Goal: Task Accomplishment & Management: Use online tool/utility

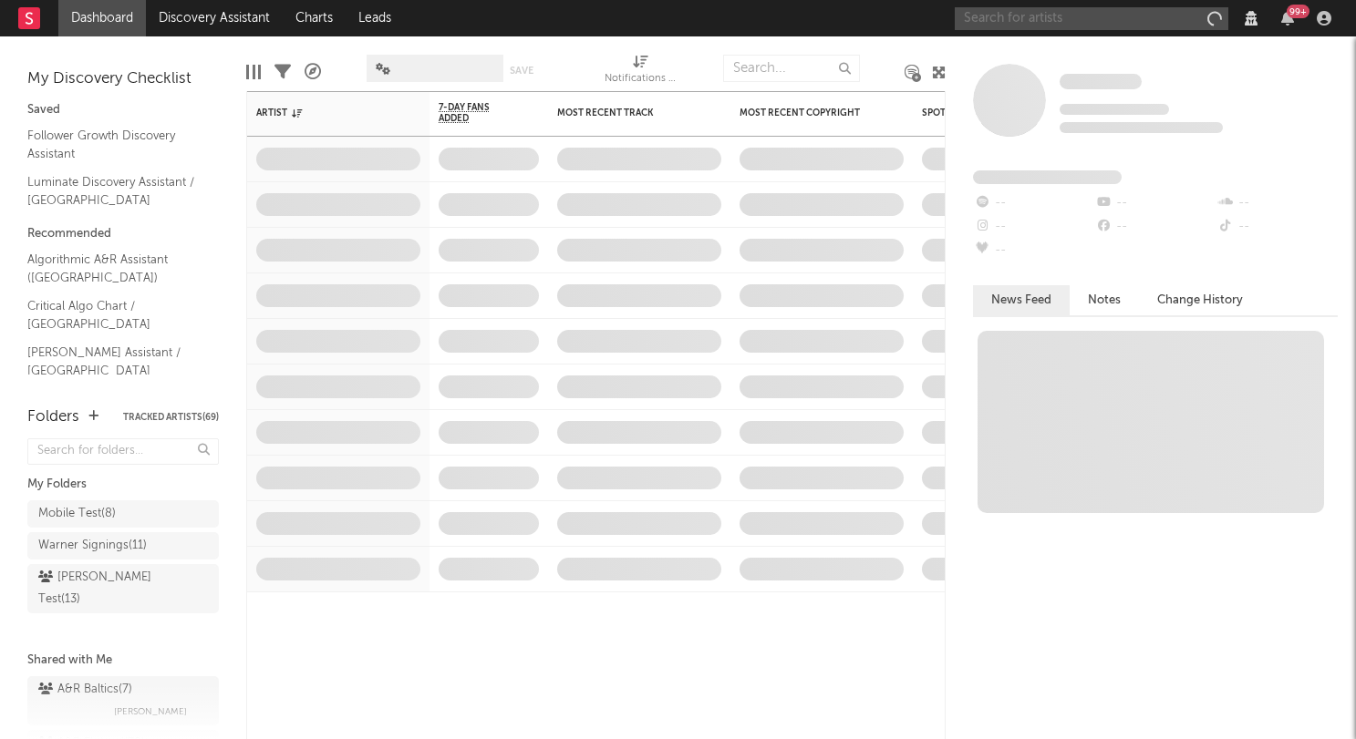
click at [1086, 17] on input "text" at bounding box center [1092, 18] width 274 height 23
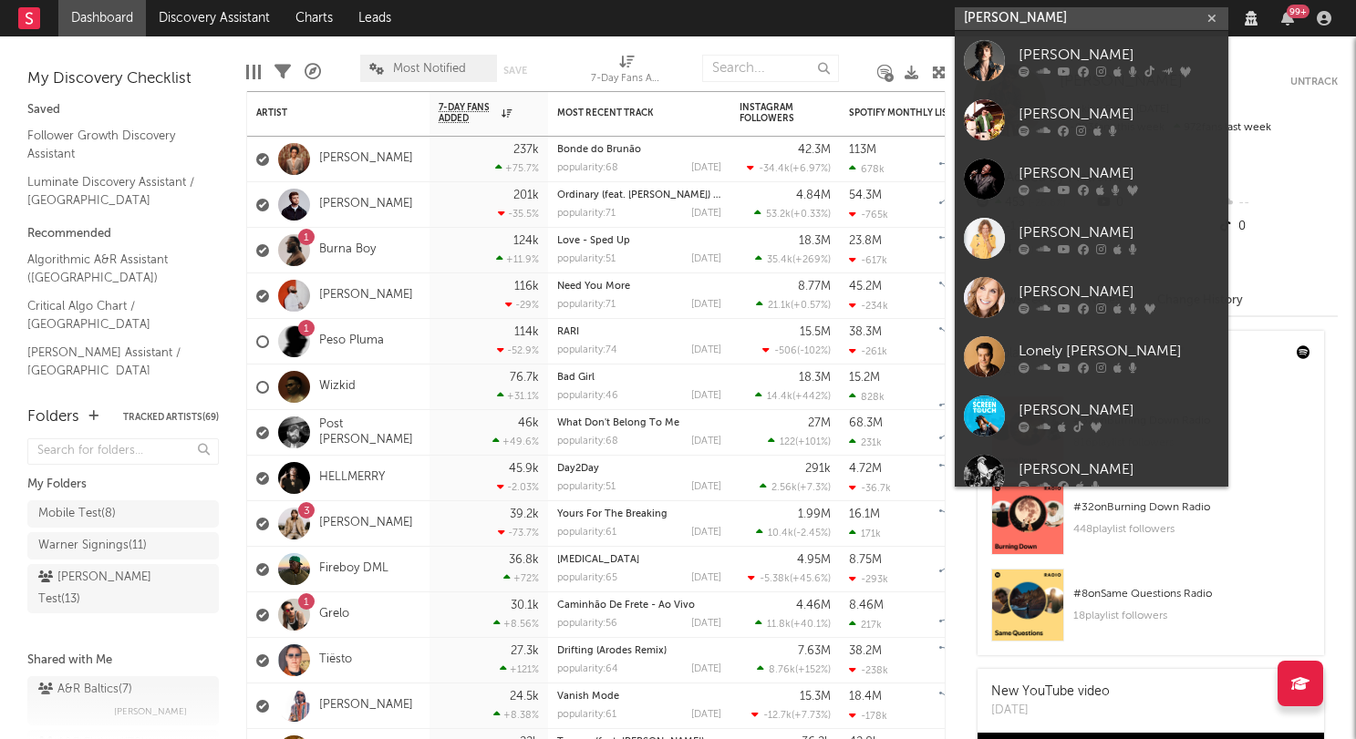
type input "benson boone"
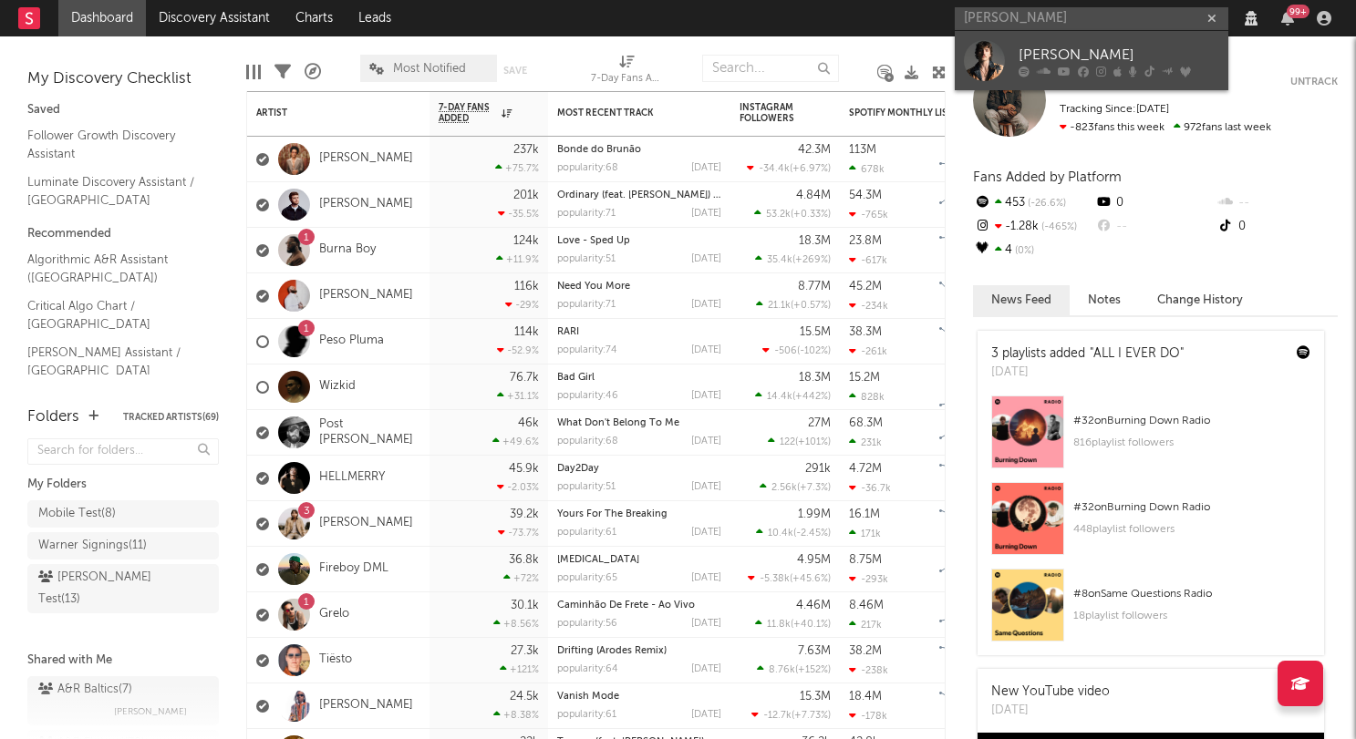
click at [1106, 54] on div "Benson Boone" at bounding box center [1118, 55] width 201 height 22
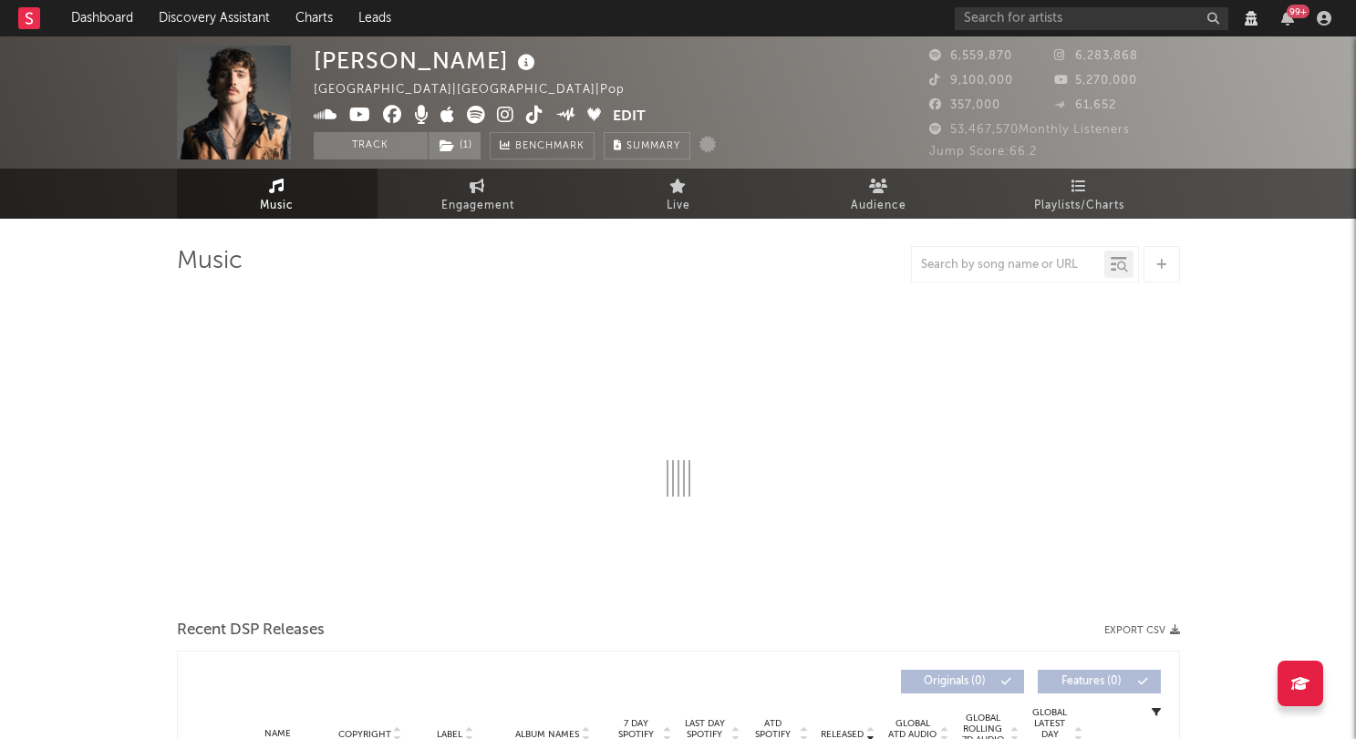
select select "View all"
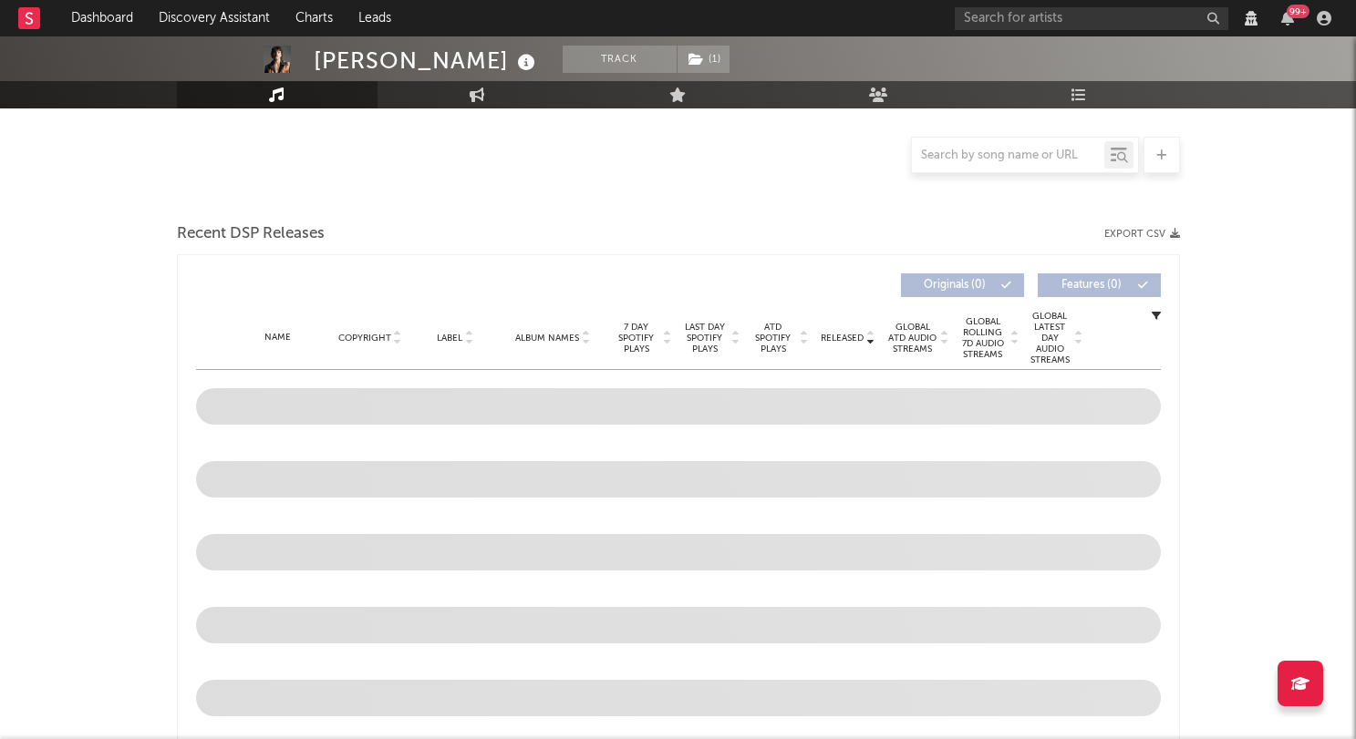
select select "6m"
select select "View all"
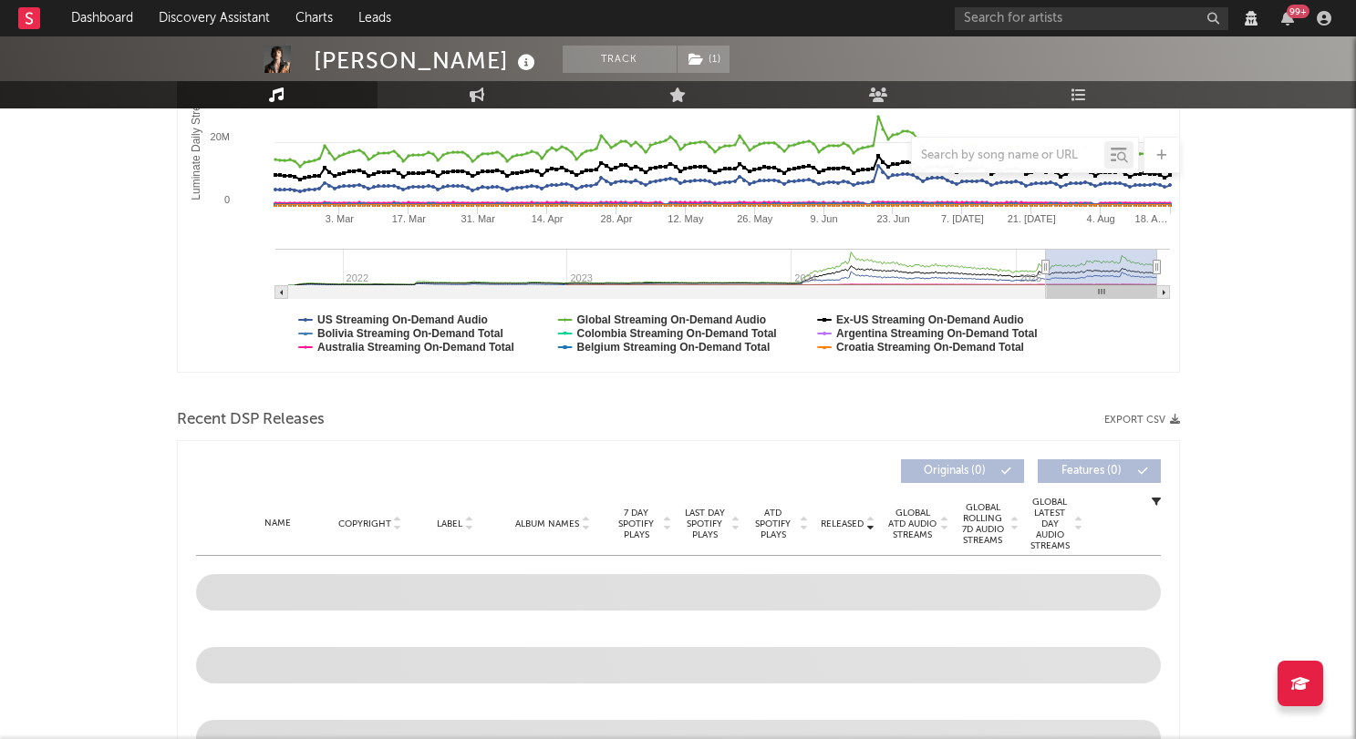
scroll to position [732, 0]
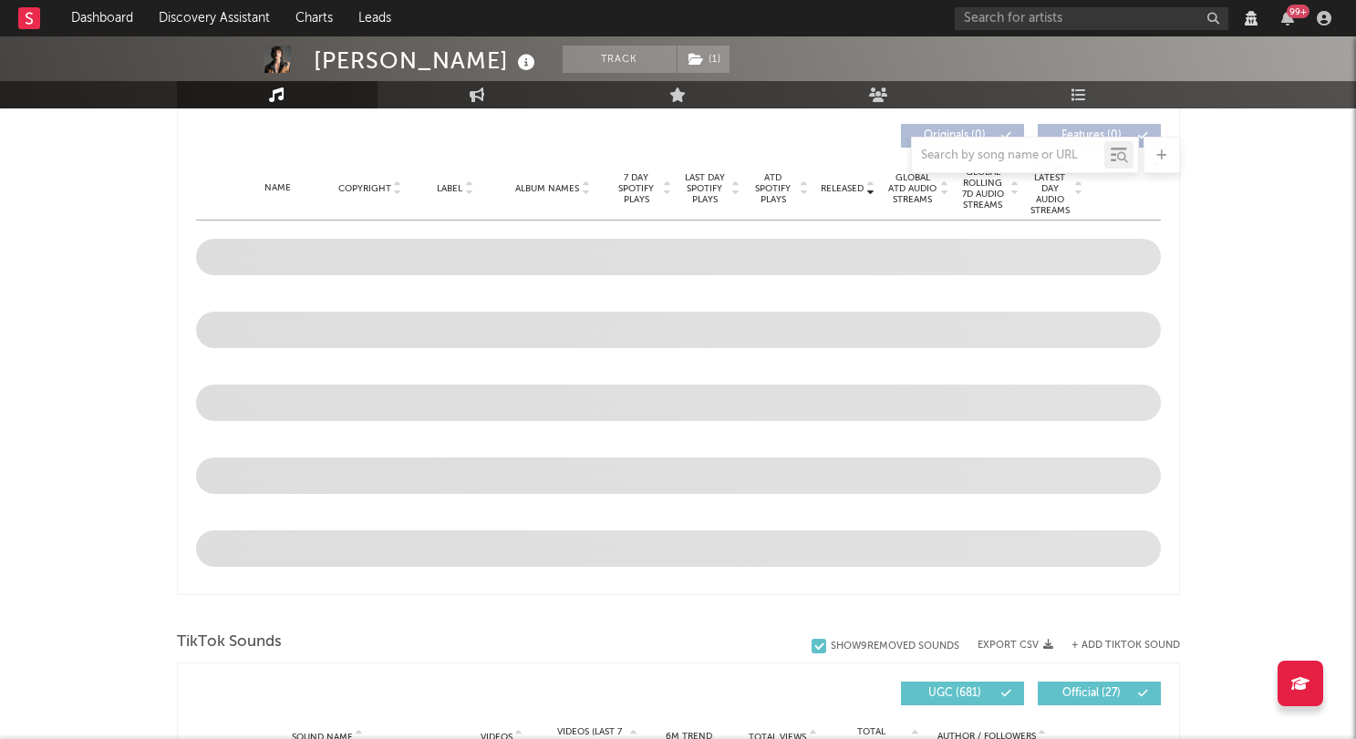
select select "View all"
select select "6m"
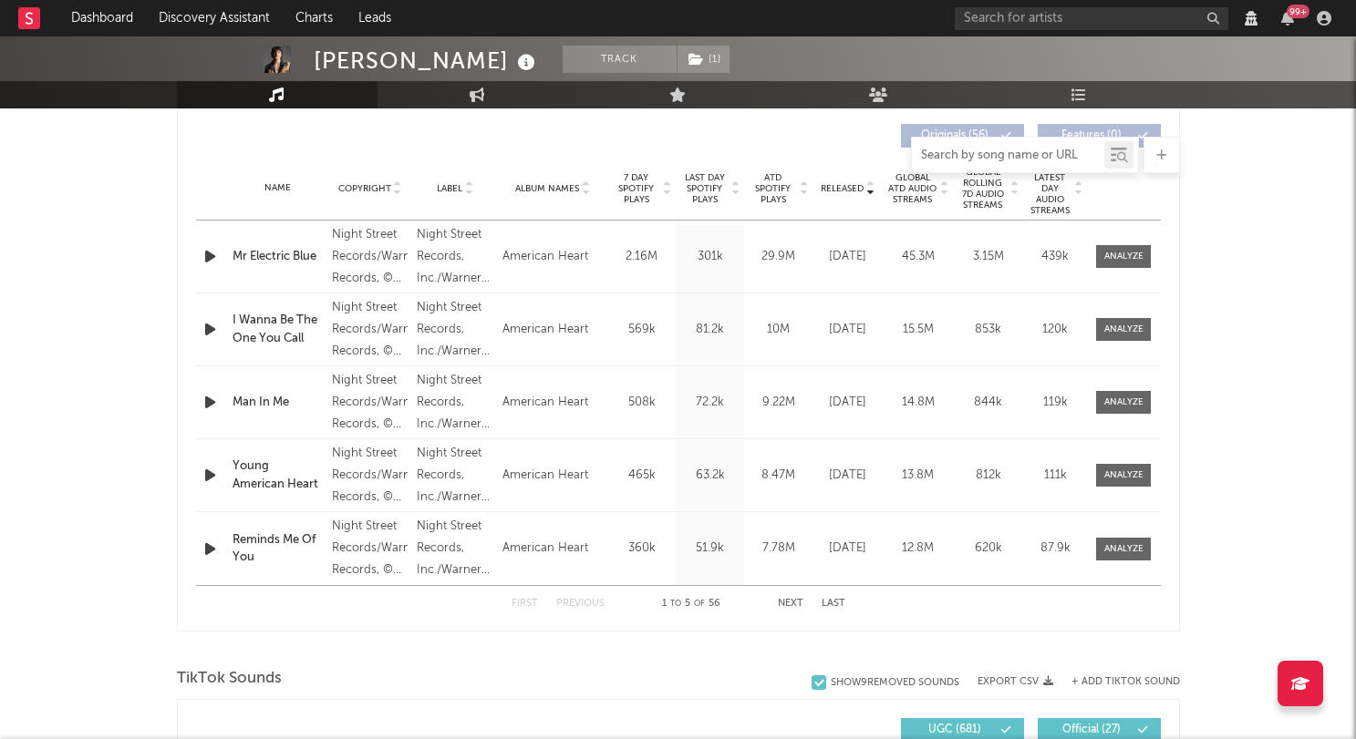
click at [1008, 161] on input "text" at bounding box center [1008, 156] width 192 height 15
type input "most"
select select "View all"
select select "6m"
type input "most wanted"
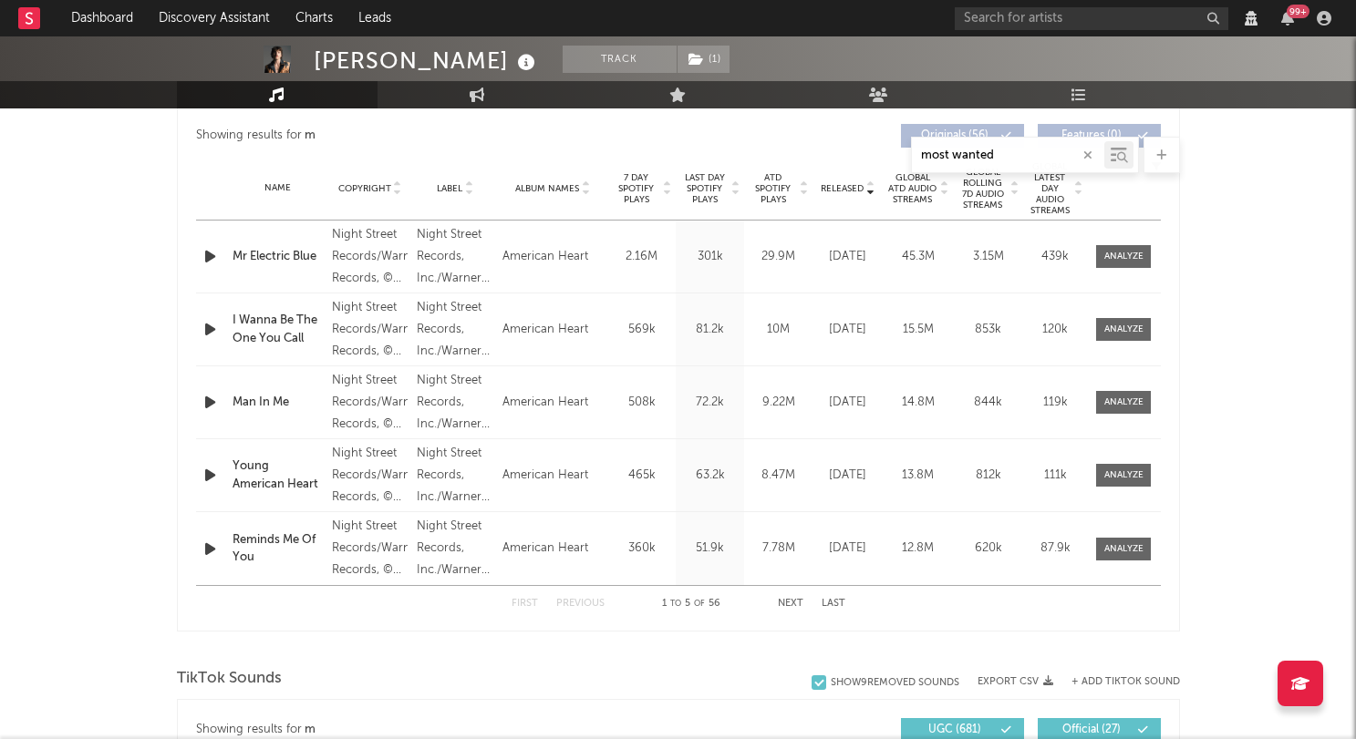
select select "View all"
select select "6m"
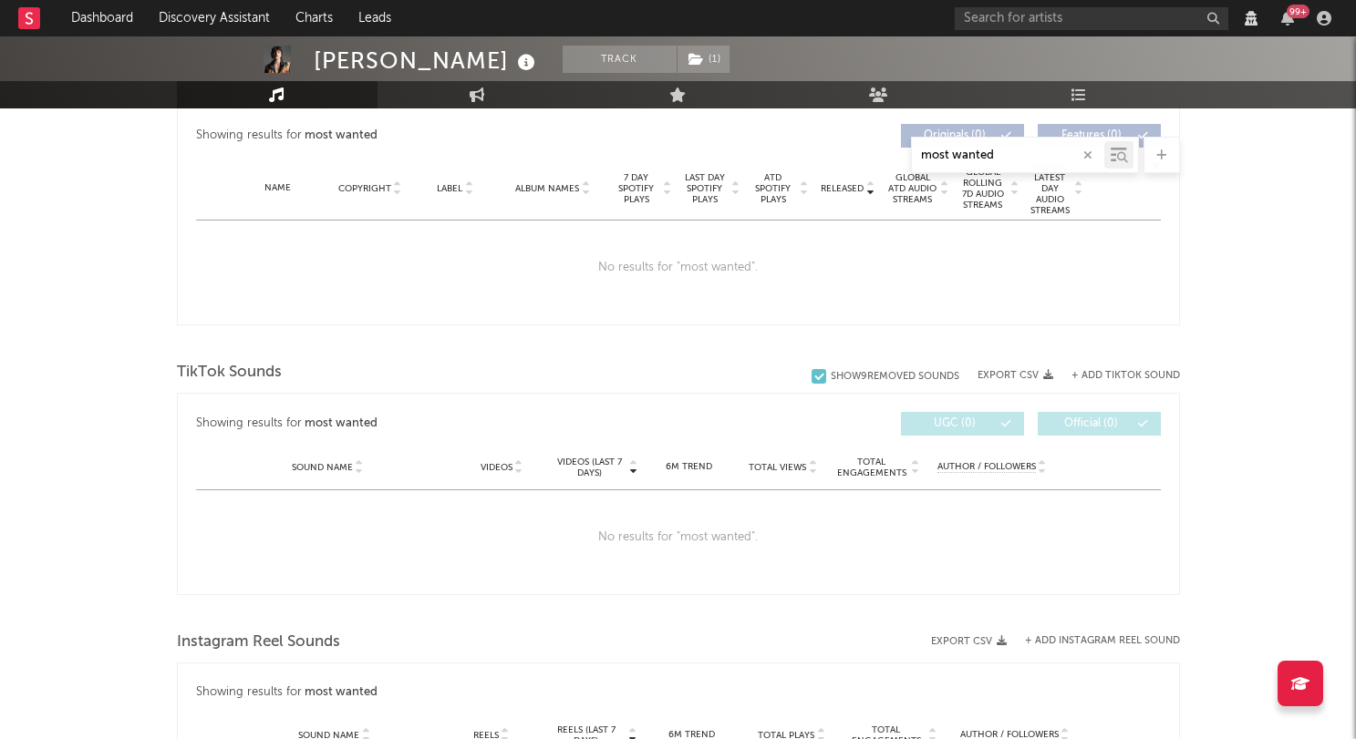
select select "View all"
select select "6m"
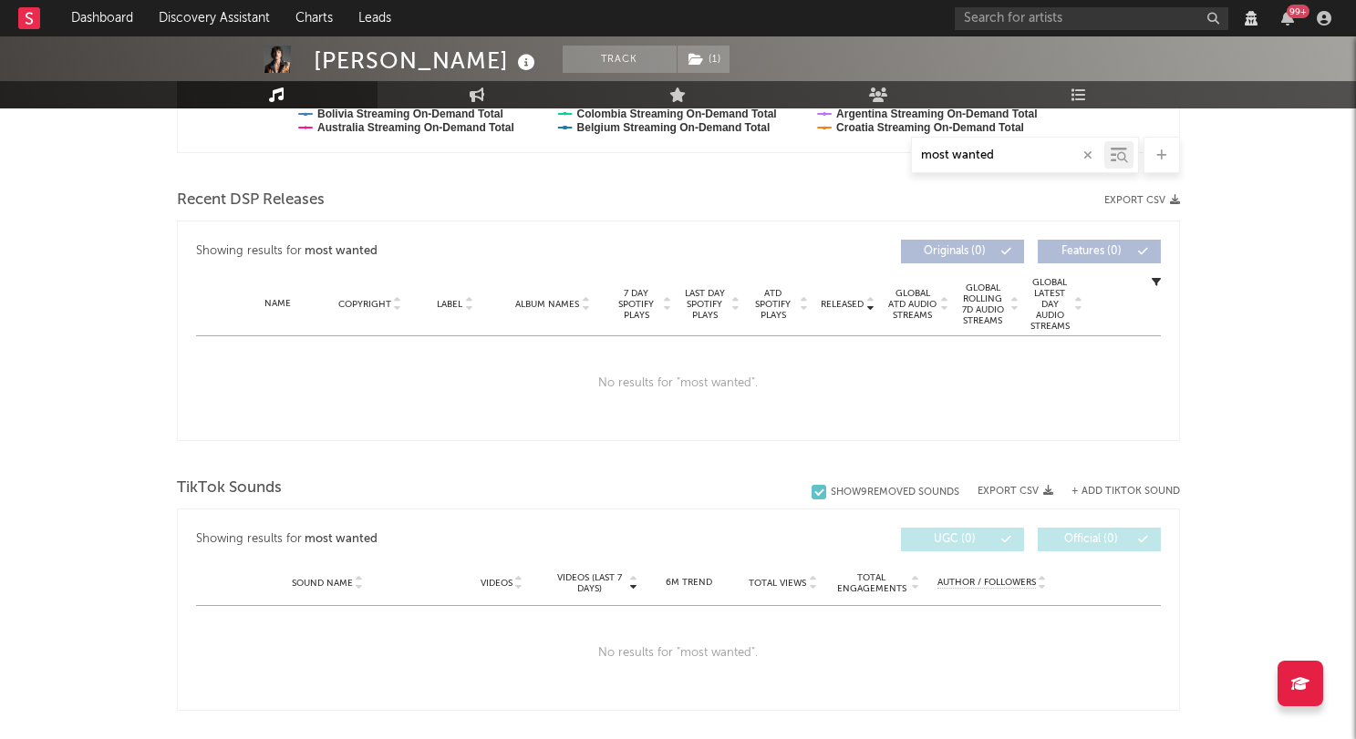
scroll to position [615, 0]
type input "most"
select select "View all"
select select "6m"
type input "m"
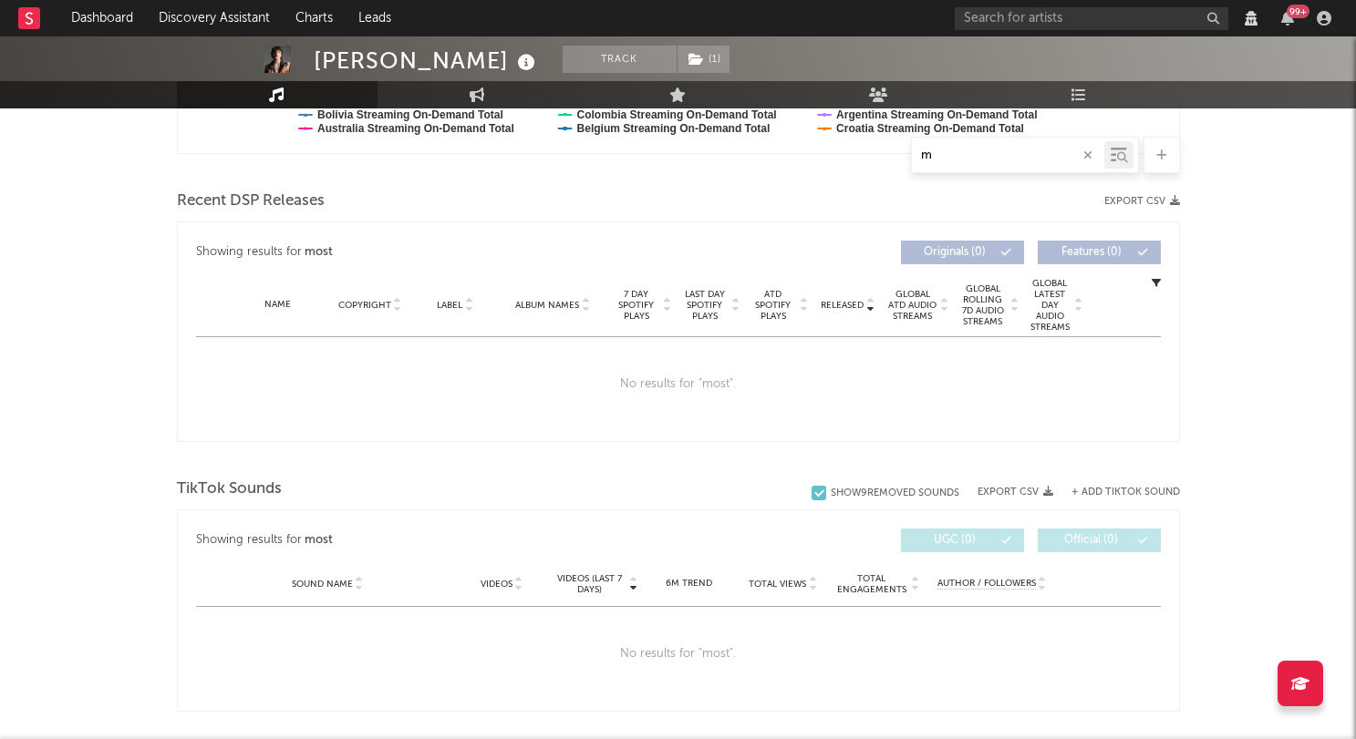
select select "View all"
select select "6m"
click at [703, 163] on div at bounding box center [678, 155] width 1003 height 36
select select "View all"
select select "6m"
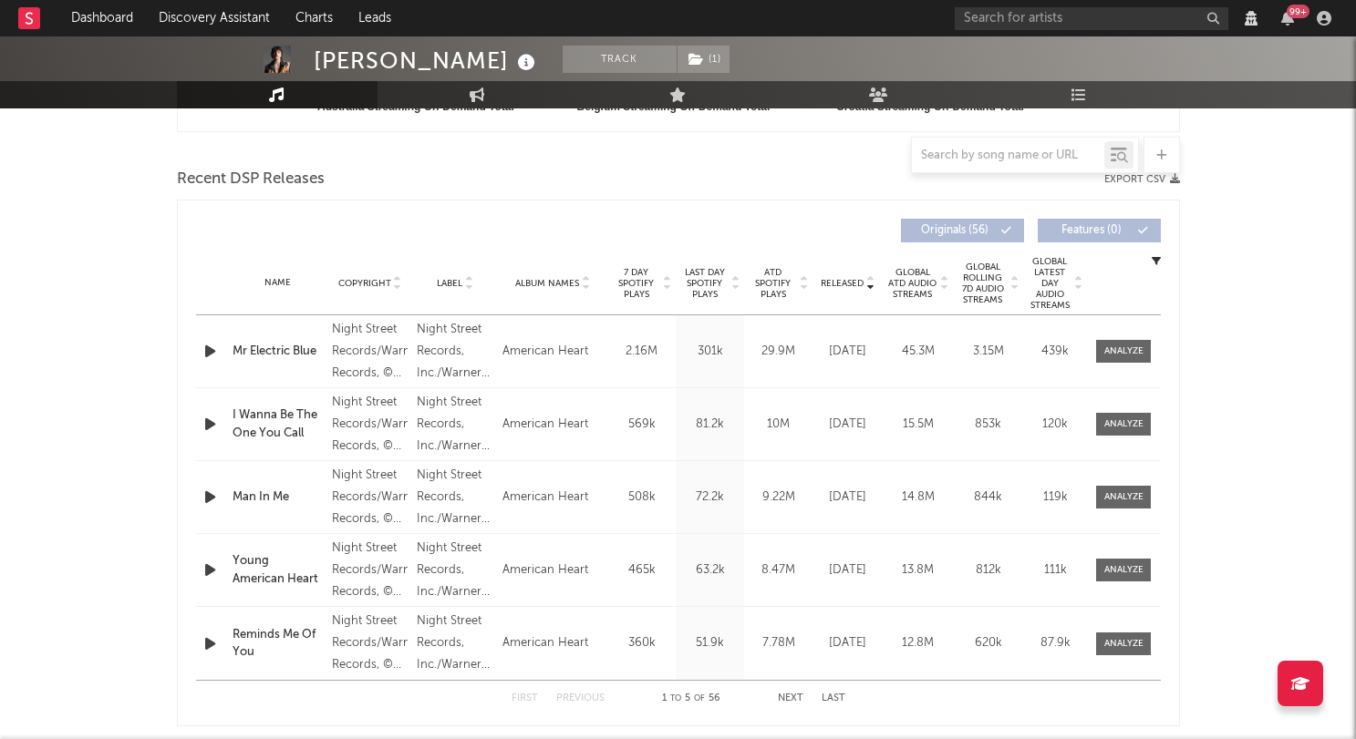
scroll to position [638, 0]
click at [793, 711] on div "00:00 00:29" at bounding box center [678, 717] width 319 height 46
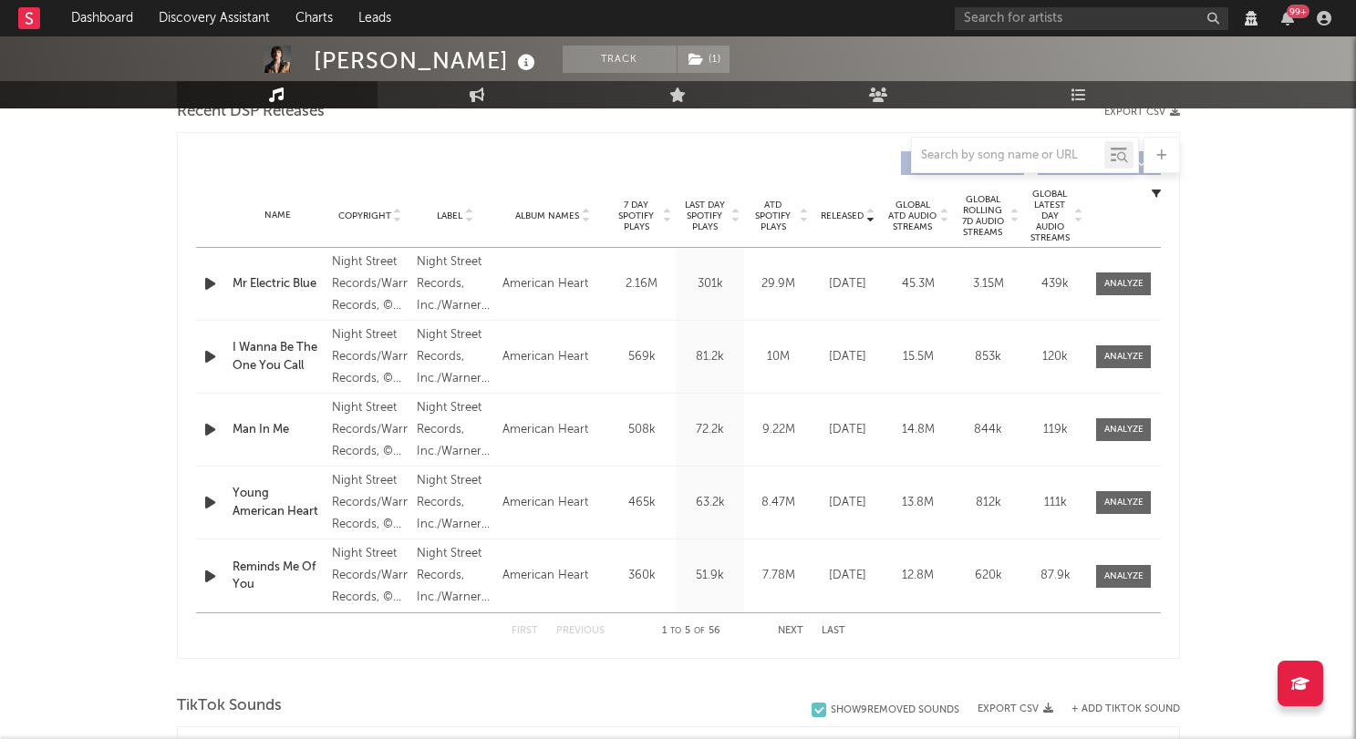
scroll to position [706, 0]
click at [790, 636] on button "Next" at bounding box center [791, 630] width 26 height 10
select select "View all"
select select "6m"
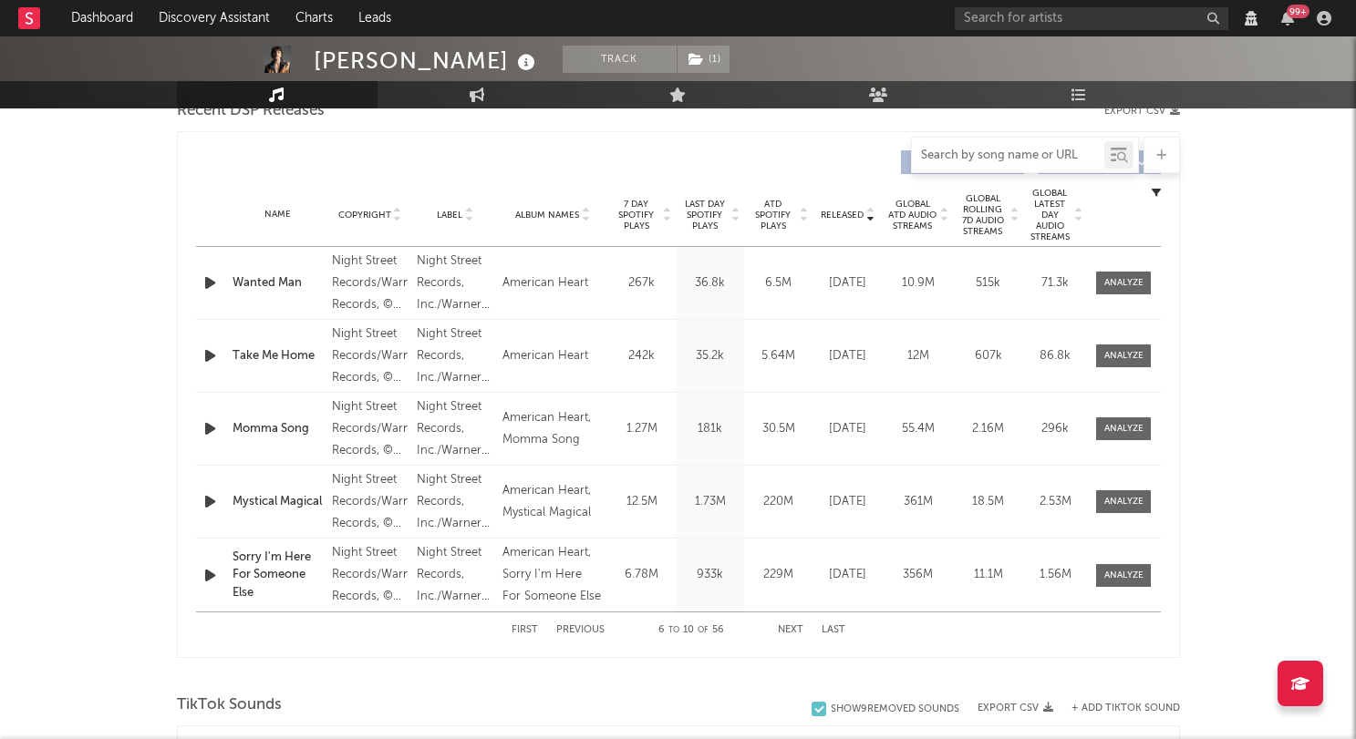
click at [942, 150] on input "text" at bounding box center [1008, 156] width 192 height 15
type input "wn"
select select "View all"
select select "6m"
type input "wanted"
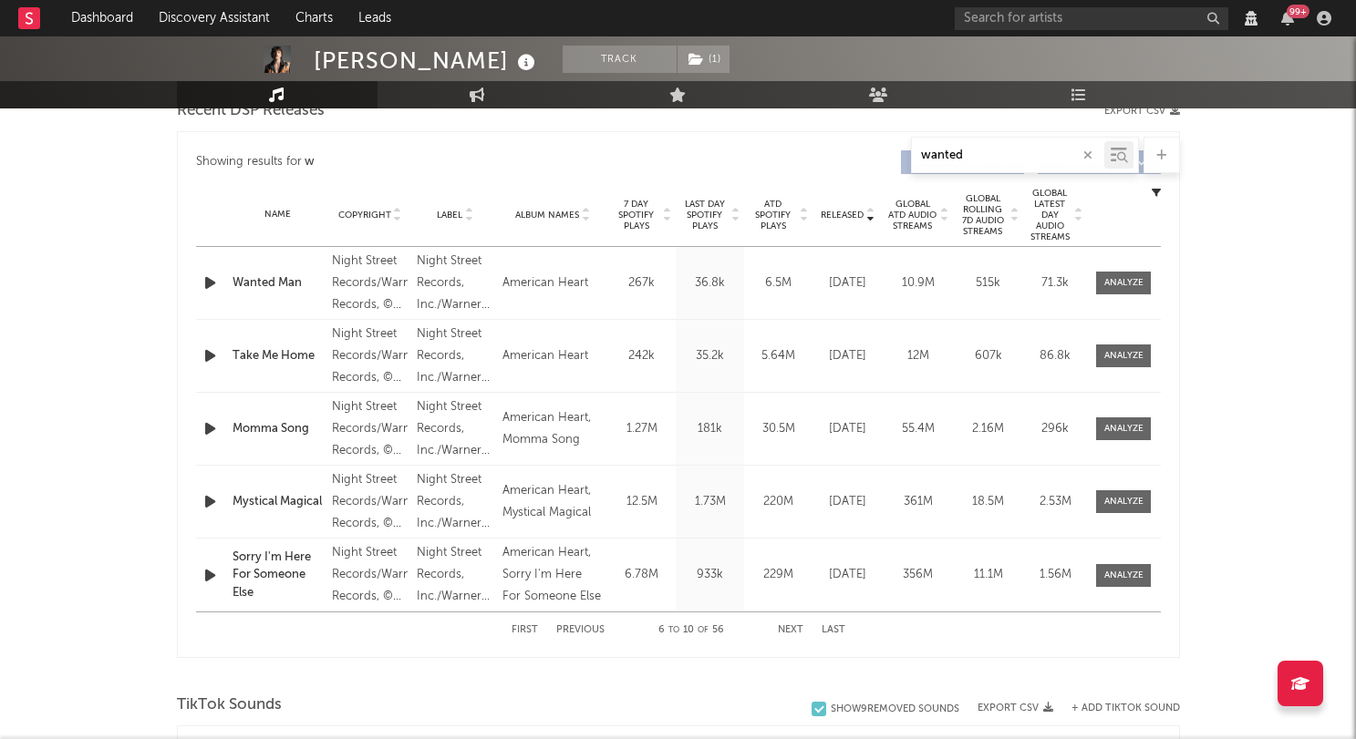
select select "View all"
select select "6m"
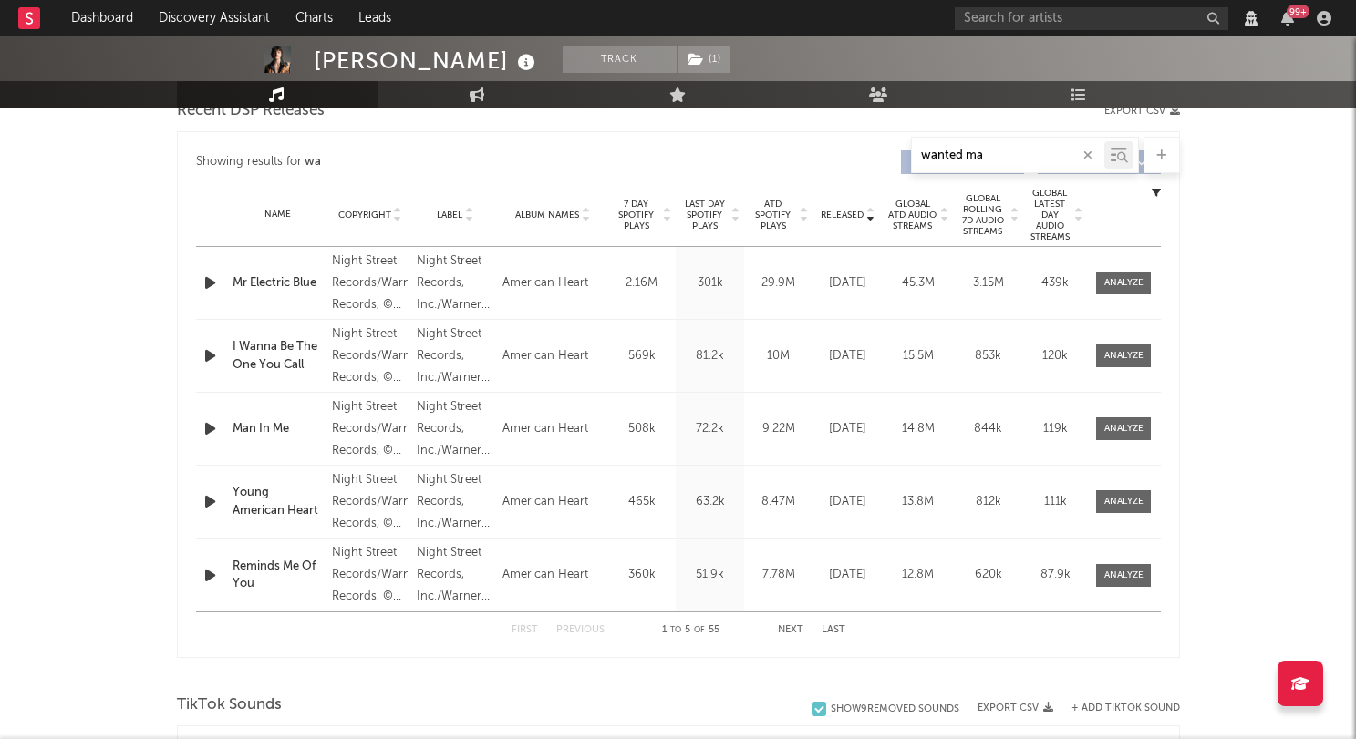
type input "wanted man"
select select "View all"
select select "6m"
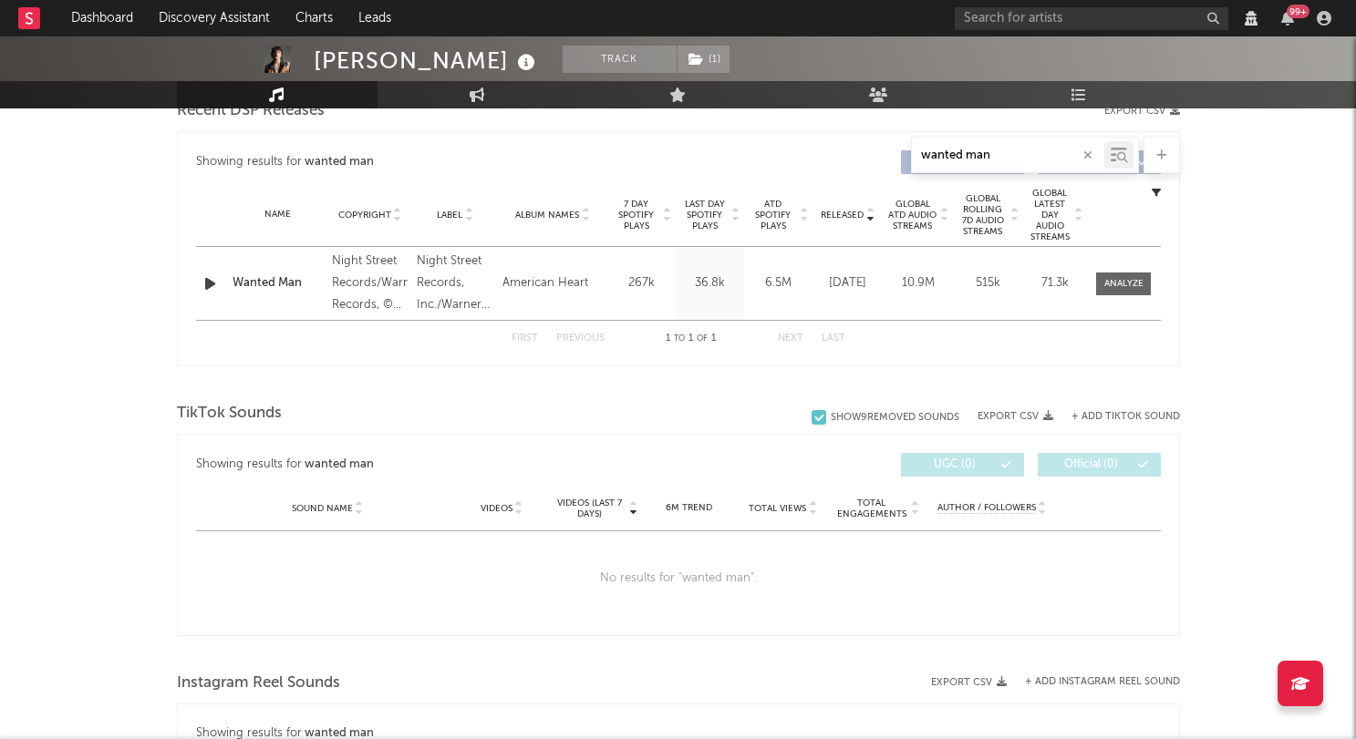
type input "wanted man"
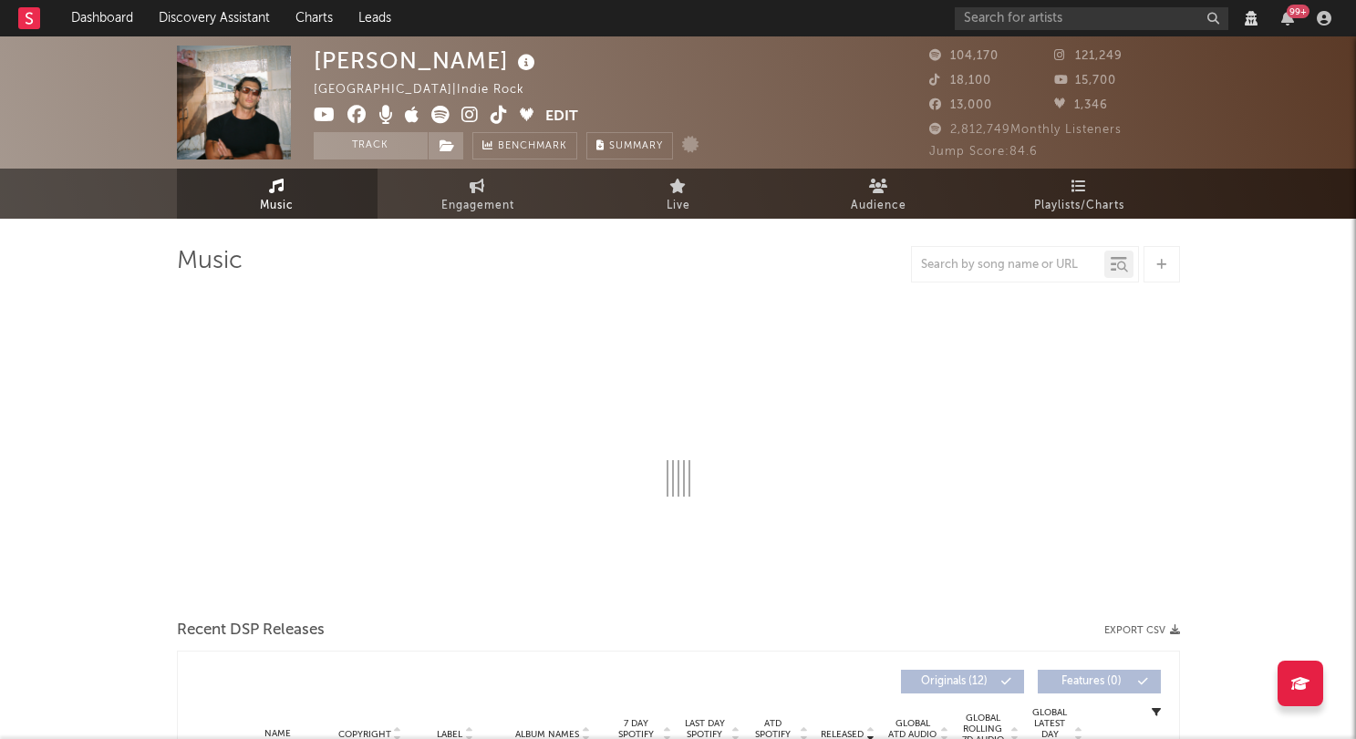
select select "6m"
select select "View all"
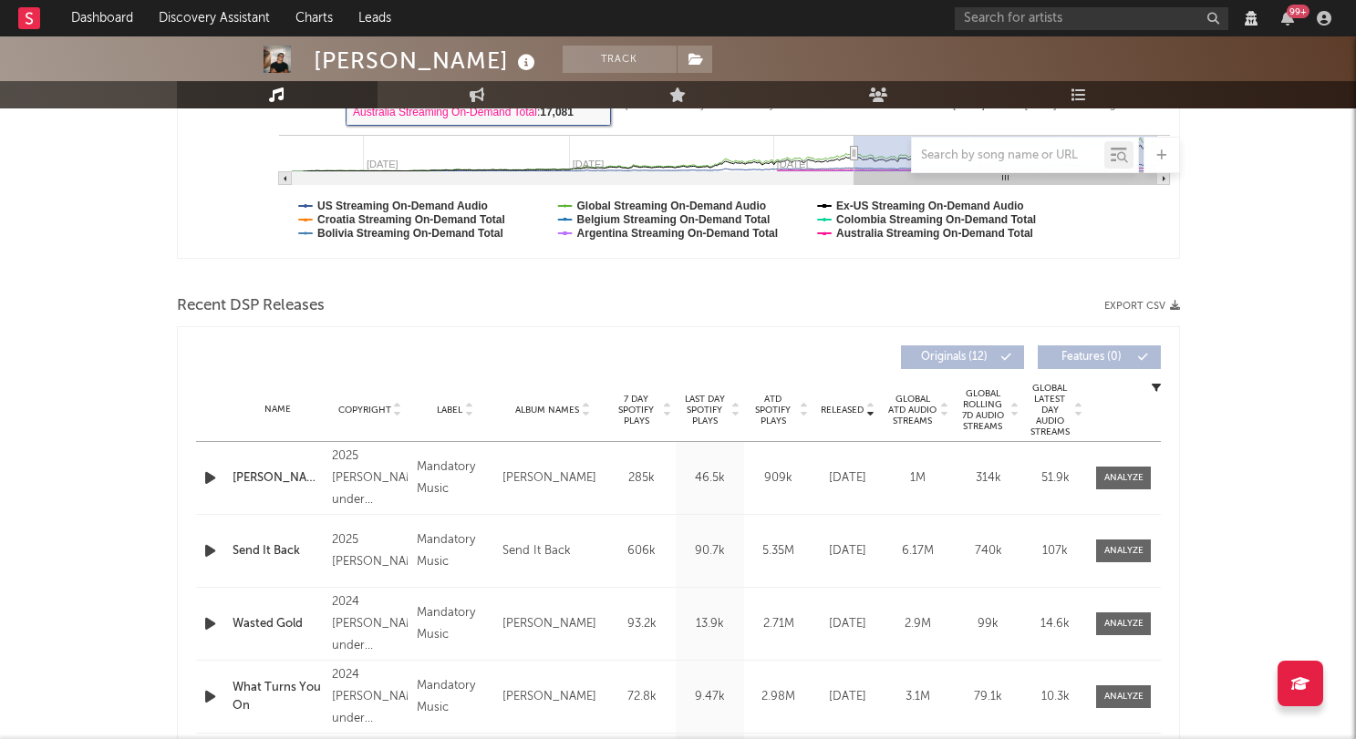
scroll to position [532, 0]
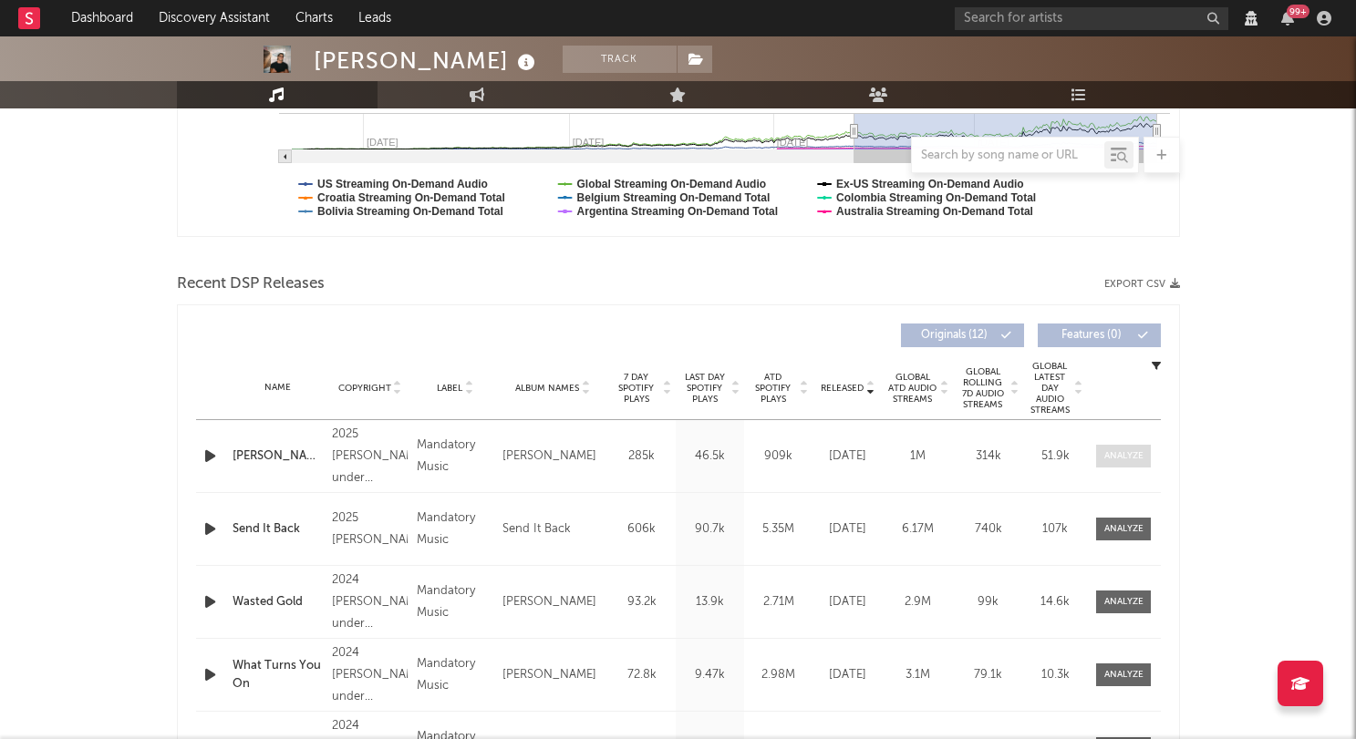
drag, startPoint x: 1123, startPoint y: 454, endPoint x: 1105, endPoint y: 452, distance: 18.3
click at [1123, 454] on div at bounding box center [1123, 457] width 39 height 14
select select "6m"
select select "View all"
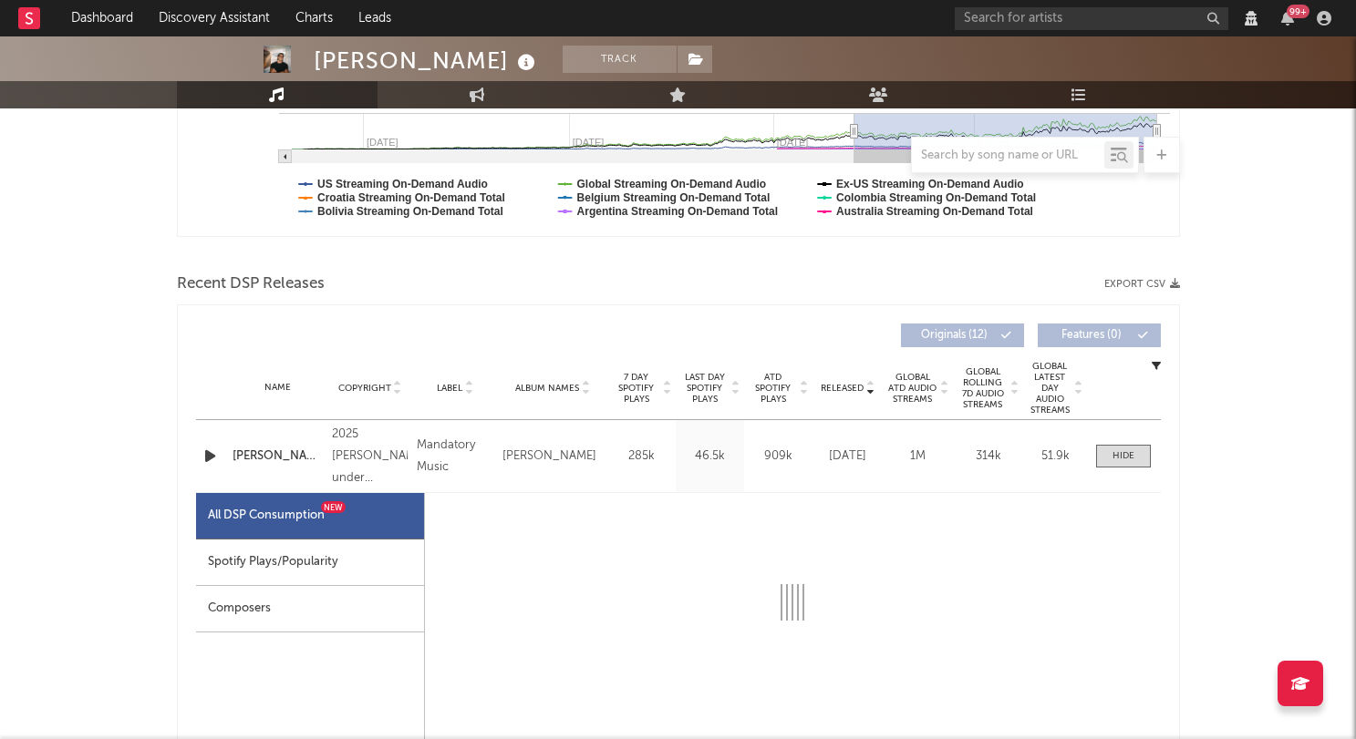
select select "1w"
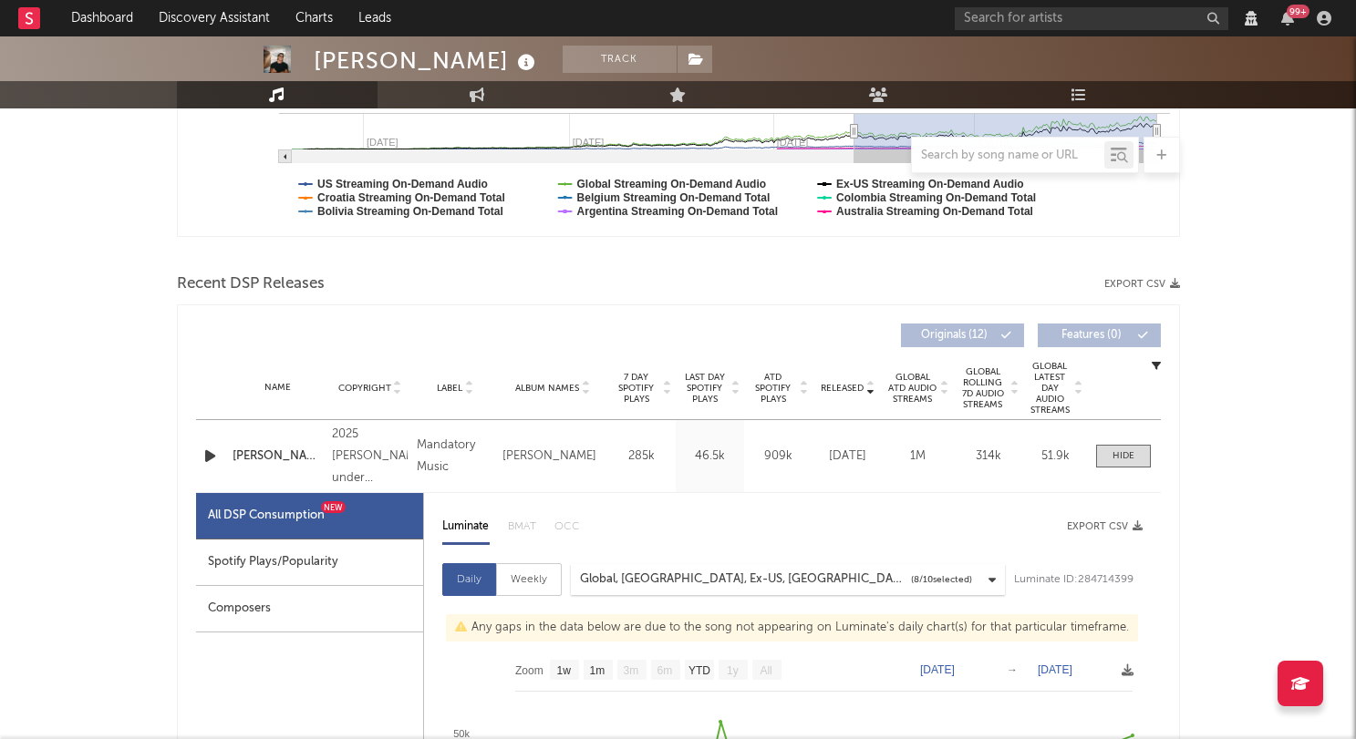
click at [259, 561] on div "Spotify Plays/Popularity" at bounding box center [309, 563] width 227 height 47
select select "1w"
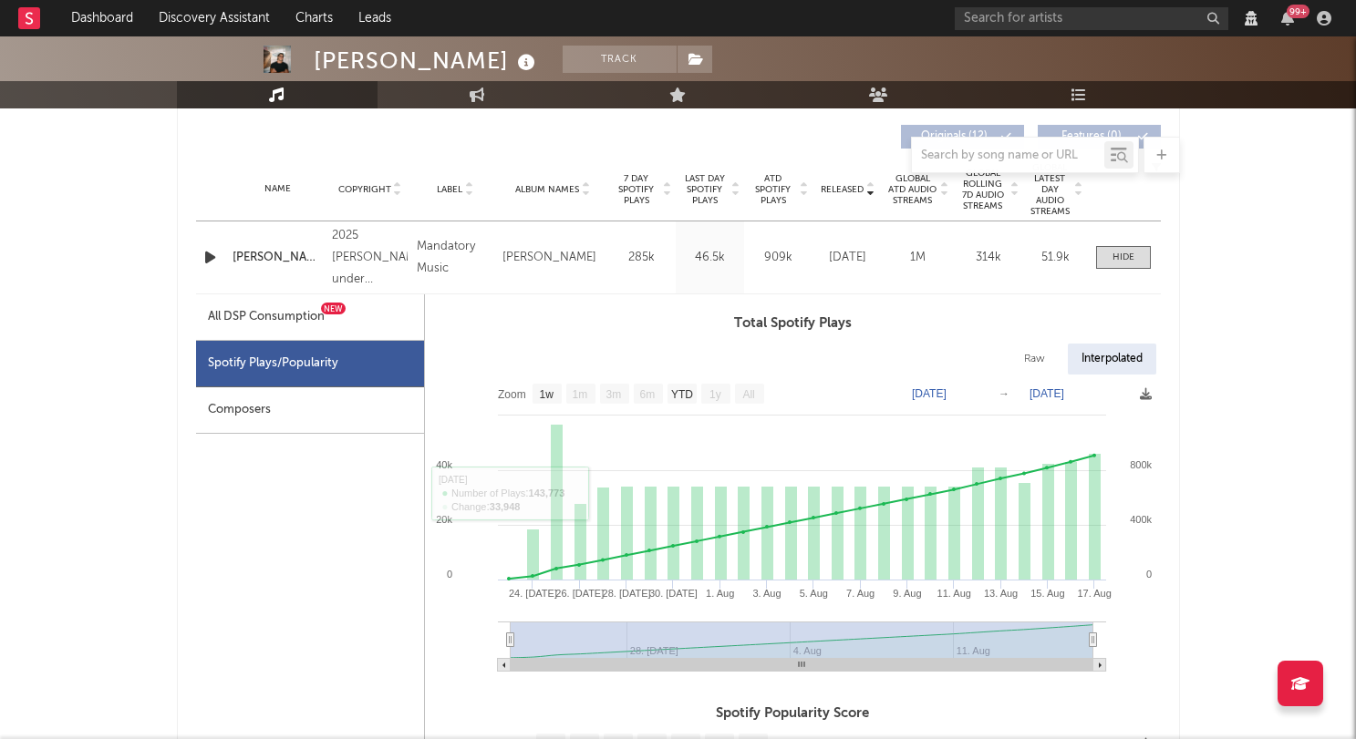
scroll to position [696, 0]
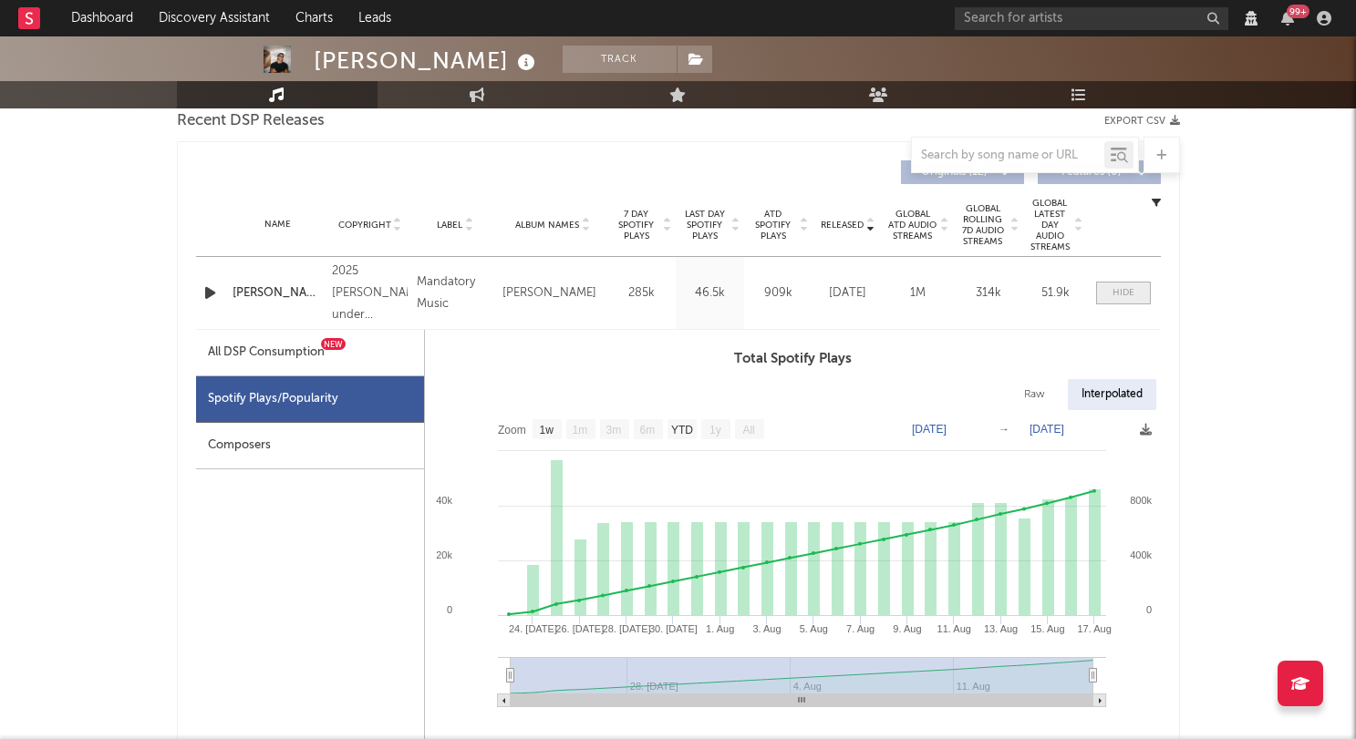
click at [1104, 295] on span at bounding box center [1123, 293] width 55 height 23
select select "6m"
select select "View all"
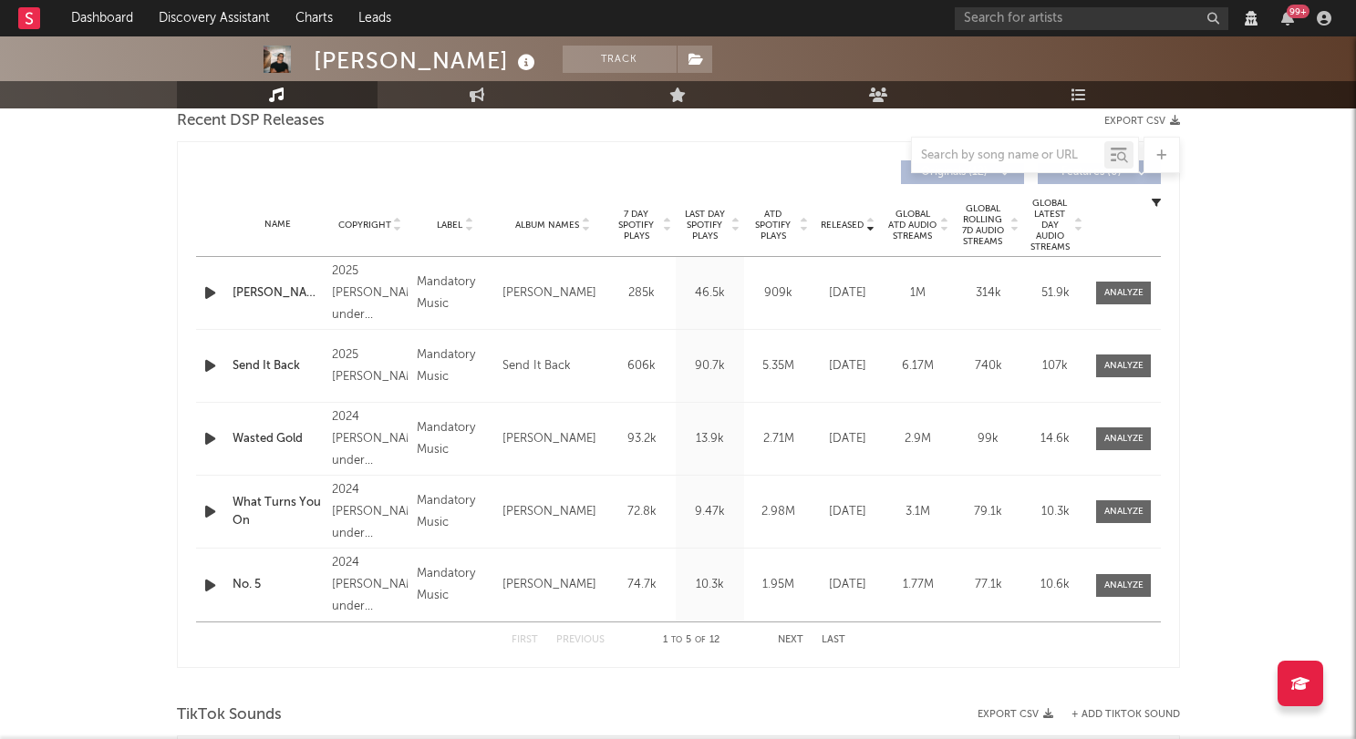
scroll to position [694, 0]
drag, startPoint x: 1081, startPoint y: 357, endPoint x: 1118, endPoint y: 369, distance: 38.6
click at [1083, 357] on div "Name Send It Back Copyright 2025 [PERSON_NAME] Label Mandatory Music Album Name…" at bounding box center [678, 368] width 965 height 72
click at [1123, 370] on div at bounding box center [1123, 368] width 39 height 14
select select "6m"
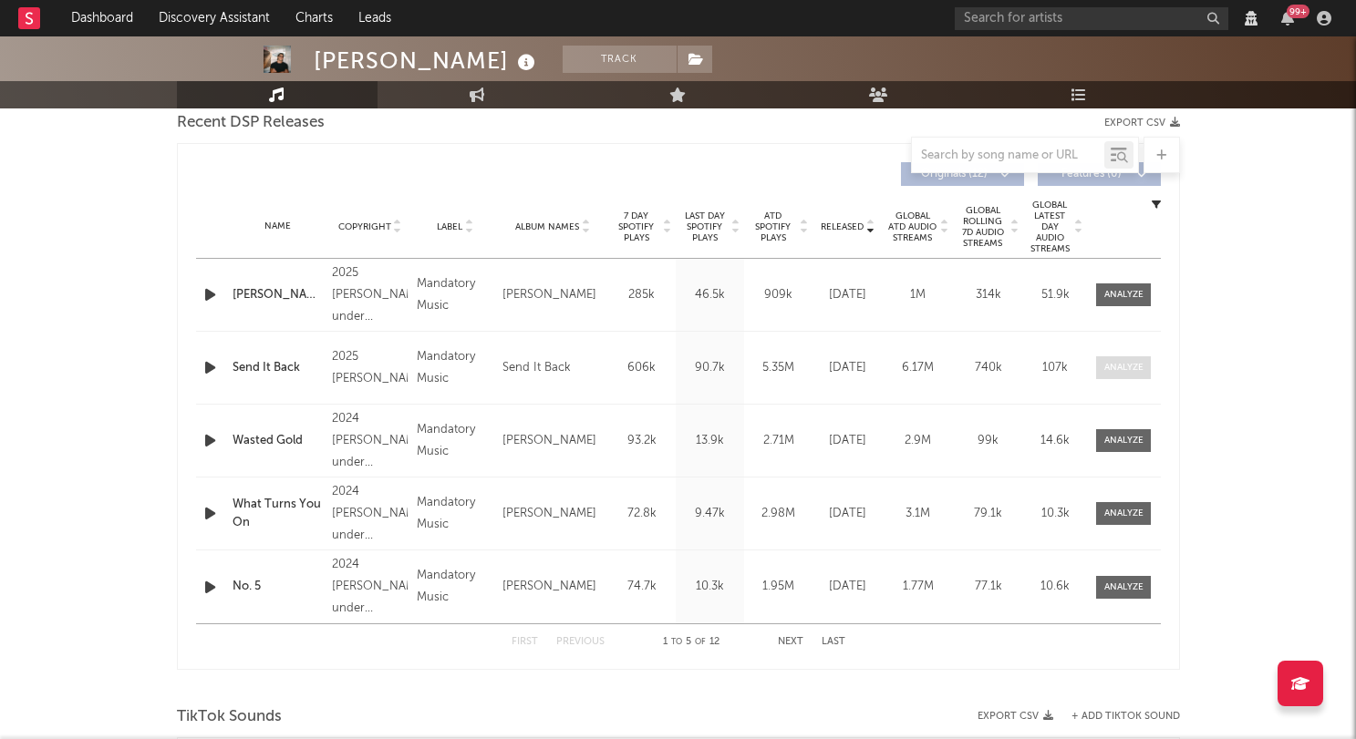
select select "View all"
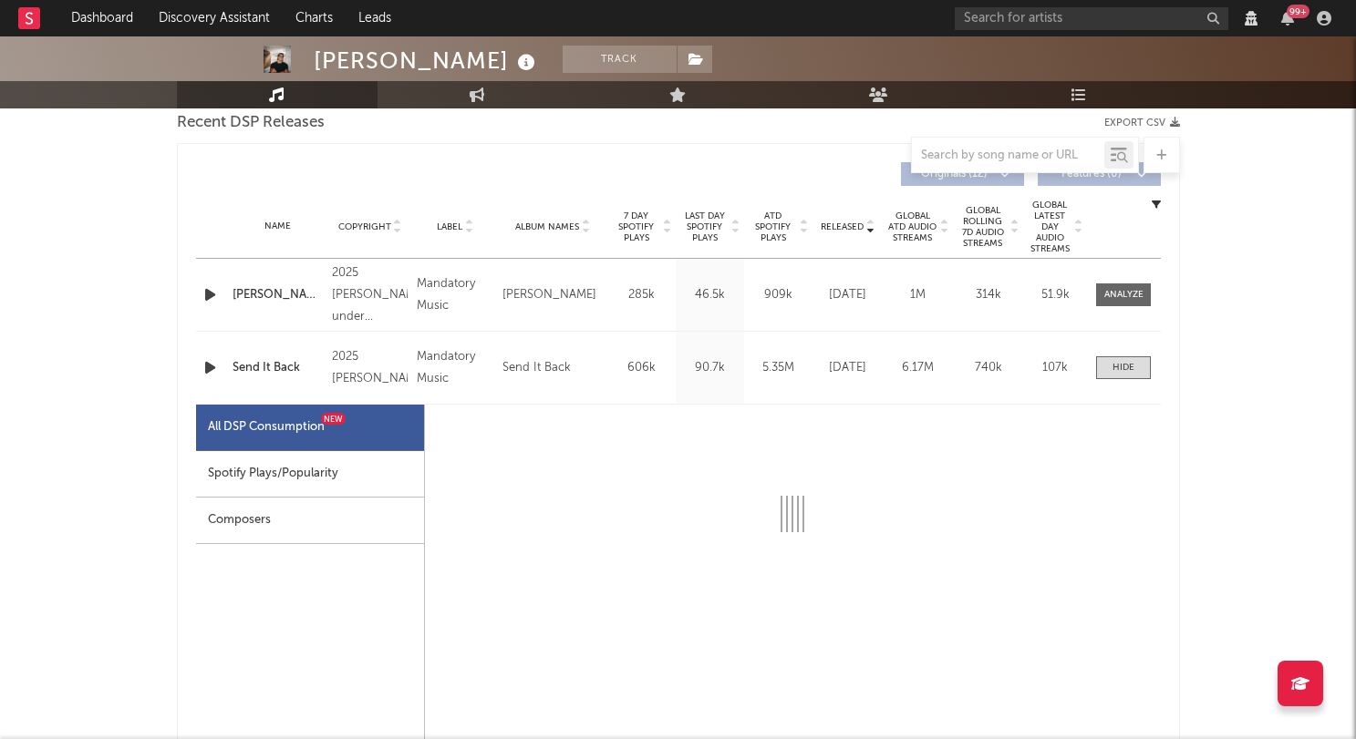
click at [334, 473] on div "Spotify Plays/Popularity" at bounding box center [310, 474] width 228 height 47
select select "1w"
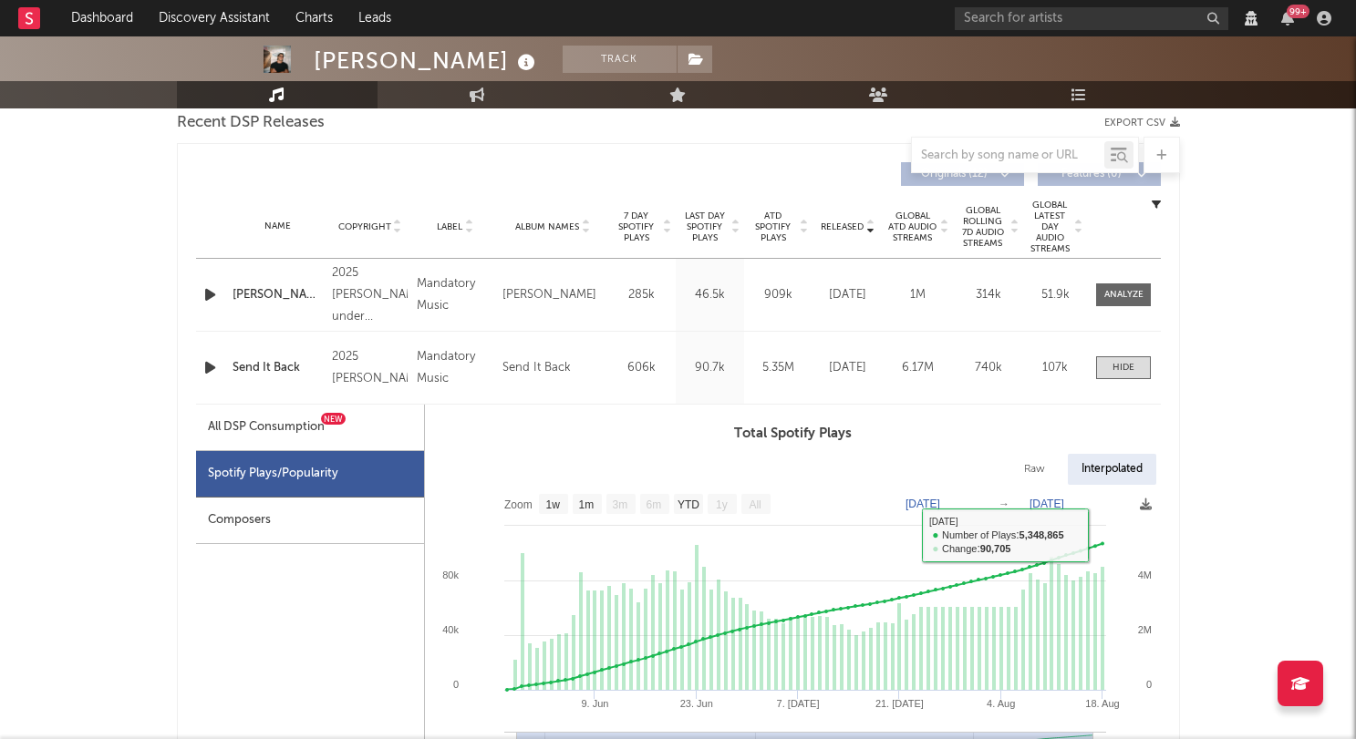
drag, startPoint x: 1121, startPoint y: 367, endPoint x: 1115, endPoint y: 445, distance: 78.6
click at [1122, 367] on div at bounding box center [1123, 368] width 22 height 14
select select "6m"
select select "View all"
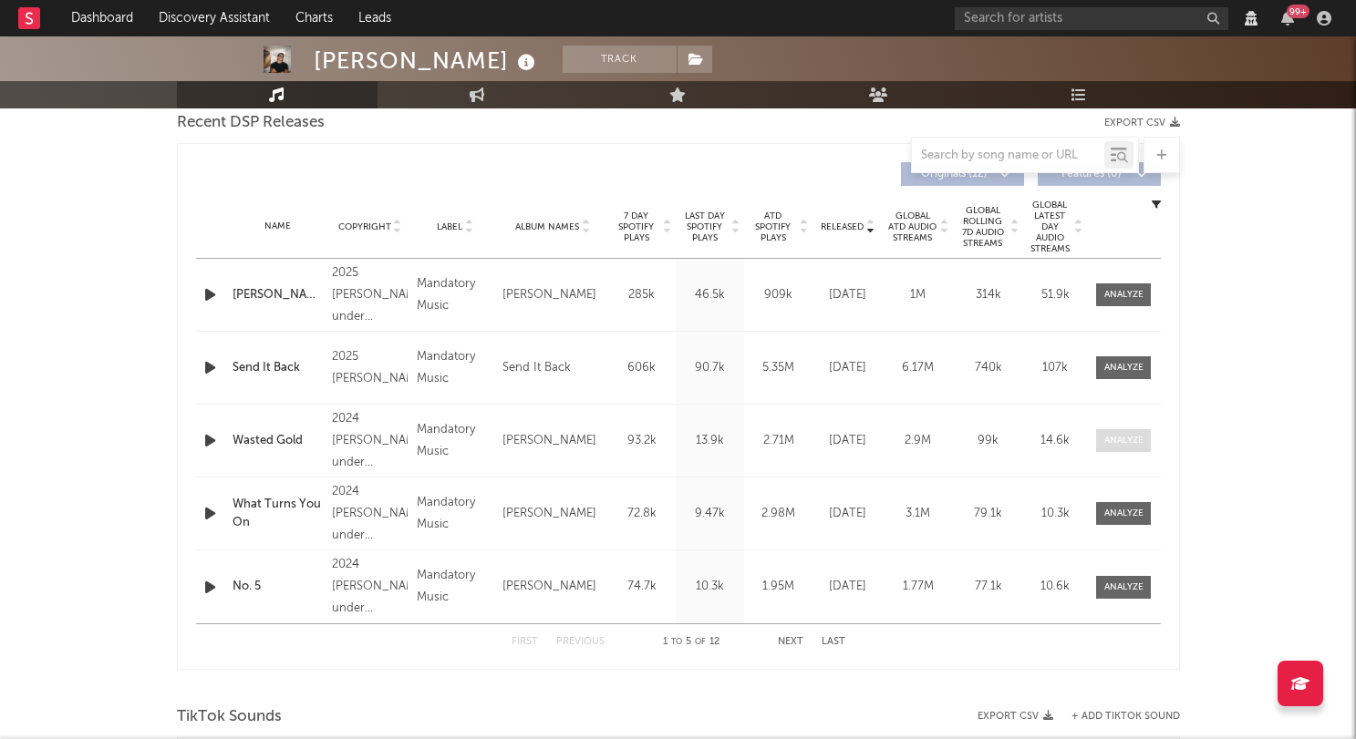
click at [1123, 439] on div at bounding box center [1123, 441] width 39 height 14
select select "6m"
select select "View all"
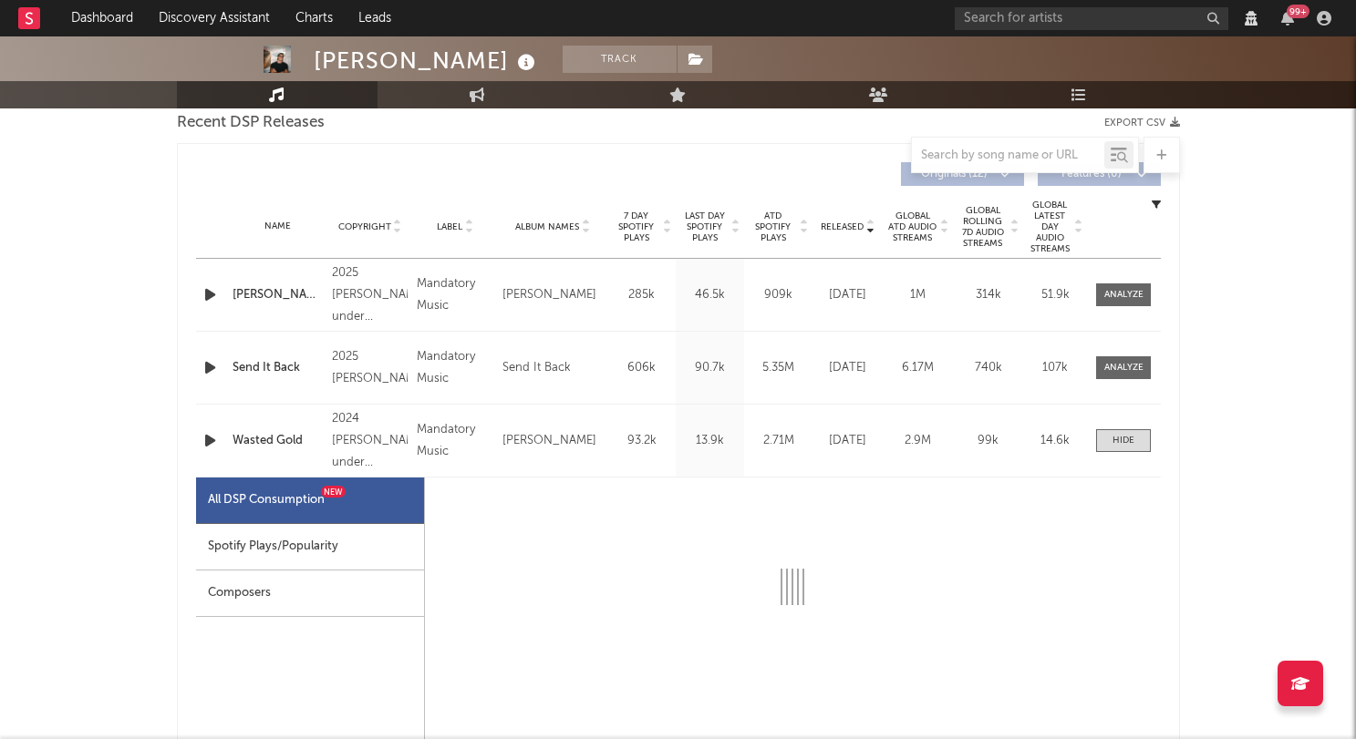
click at [273, 541] on div "Spotify Plays/Popularity" at bounding box center [310, 547] width 228 height 47
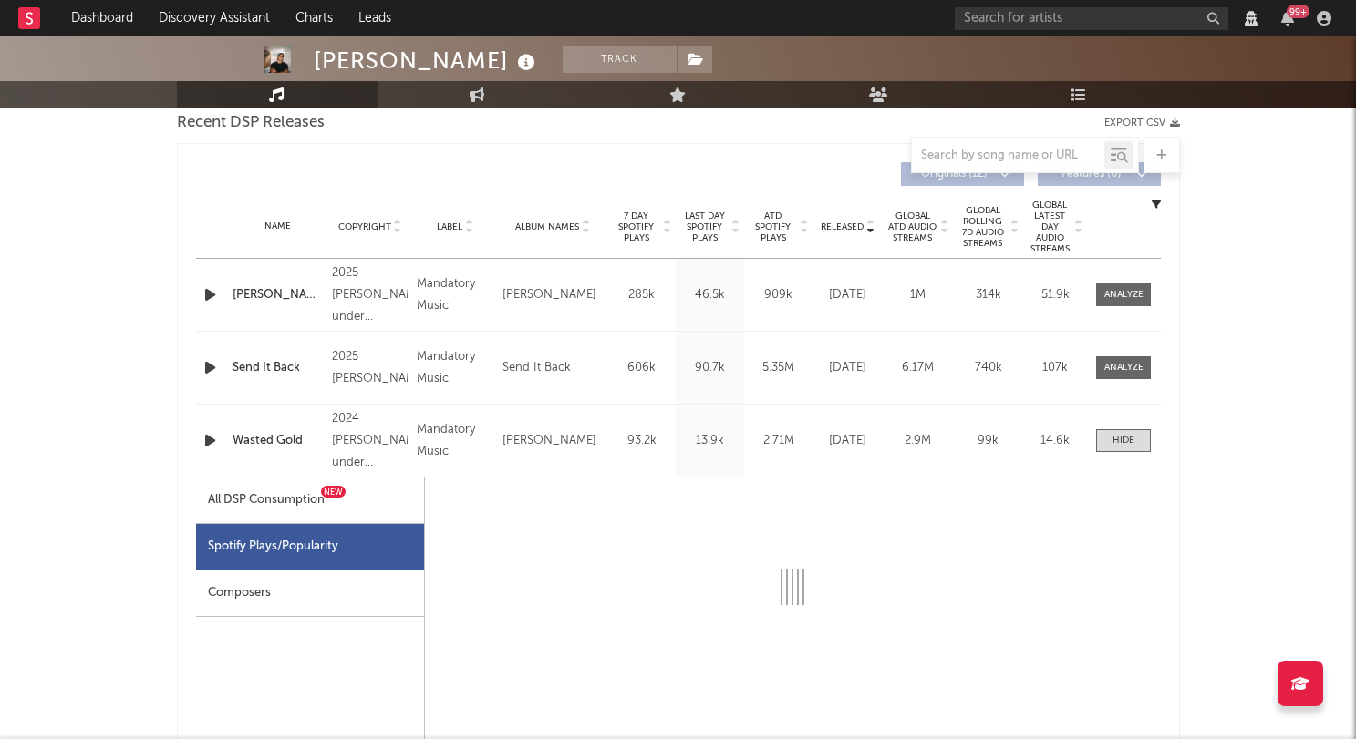
select select "6m"
select select "1w"
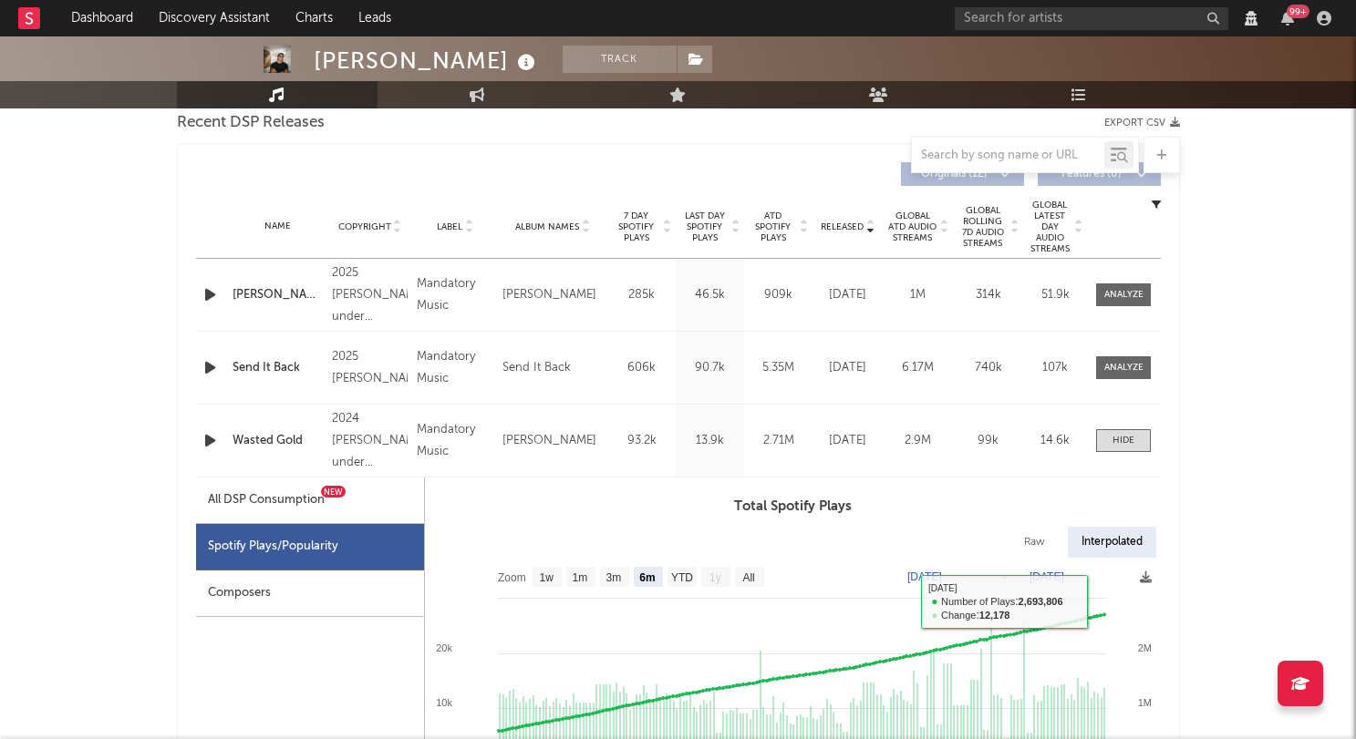
click at [1113, 539] on div "Interpolated" at bounding box center [1112, 542] width 88 height 31
click at [1115, 439] on div at bounding box center [1123, 441] width 22 height 14
select select "6m"
select select "View all"
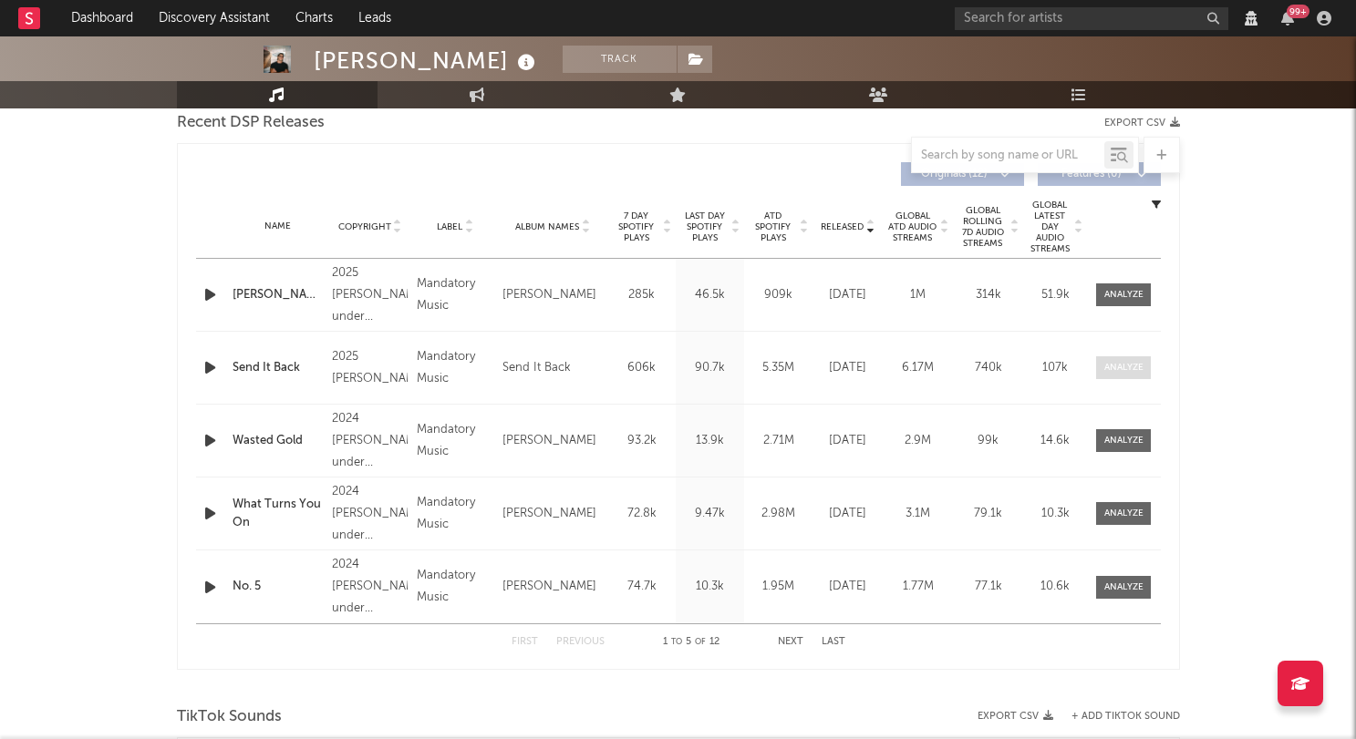
click at [1113, 358] on span at bounding box center [1123, 368] width 55 height 23
select select "1w"
select select "6m"
select select "View all"
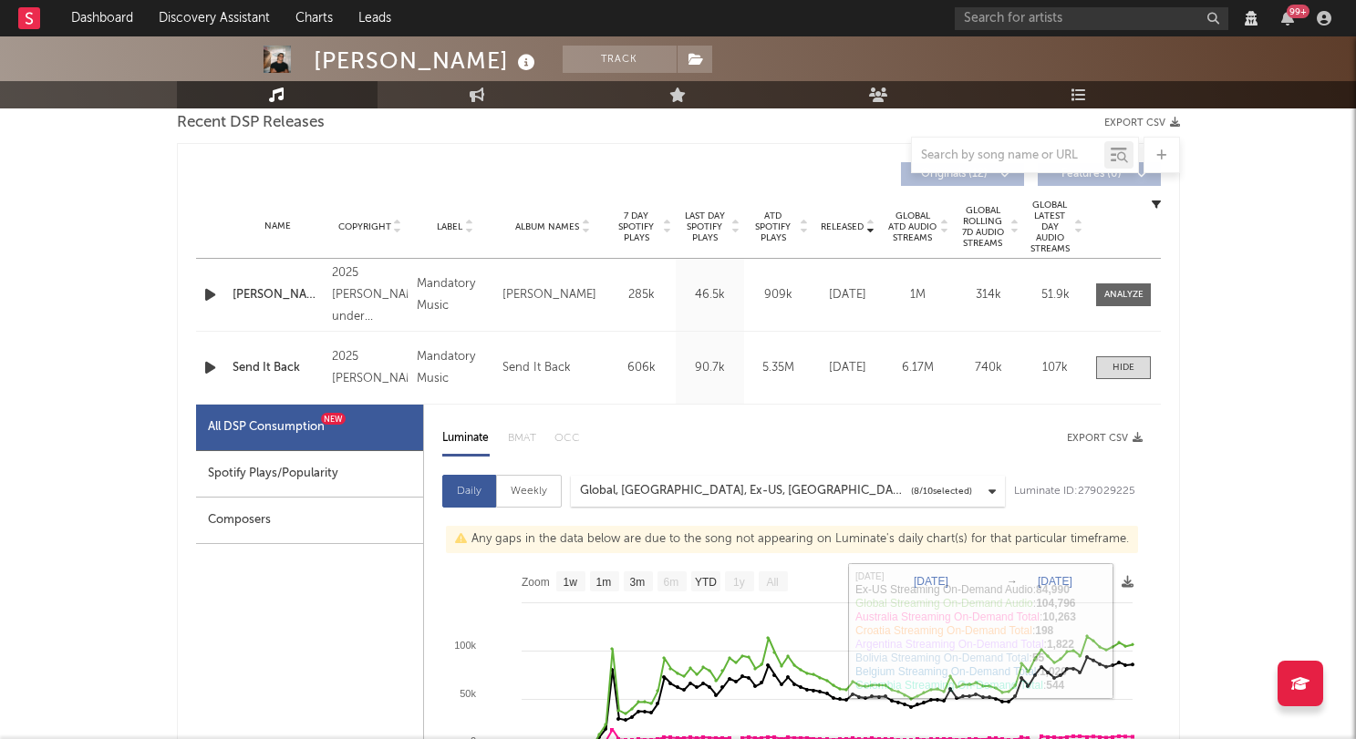
click at [270, 477] on div "Spotify Plays/Popularity" at bounding box center [309, 474] width 227 height 47
select select "1w"
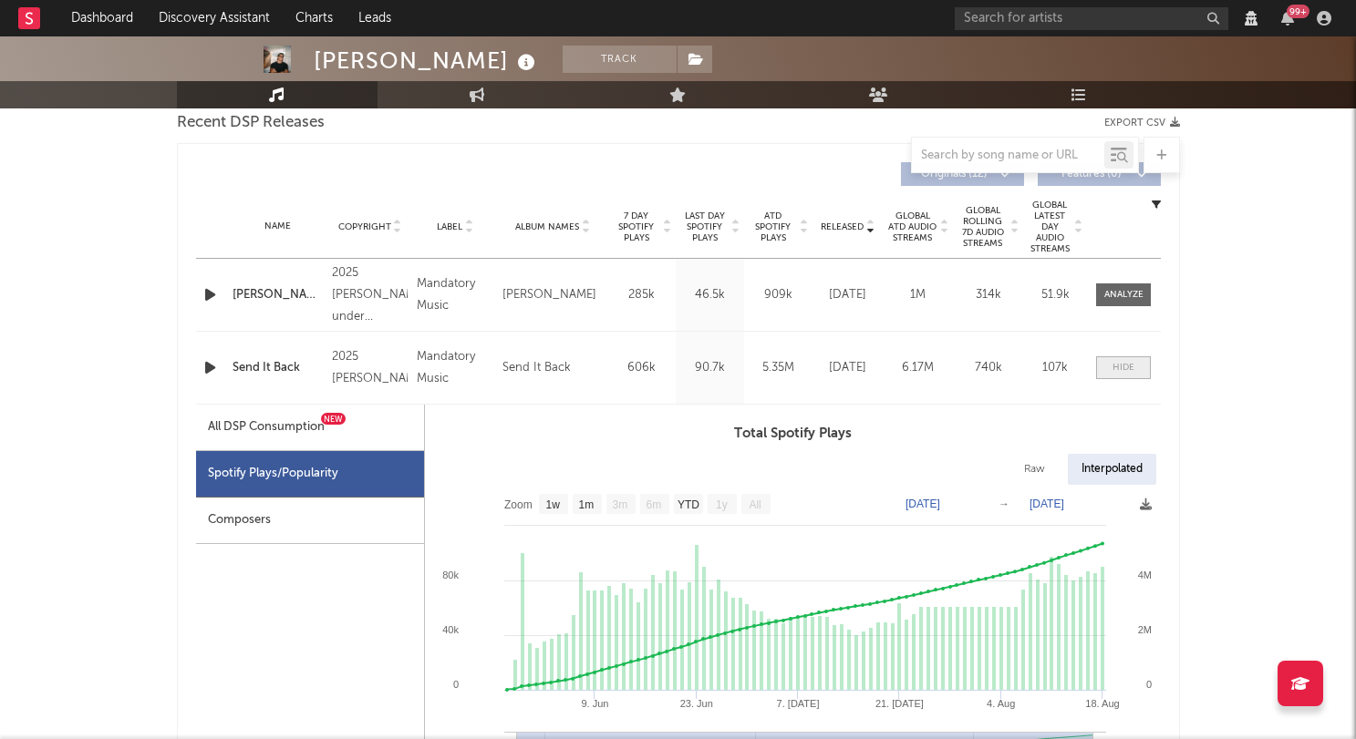
click at [1119, 366] on div at bounding box center [1123, 368] width 22 height 14
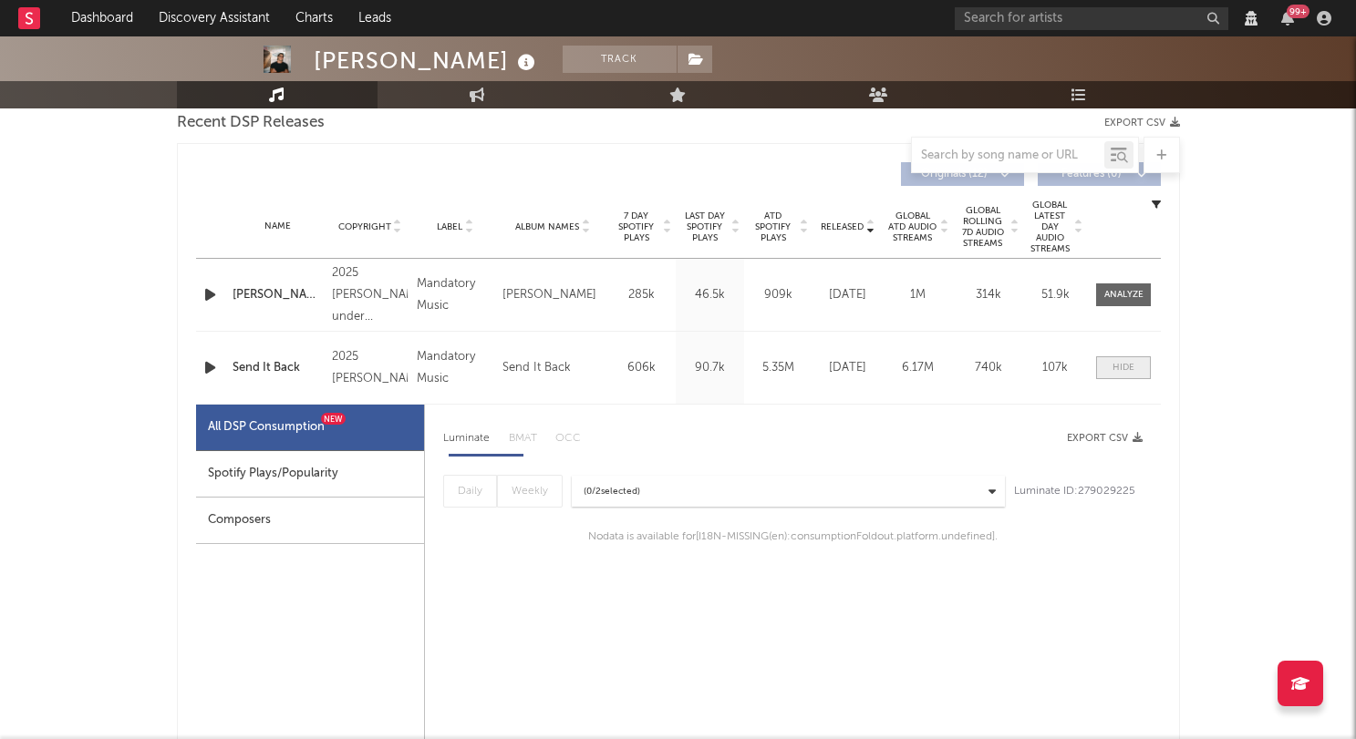
select select "6m"
select select "View all"
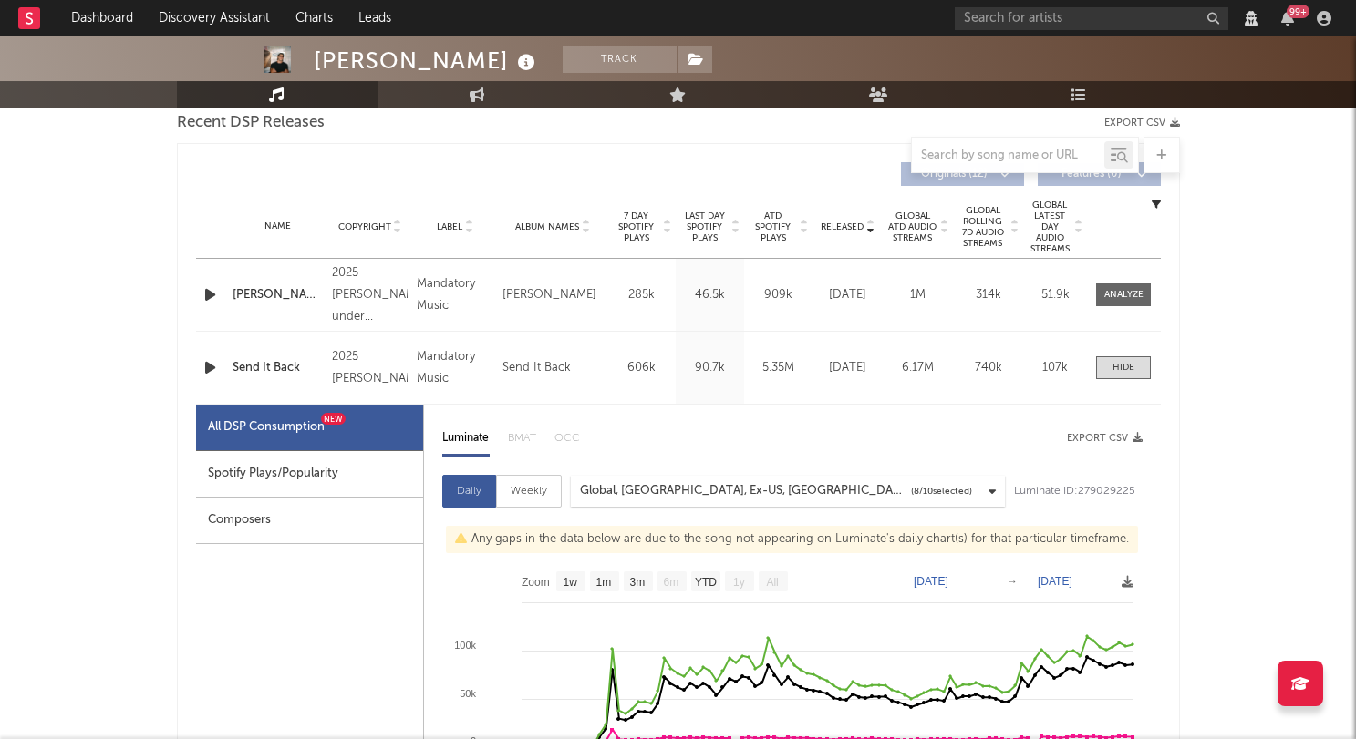
select select "1w"
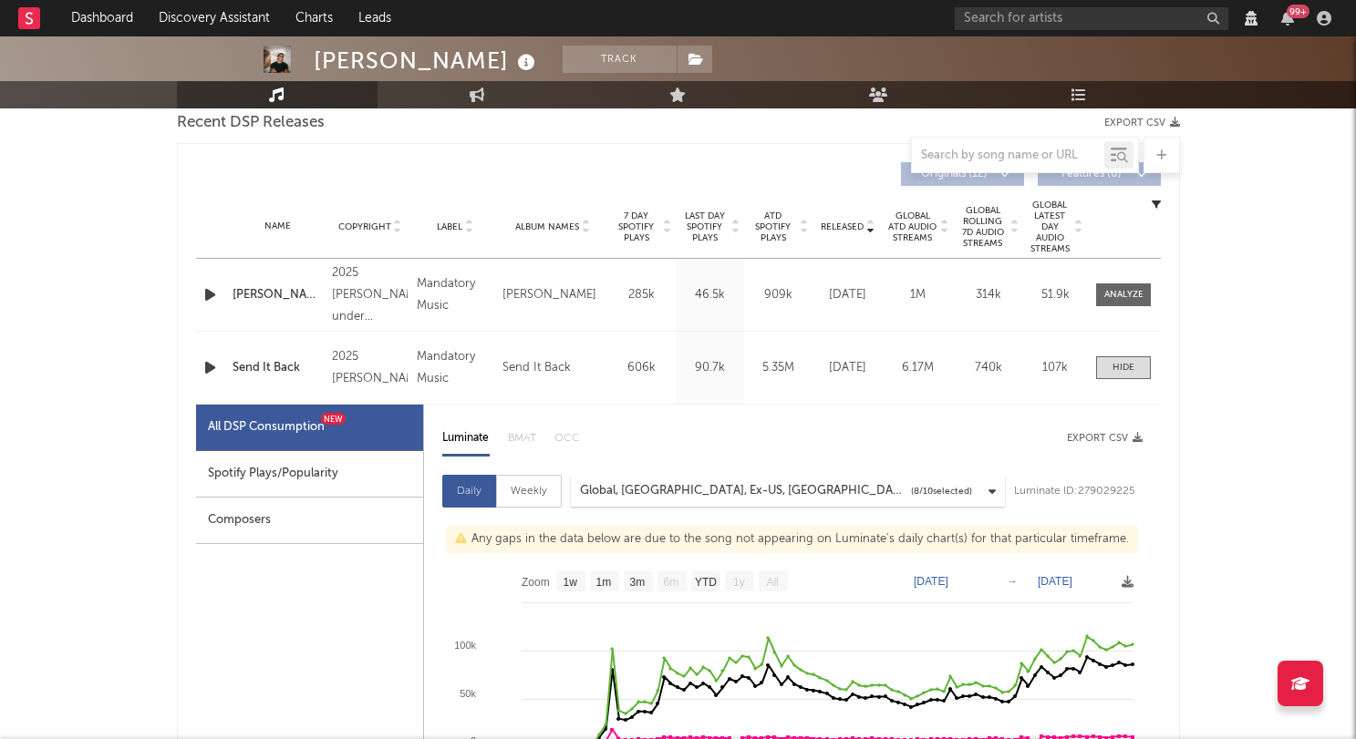
click at [1125, 347] on div "Name Send It Back Copyright 2025 [PERSON_NAME] Label Mandatory Music Album Name…" at bounding box center [678, 368] width 965 height 72
click at [1122, 370] on div at bounding box center [1123, 368] width 22 height 14
select select "6m"
select select "View all"
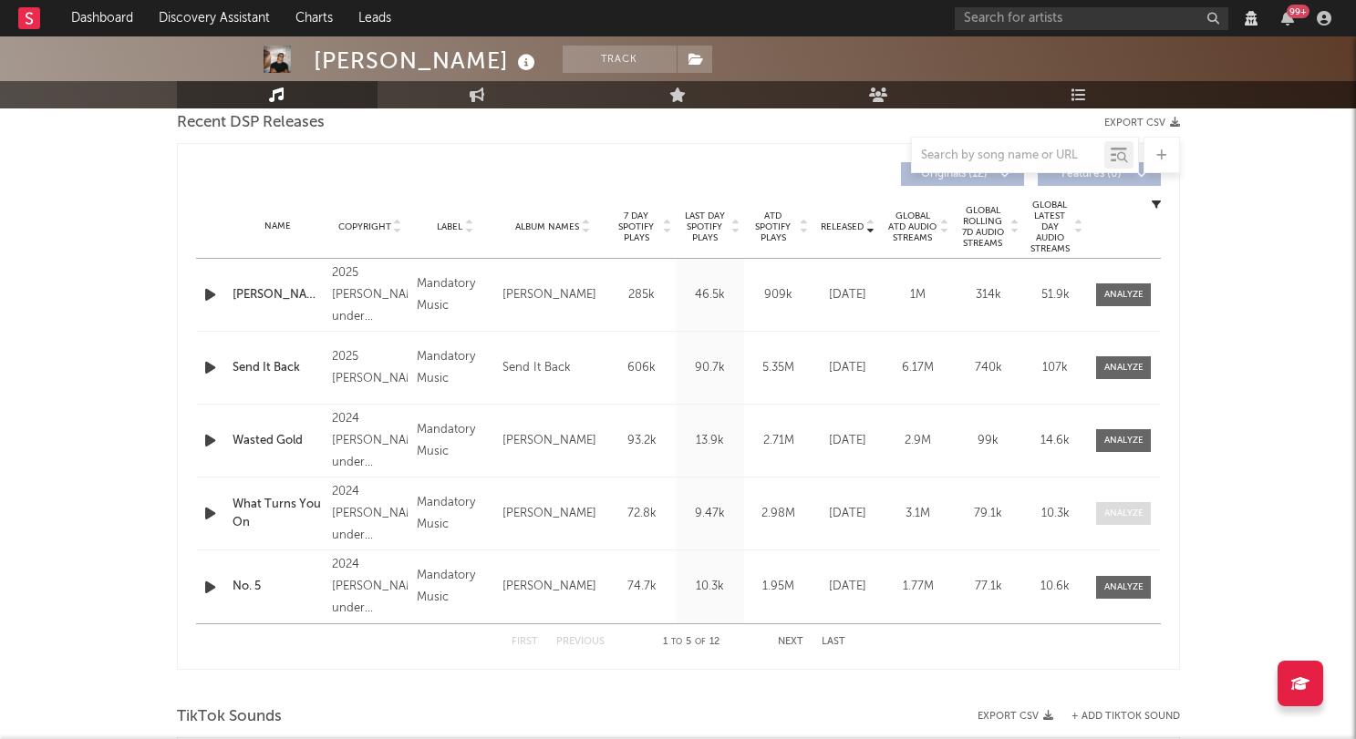
click at [1122, 516] on div at bounding box center [1123, 514] width 39 height 14
select select "6m"
select select "View all"
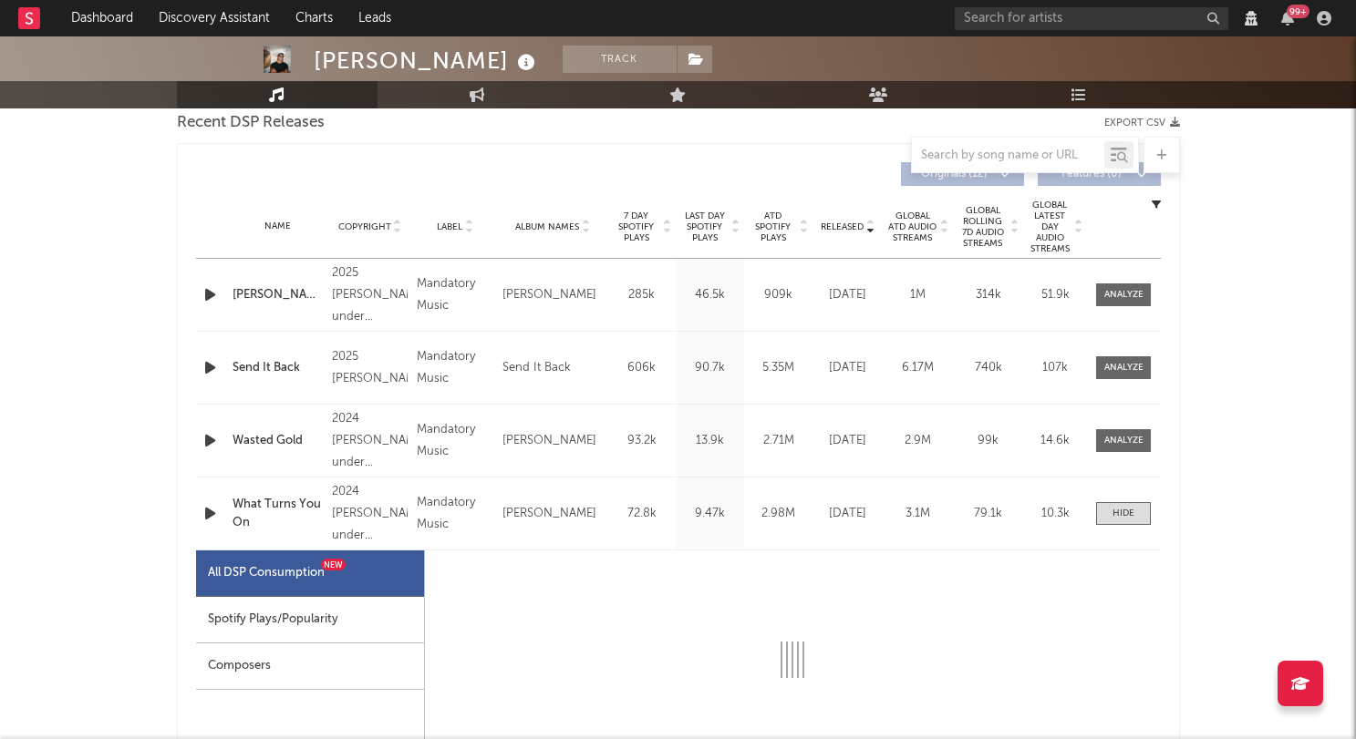
click at [371, 620] on div "Spotify Plays/Popularity" at bounding box center [310, 620] width 228 height 47
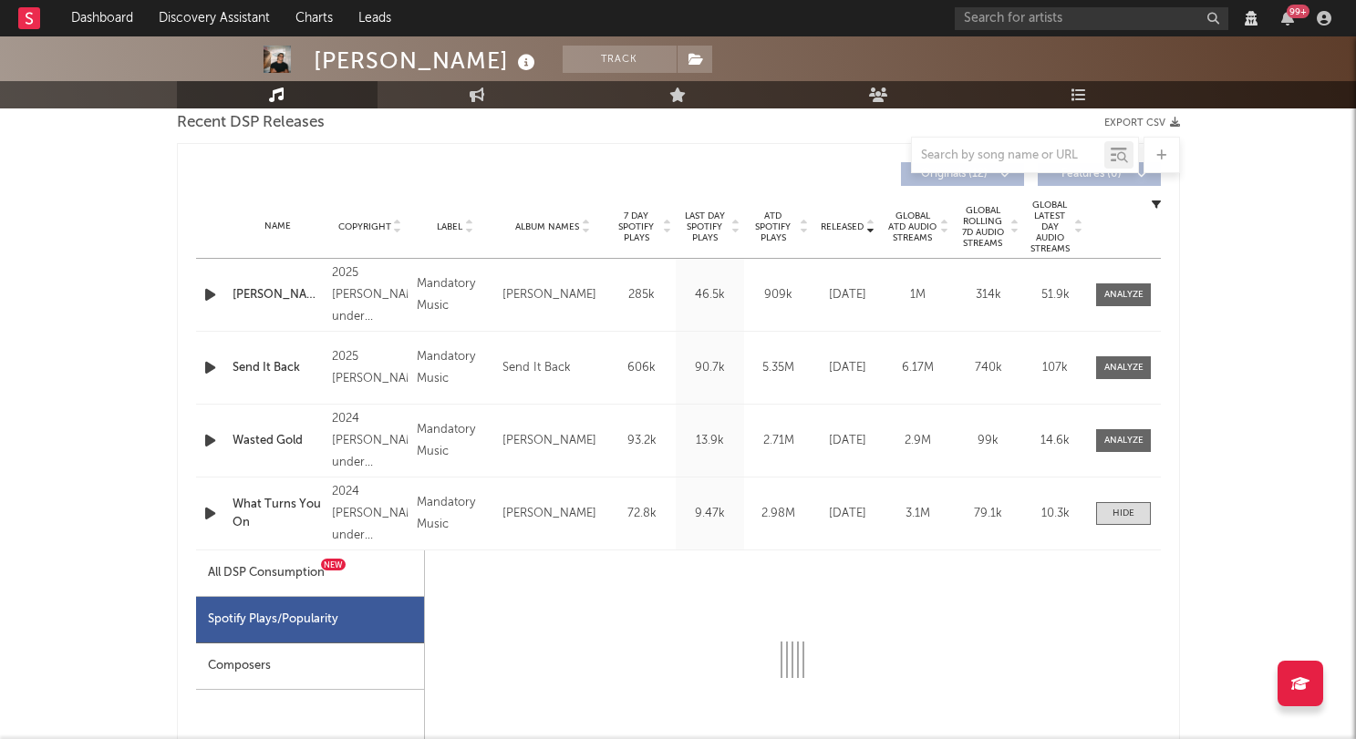
select select "6m"
select select "1w"
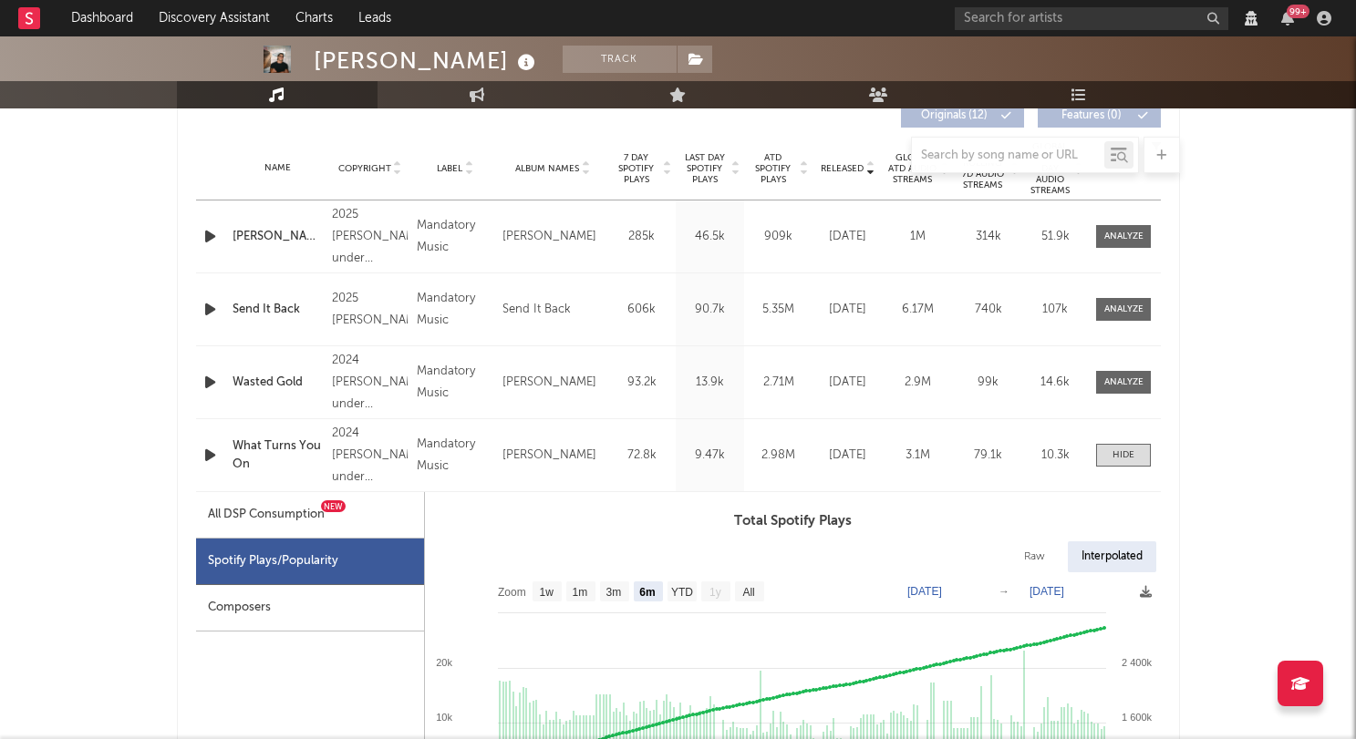
scroll to position [753, 0]
click at [1130, 461] on span at bounding box center [1123, 454] width 55 height 23
select select "6m"
select select "View all"
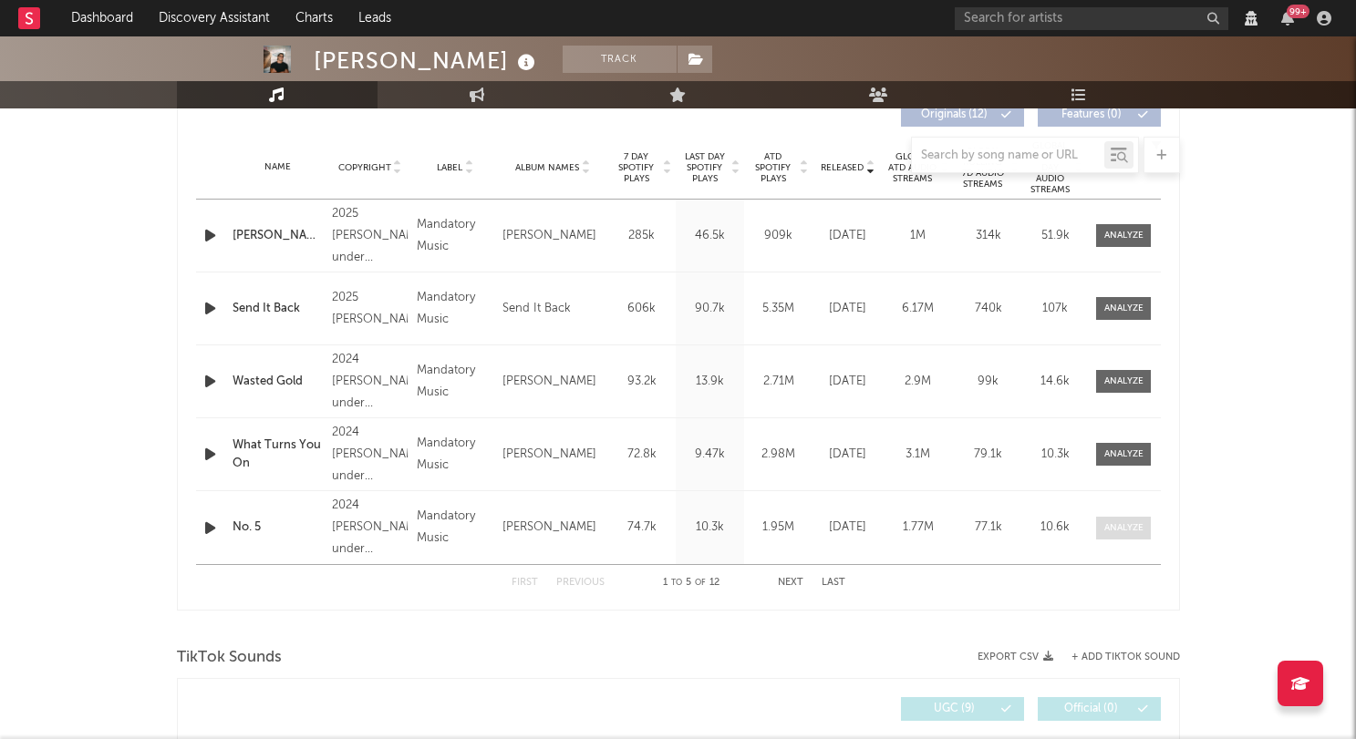
click at [1128, 532] on div at bounding box center [1123, 529] width 39 height 14
select select "6m"
select select "View all"
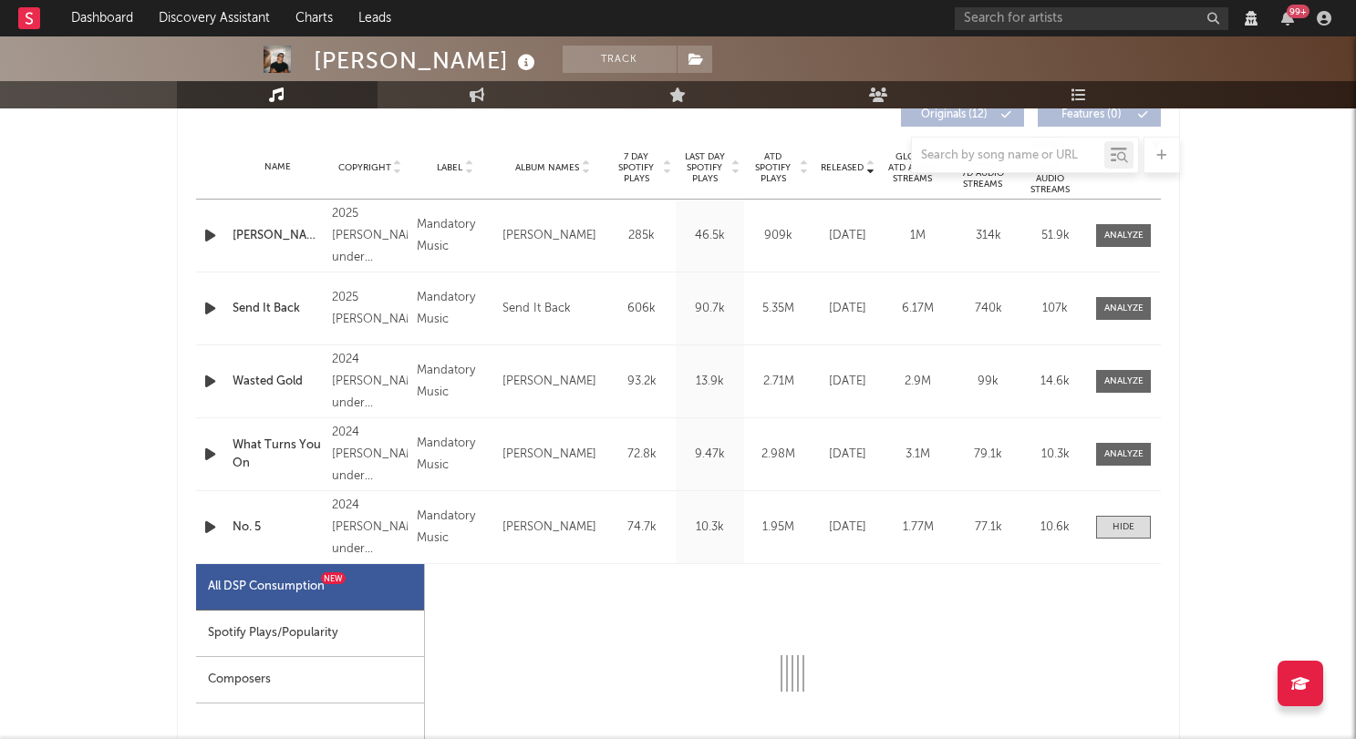
select select "6m"
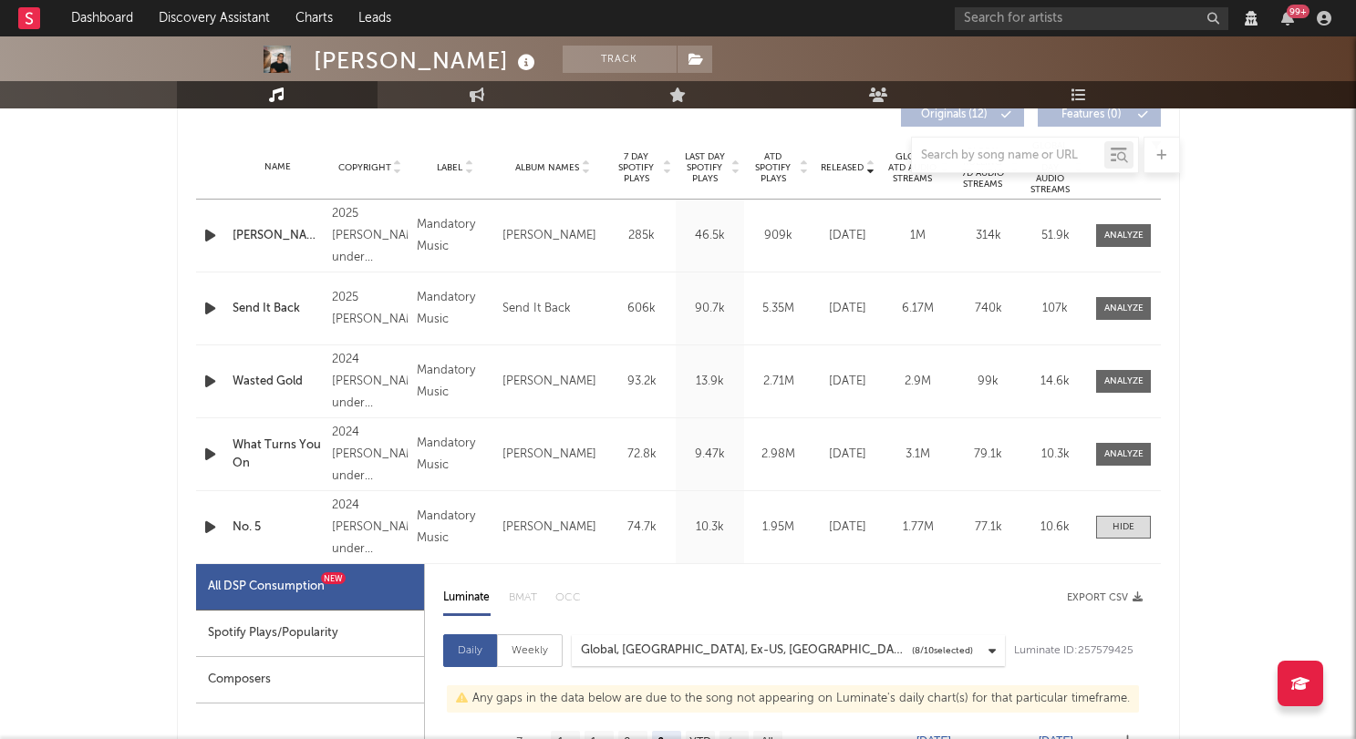
click at [385, 646] on div "Spotify Plays/Popularity" at bounding box center [310, 634] width 228 height 47
select select "6m"
select select "1w"
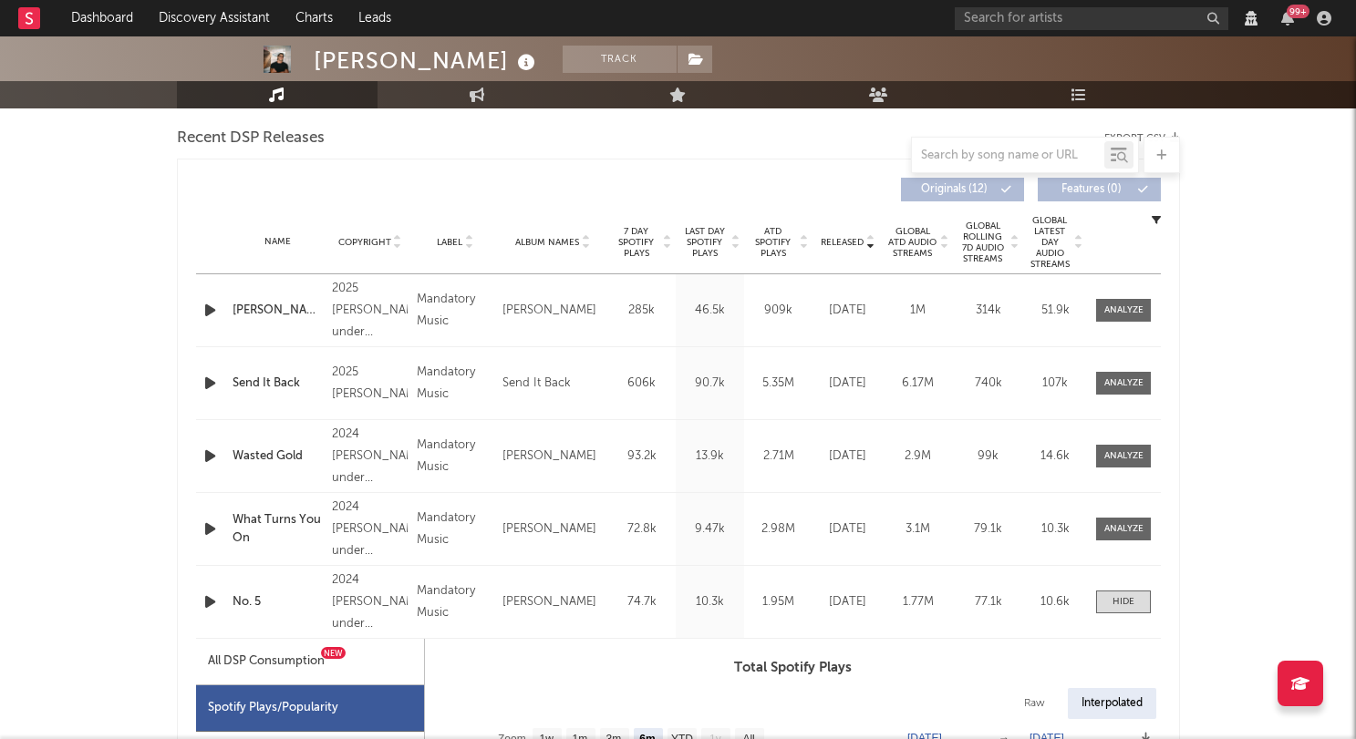
scroll to position [677, 0]
click at [1123, 297] on div "Name [PERSON_NAME] Copyright 2025 [PERSON_NAME] under exclusive licence to Mand…" at bounding box center [678, 312] width 965 height 72
click at [1114, 310] on div at bounding box center [1123, 312] width 39 height 14
select select "1w"
select select "6m"
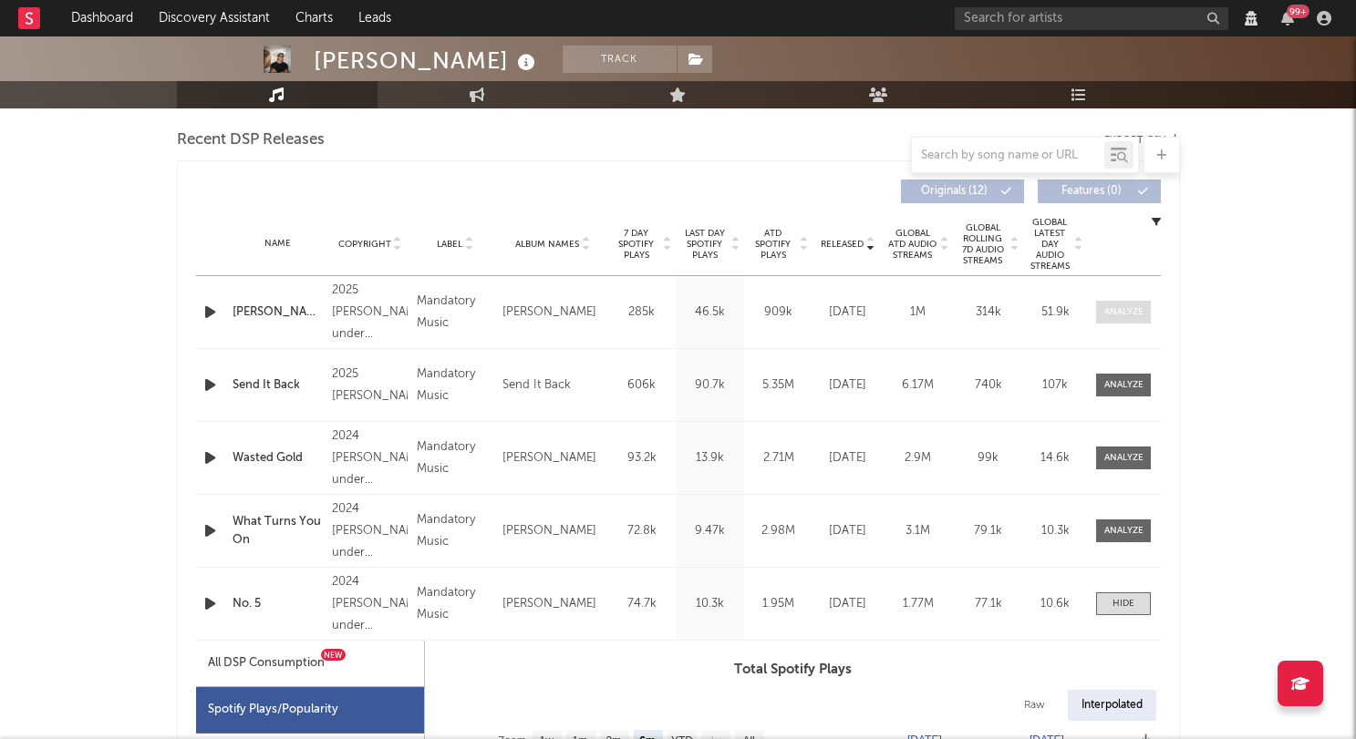
select select "View all"
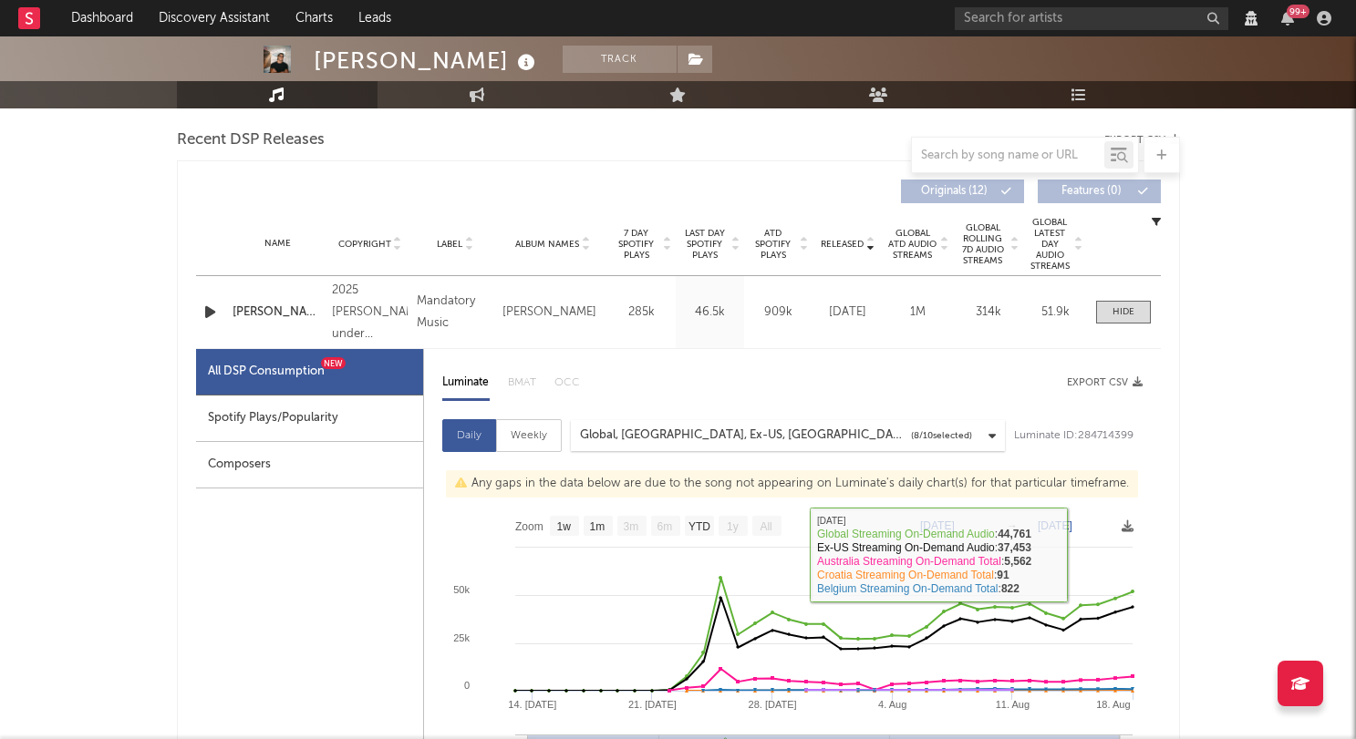
click at [326, 420] on div "Spotify Plays/Popularity" at bounding box center [309, 419] width 227 height 47
select select "1w"
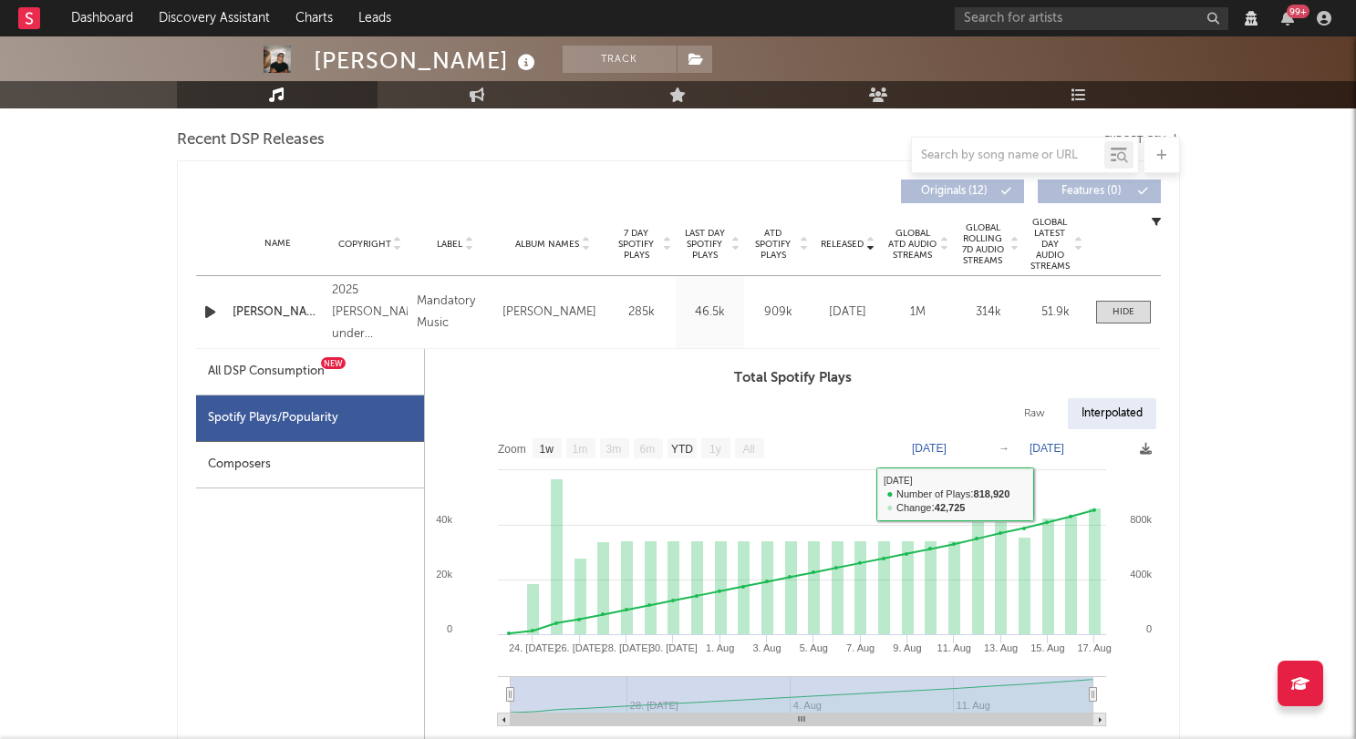
click at [1024, 413] on div "Raw" at bounding box center [1034, 413] width 48 height 31
select select "1w"
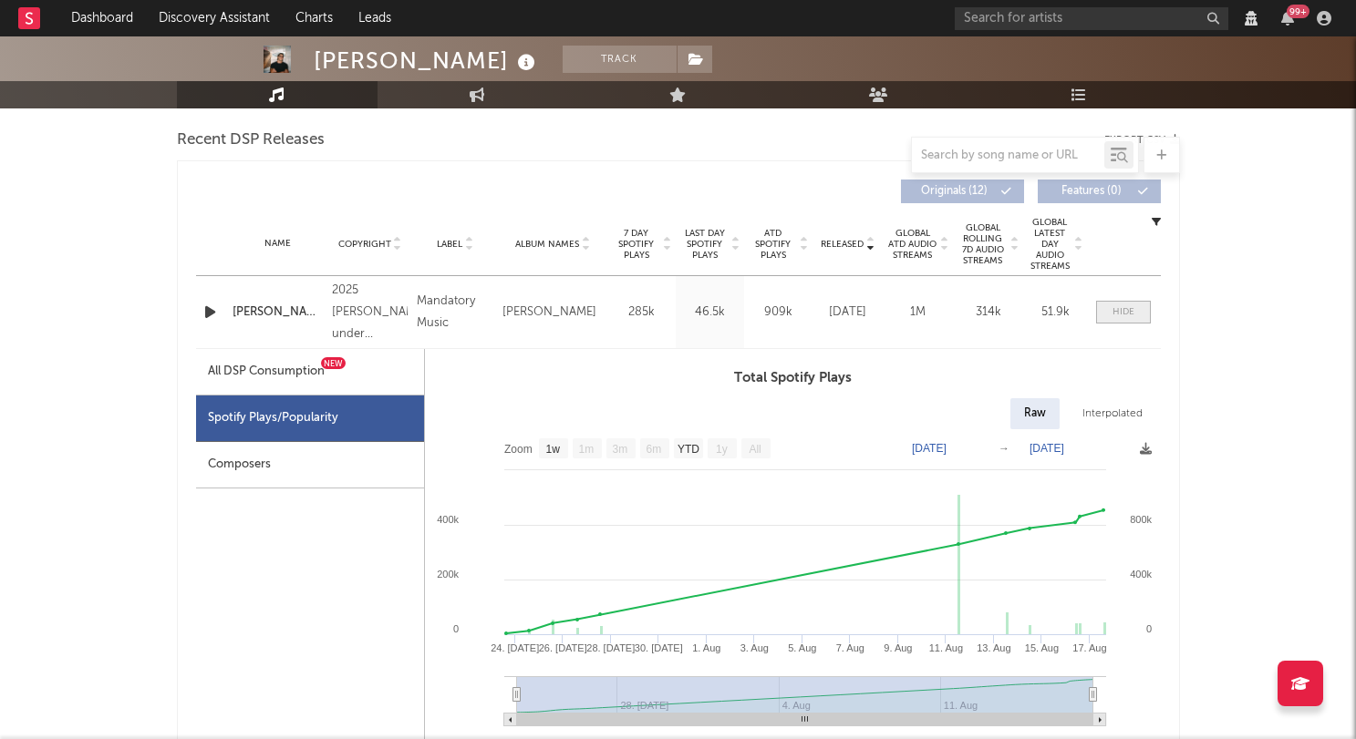
click at [1131, 313] on div at bounding box center [1123, 312] width 22 height 14
select select "6m"
select select "View all"
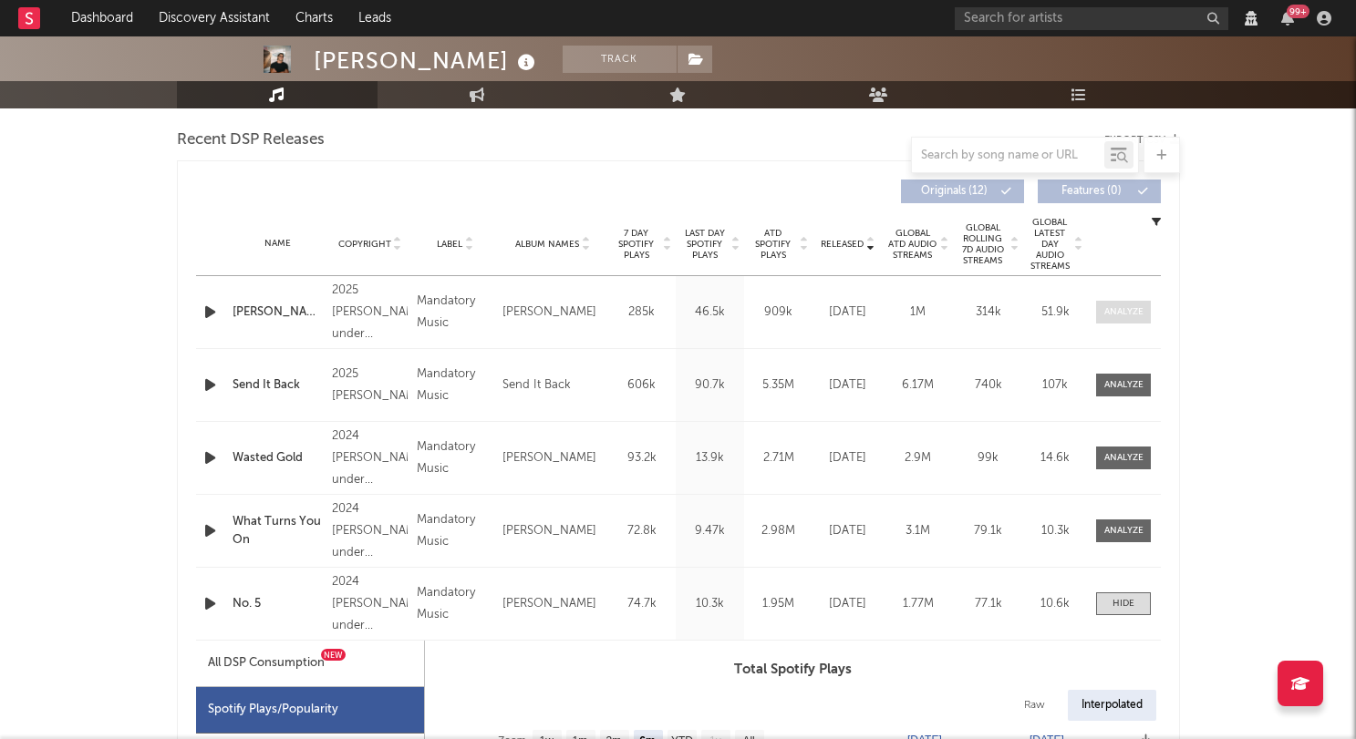
click at [1121, 316] on div at bounding box center [1123, 312] width 39 height 14
select select "1w"
select select "6m"
select select "View all"
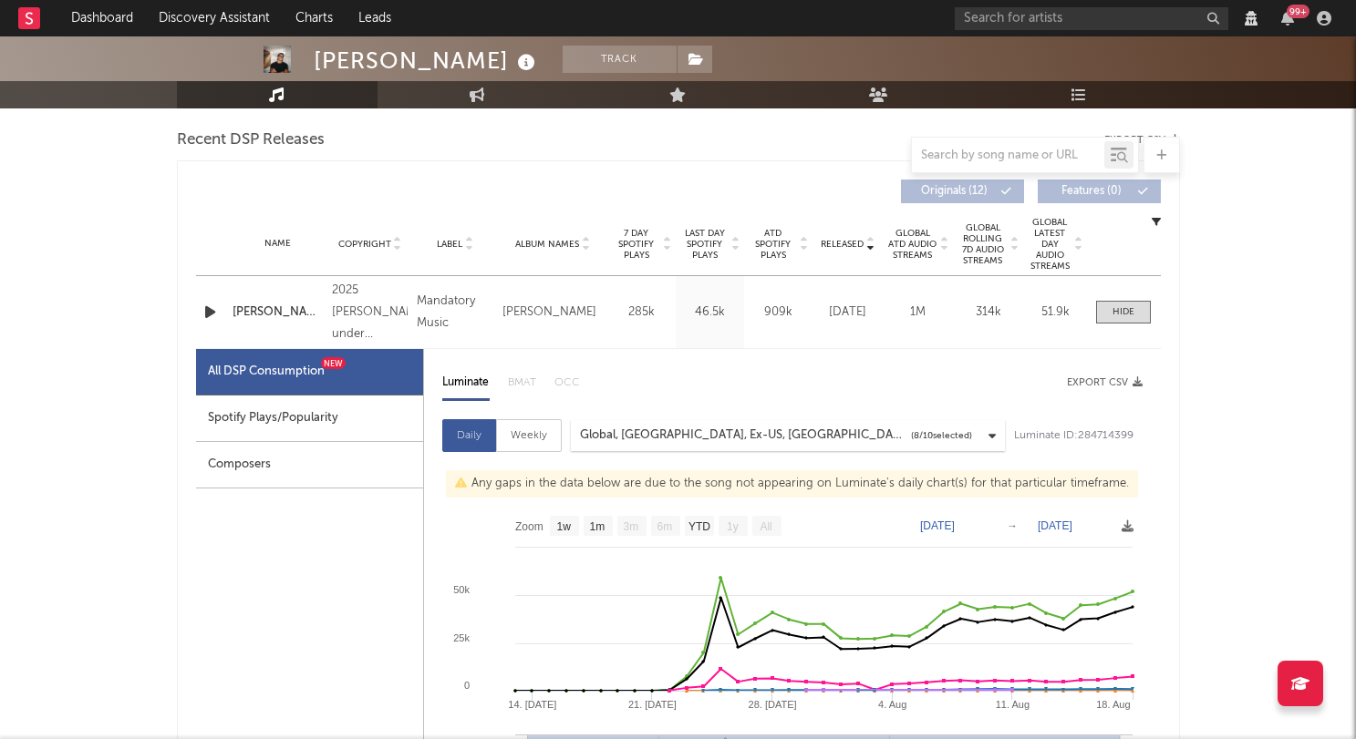
click at [336, 425] on div "Spotify Plays/Popularity" at bounding box center [309, 419] width 227 height 47
select select "1w"
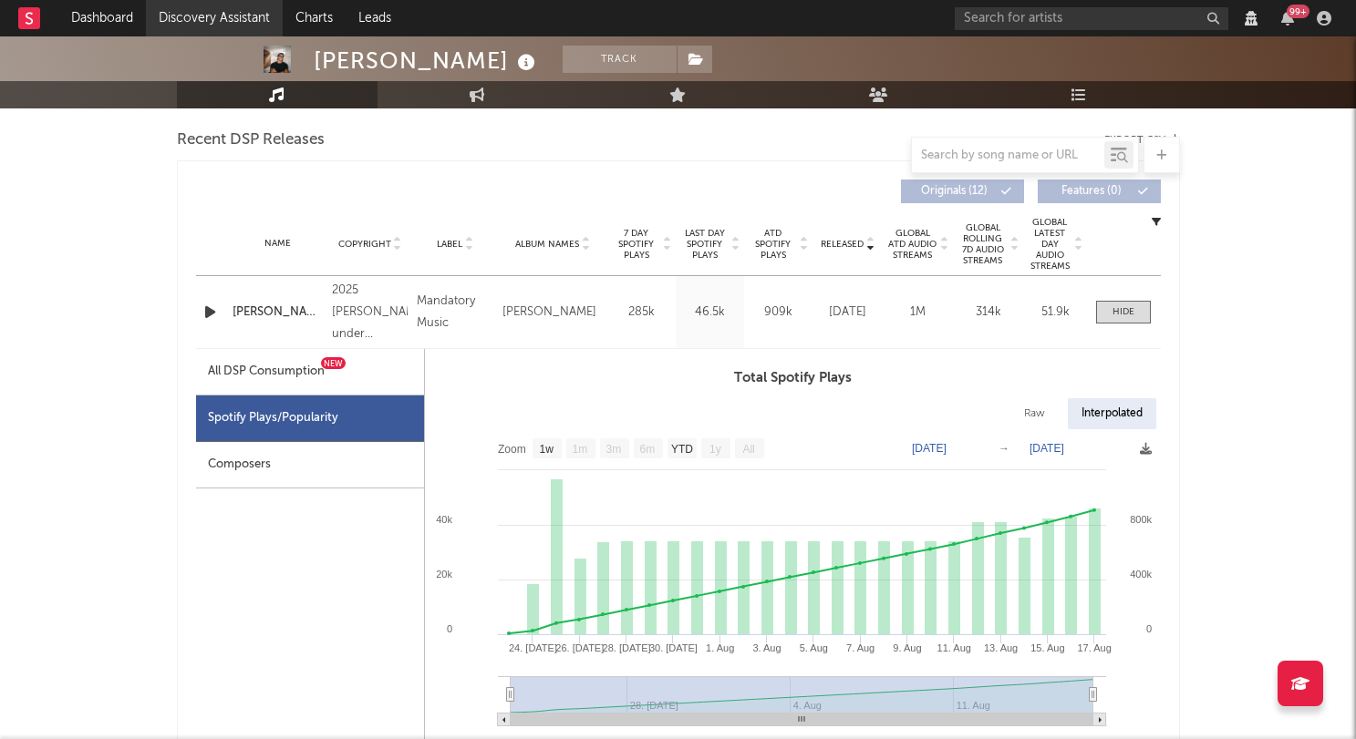
click at [199, 16] on link "Discovery Assistant" at bounding box center [214, 18] width 137 height 36
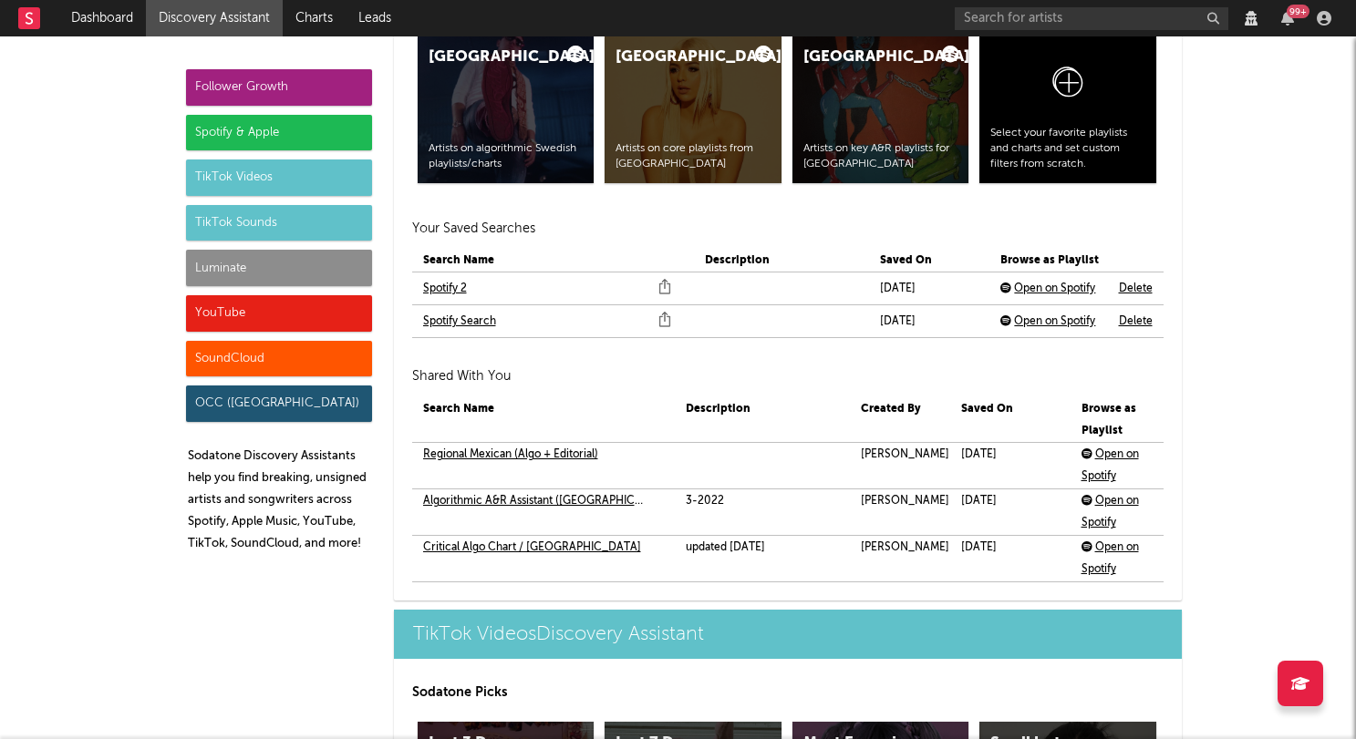
scroll to position [3968, 0]
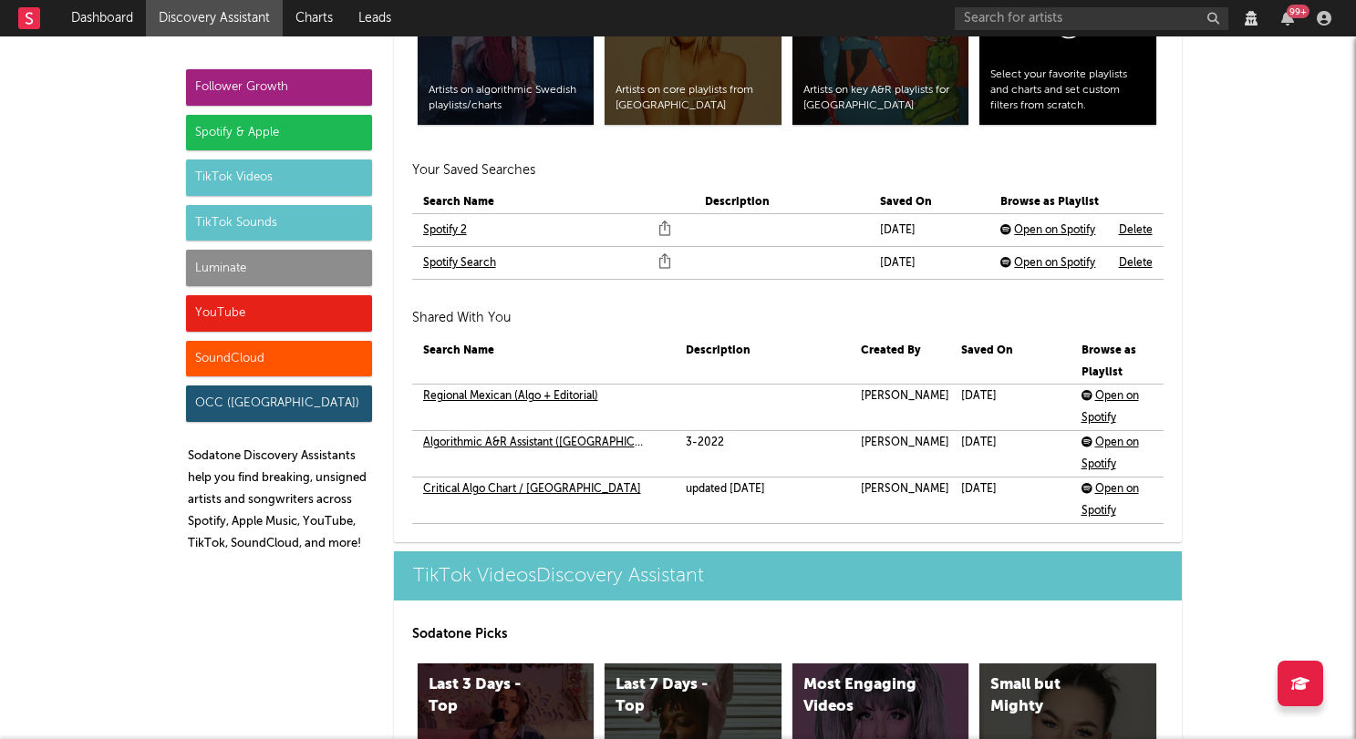
click at [533, 395] on link "Regional Mexican (Algo + Editorial)" at bounding box center [510, 397] width 175 height 22
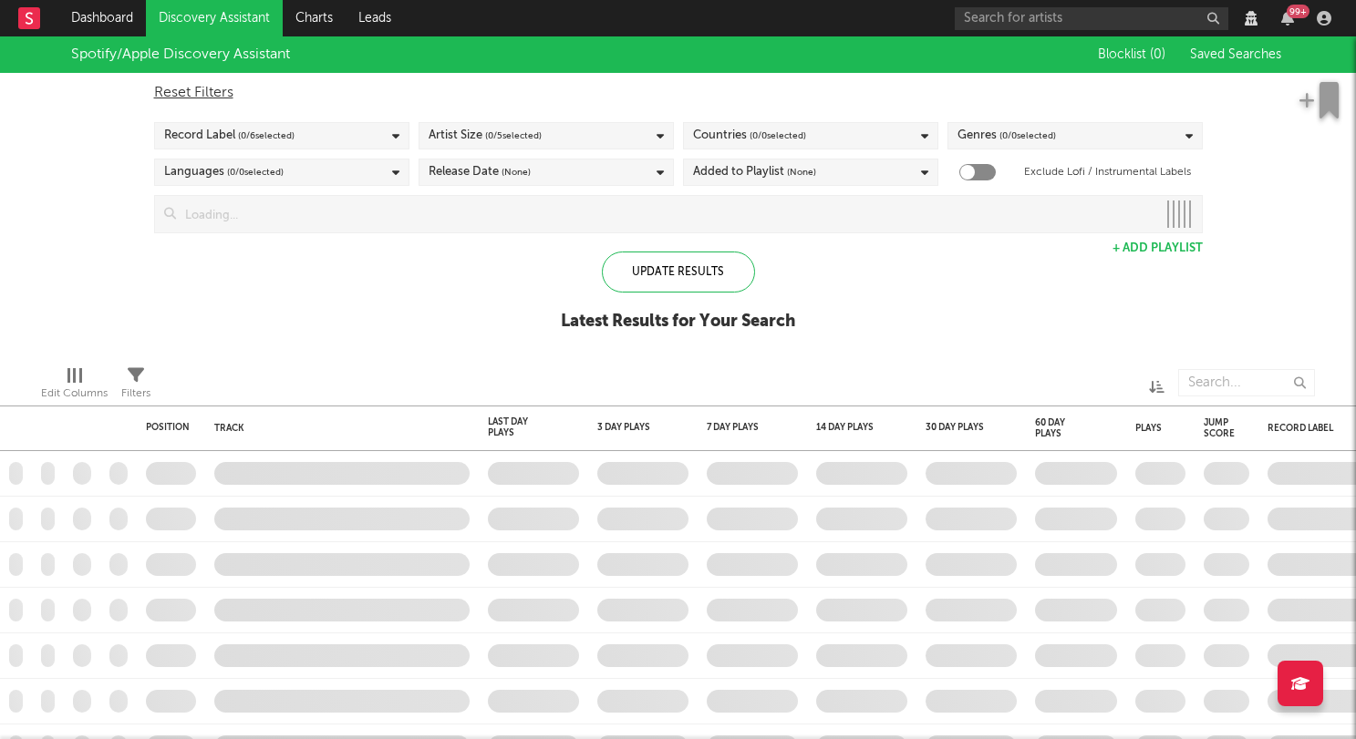
click at [462, 322] on div "Spotify/Apple Discovery Assistant Blocklist ( 0 ) Saved Searches Reset Filters …" at bounding box center [678, 193] width 1356 height 315
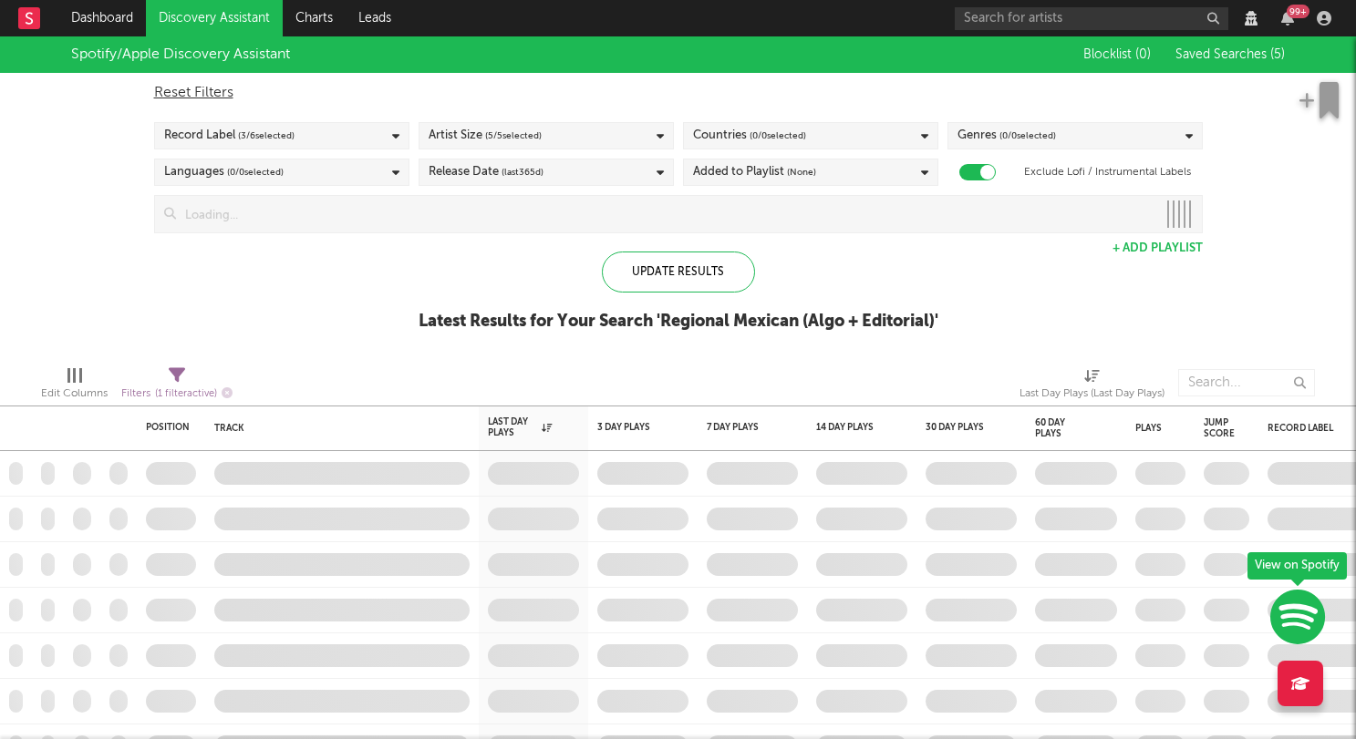
checkbox input "true"
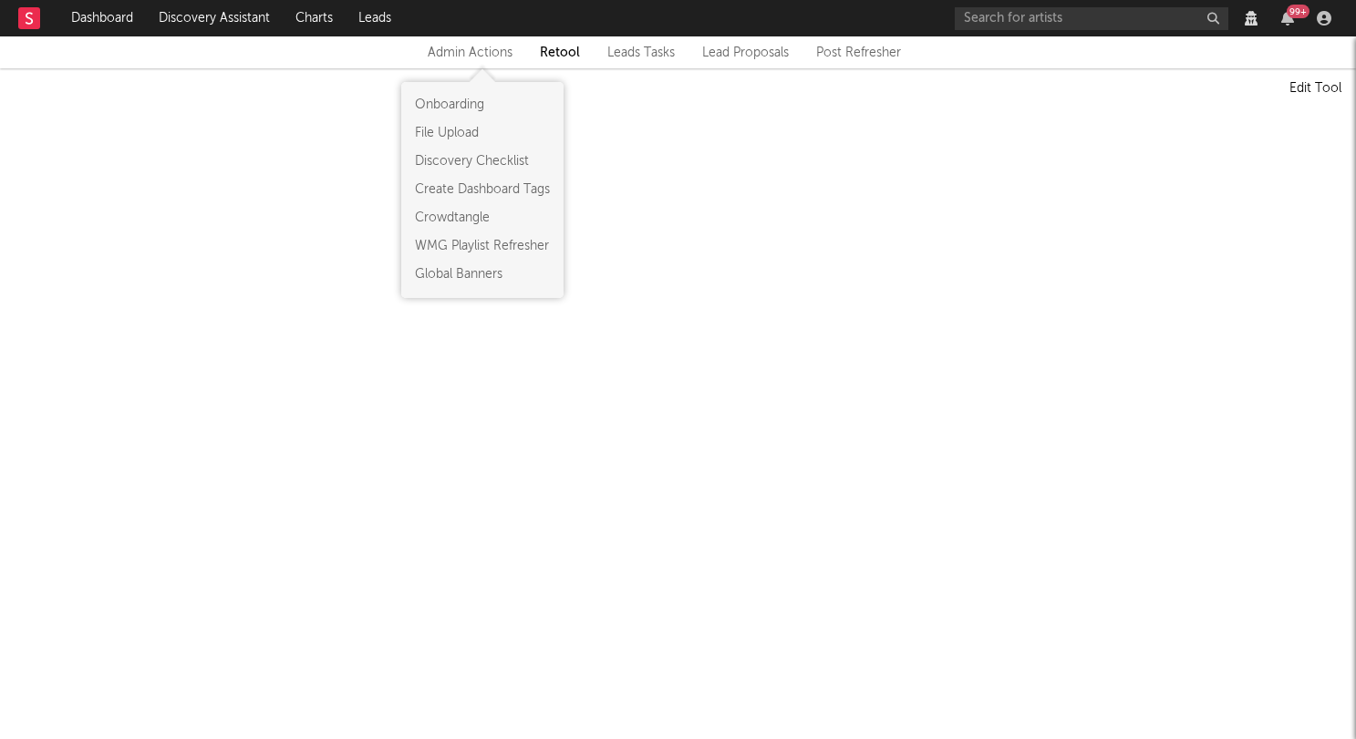
click at [458, 50] on div "Admin Actions" at bounding box center [470, 53] width 85 height 22
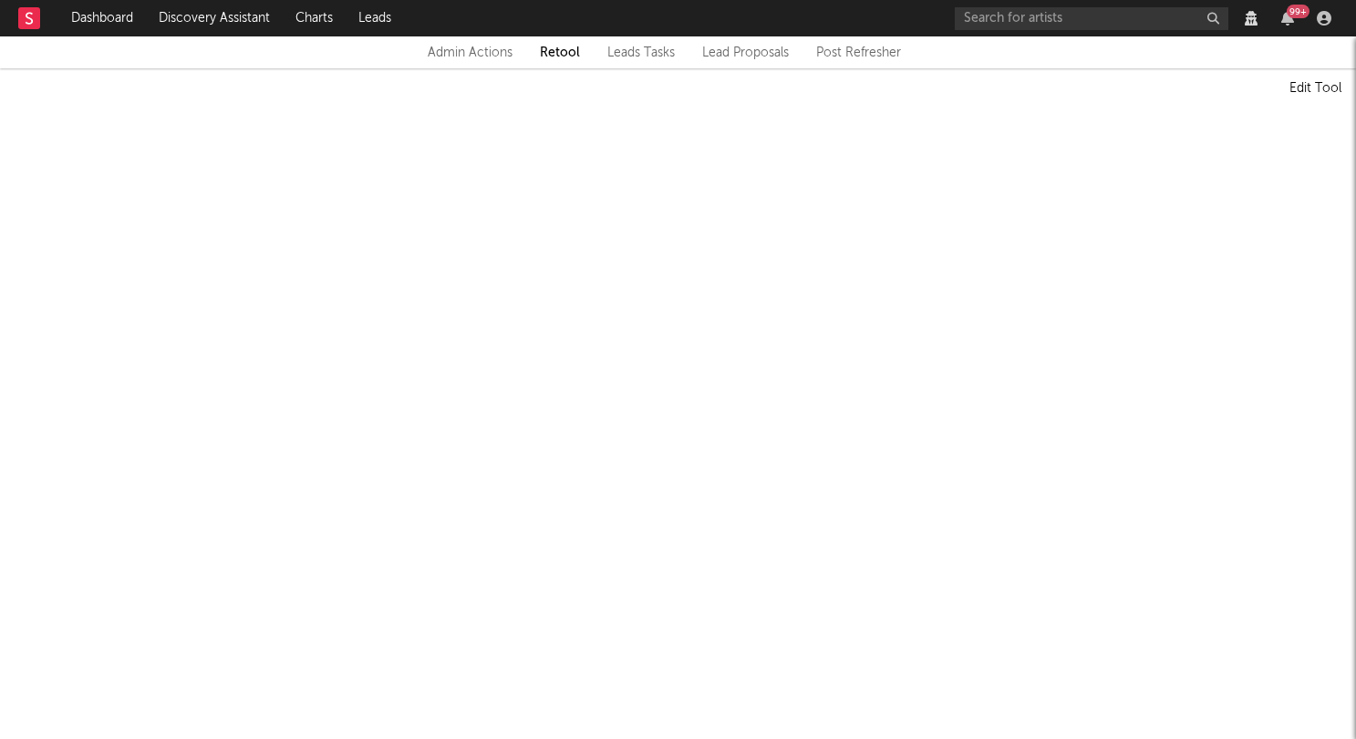
click at [543, 54] on div "Admin Actions Retool Leads Tasks Lead Proposals Post Refresher" at bounding box center [678, 53] width 501 height 22
click at [636, 55] on link "Leads Tasks" at bounding box center [640, 53] width 67 height 22
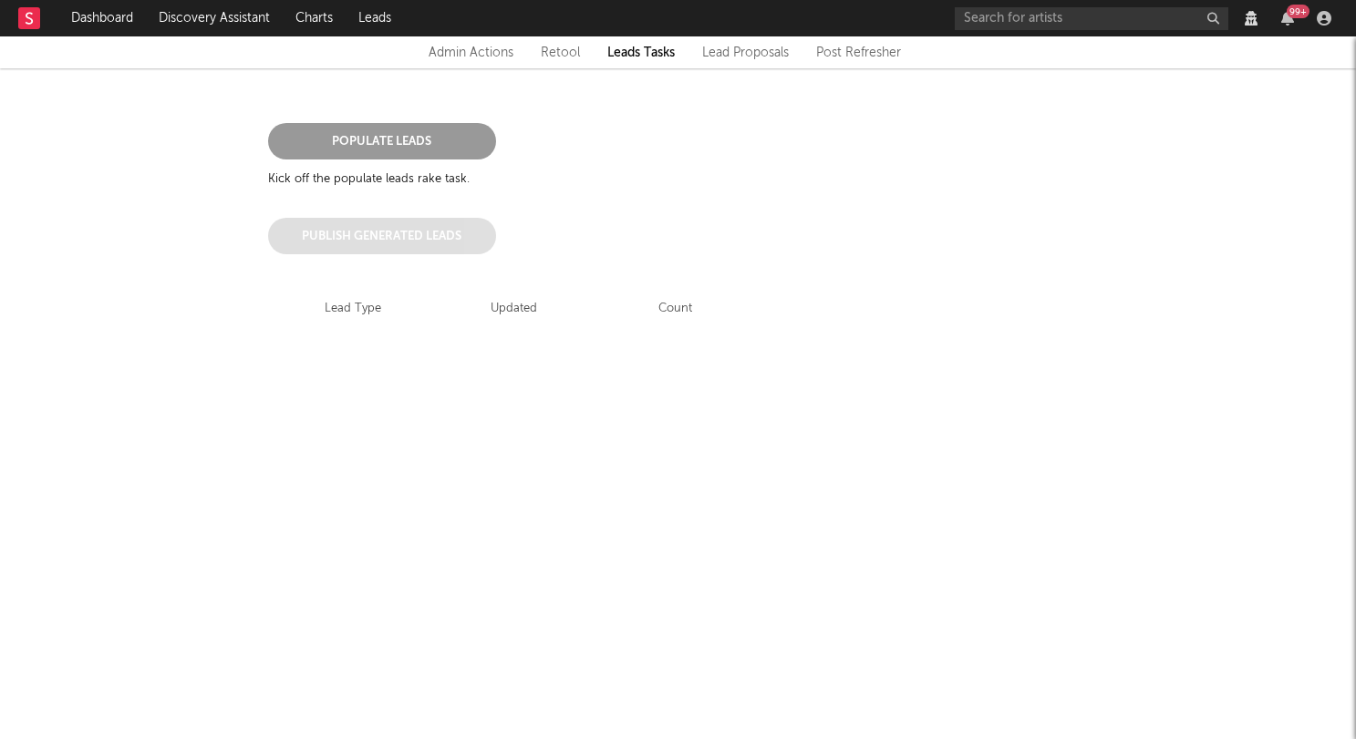
click at [543, 44] on link "Retool" at bounding box center [560, 53] width 39 height 22
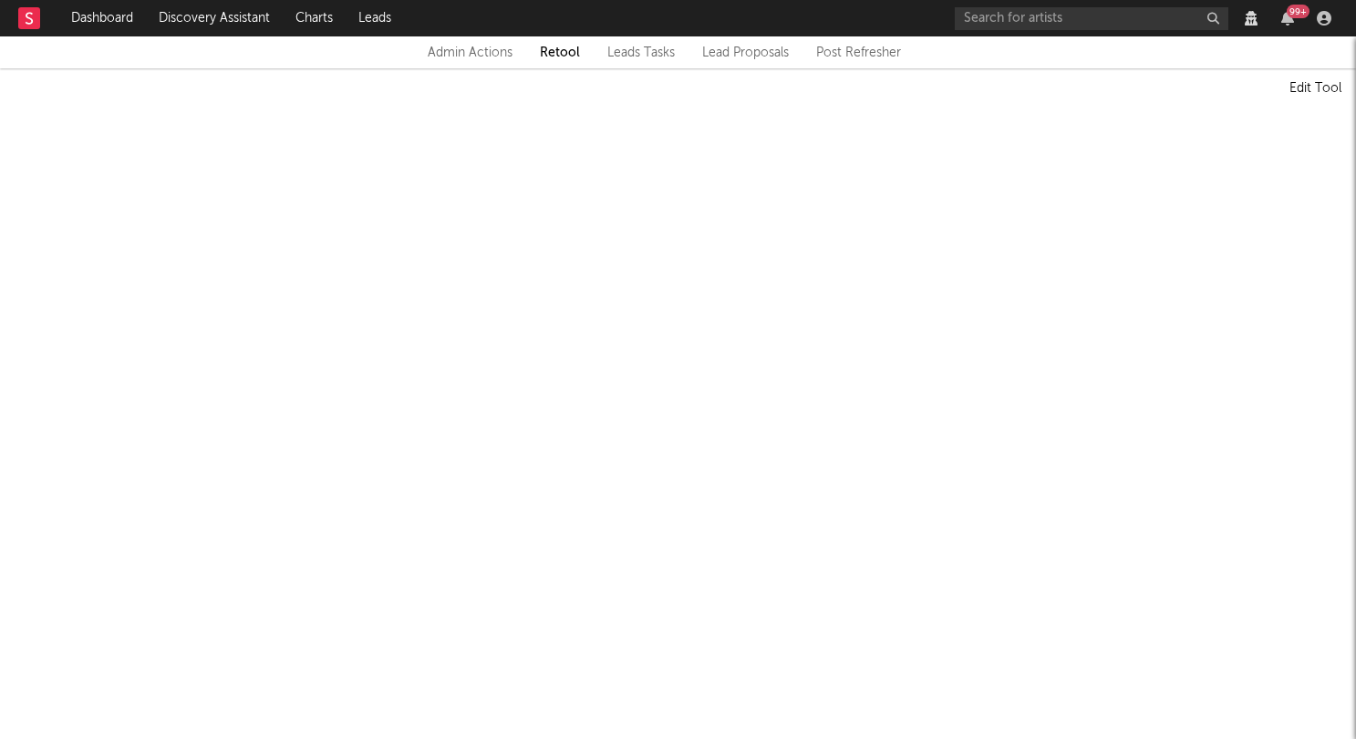
click at [728, 56] on link "Lead Proposals" at bounding box center [745, 53] width 87 height 22
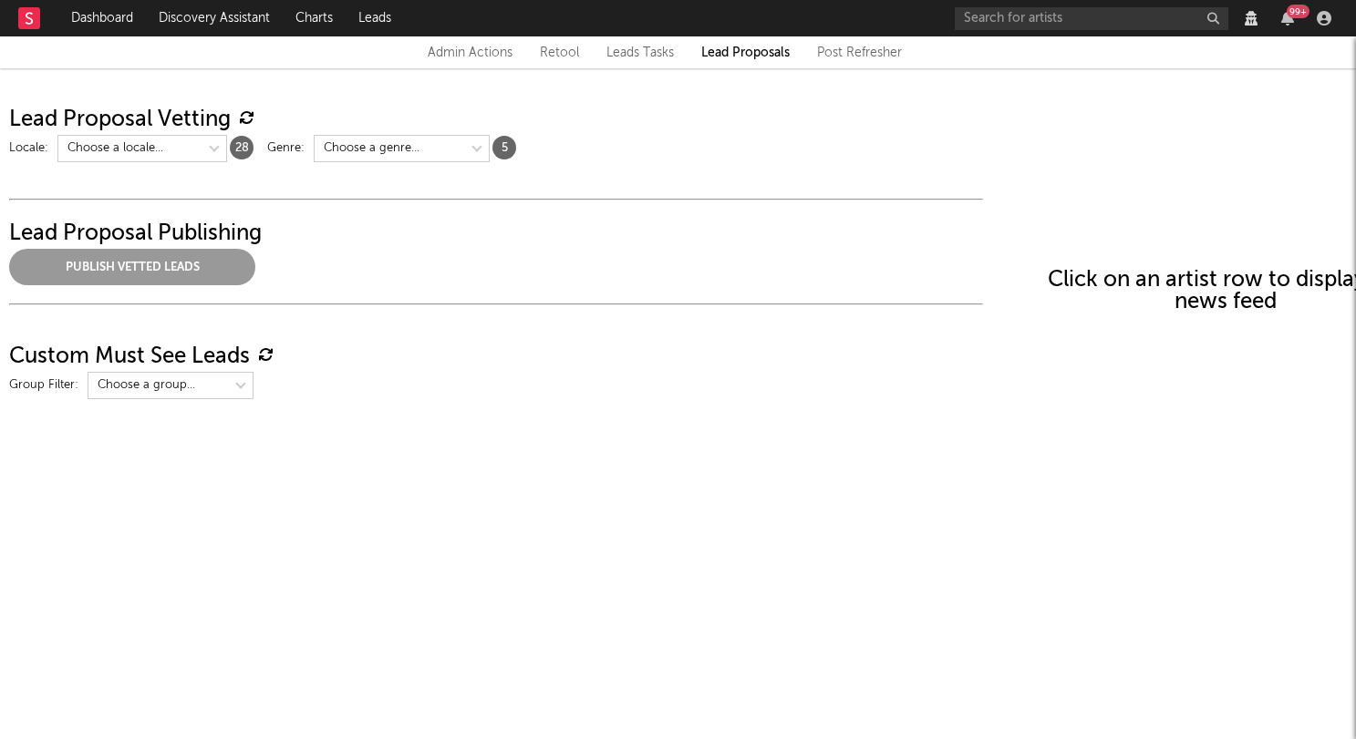
click at [548, 44] on link "Retool" at bounding box center [559, 53] width 39 height 22
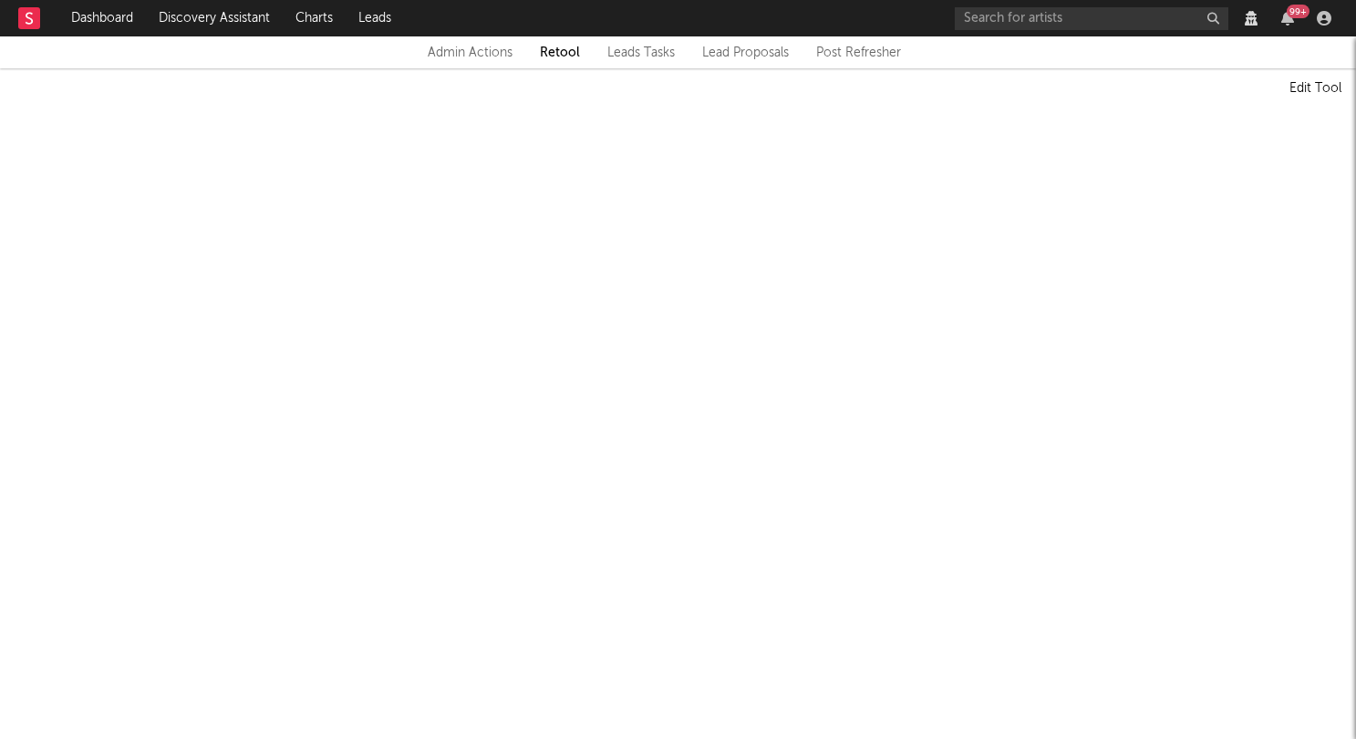
click at [624, 56] on link "Leads Tasks" at bounding box center [640, 53] width 67 height 22
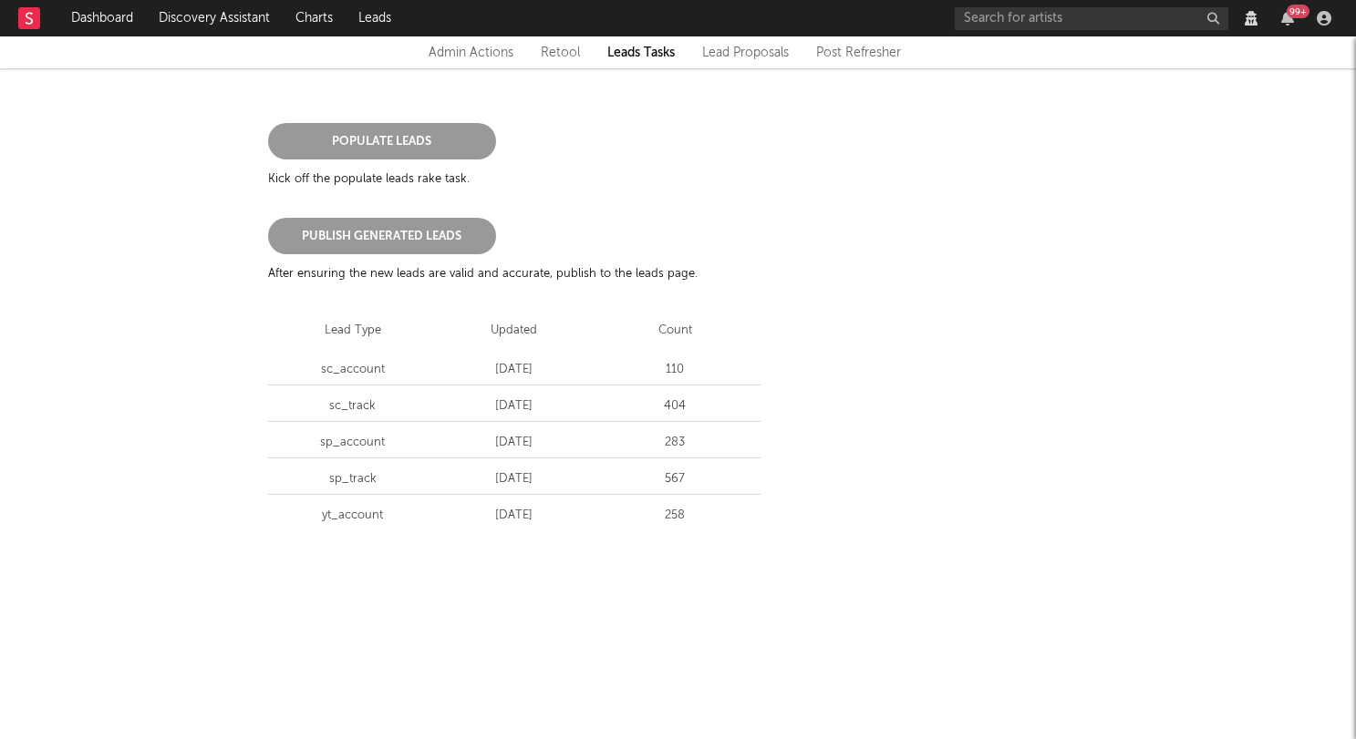
click at [886, 57] on link "Post Refresher" at bounding box center [858, 53] width 85 height 22
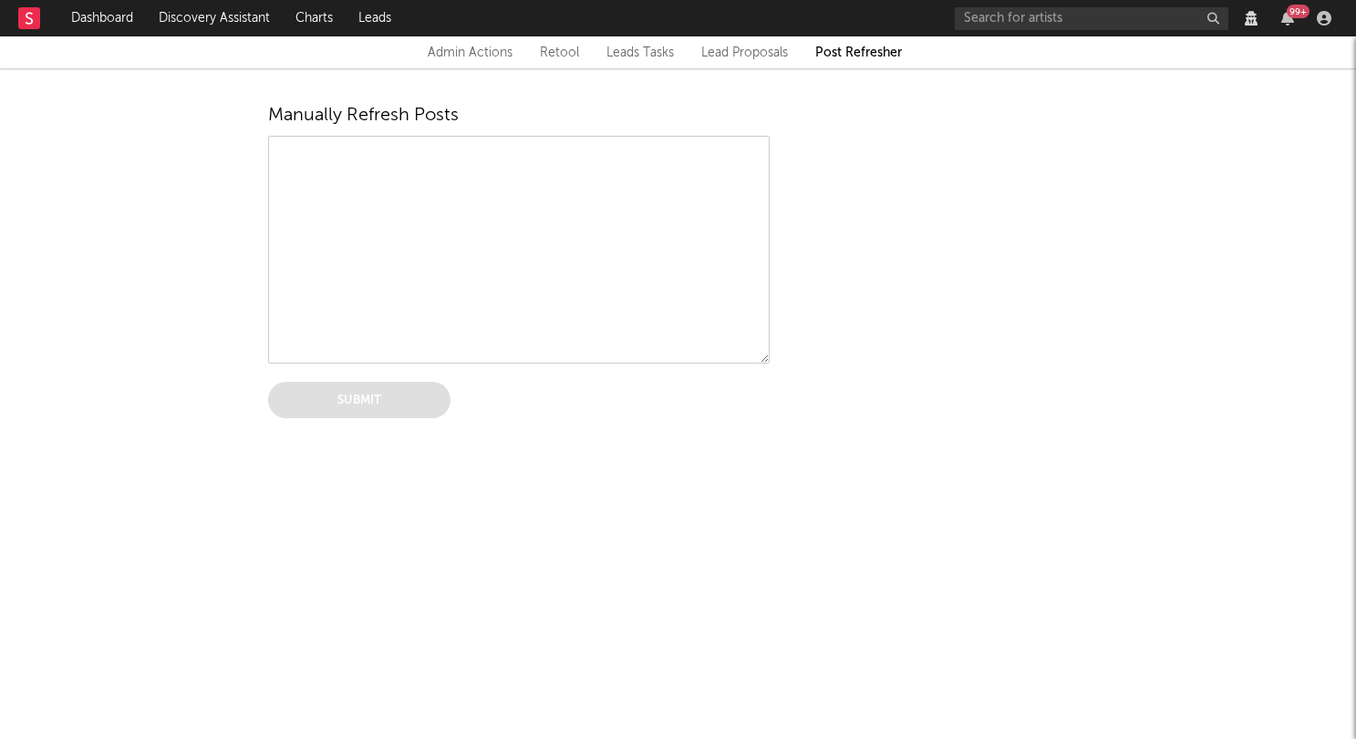
click at [449, 48] on div "Admin Actions" at bounding box center [470, 53] width 85 height 22
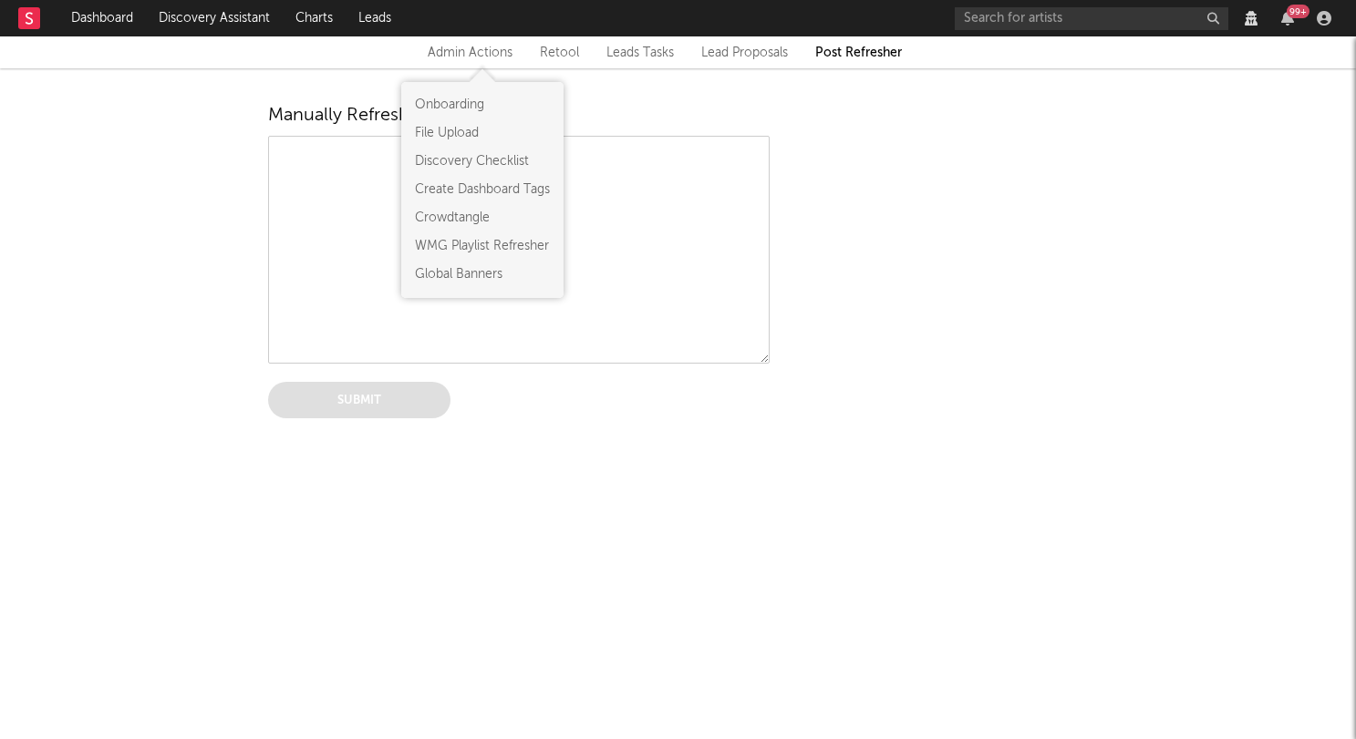
click at [505, 249] on link "WMG Playlist Refresher" at bounding box center [482, 246] width 135 height 19
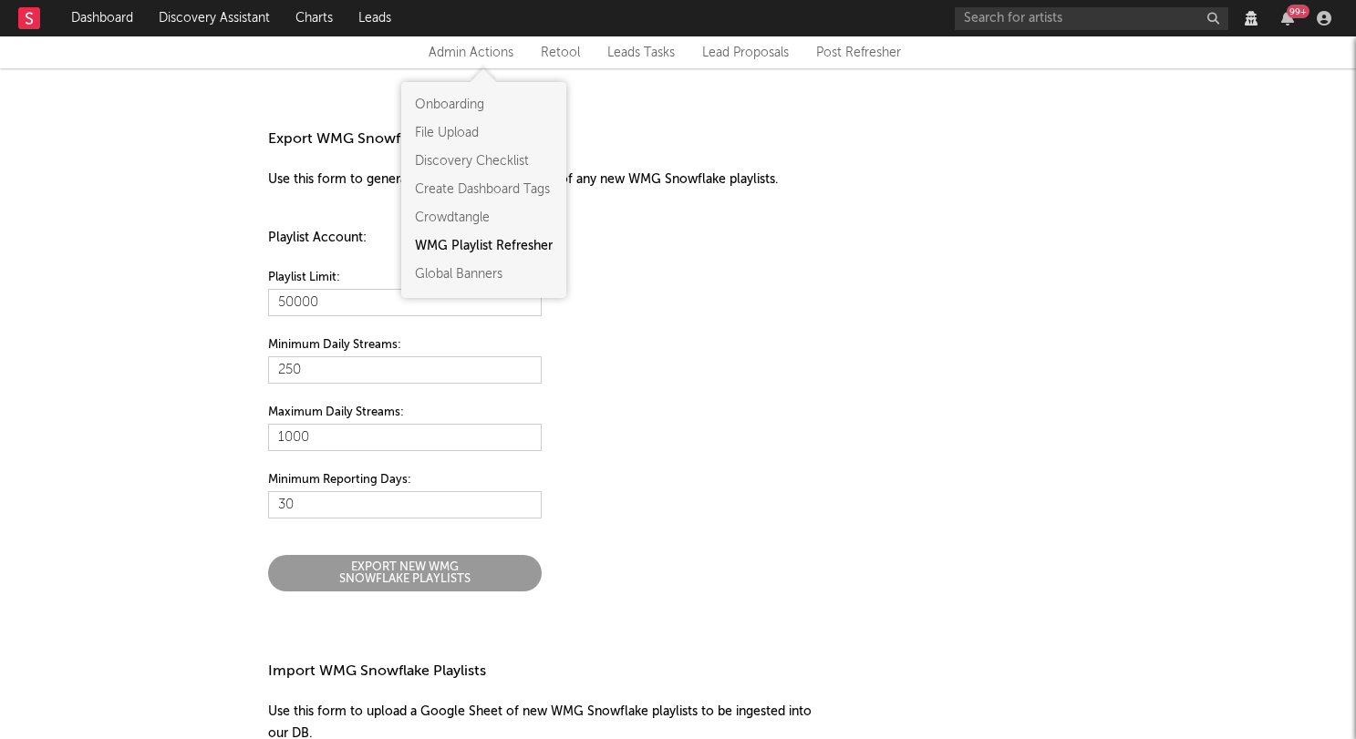
click at [193, 119] on div "Export WMG Snowflake Playlists Use this form to generate a Google Sheet export …" at bounding box center [678, 644] width 1338 height 1114
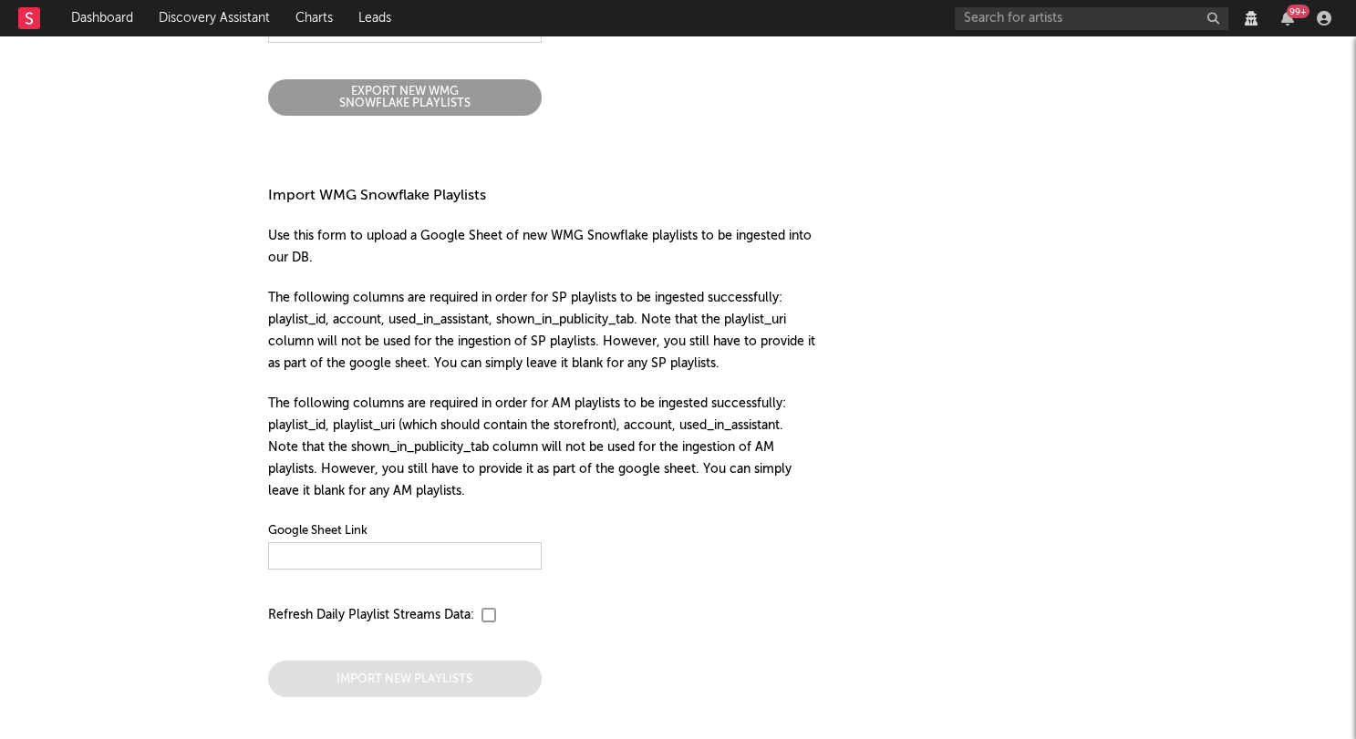
scroll to position [483, 0]
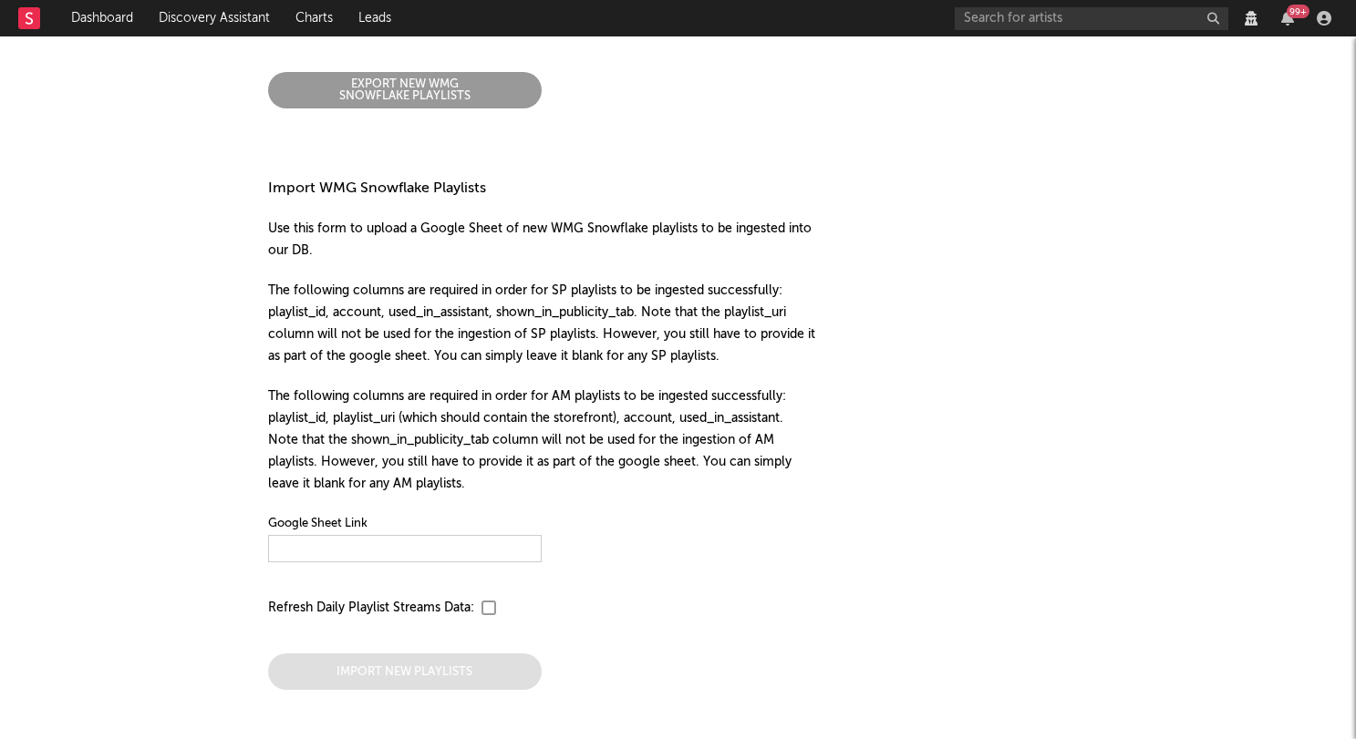
click at [581, 191] on p "Import WMG Snowflake Playlists" at bounding box center [678, 189] width 821 height 22
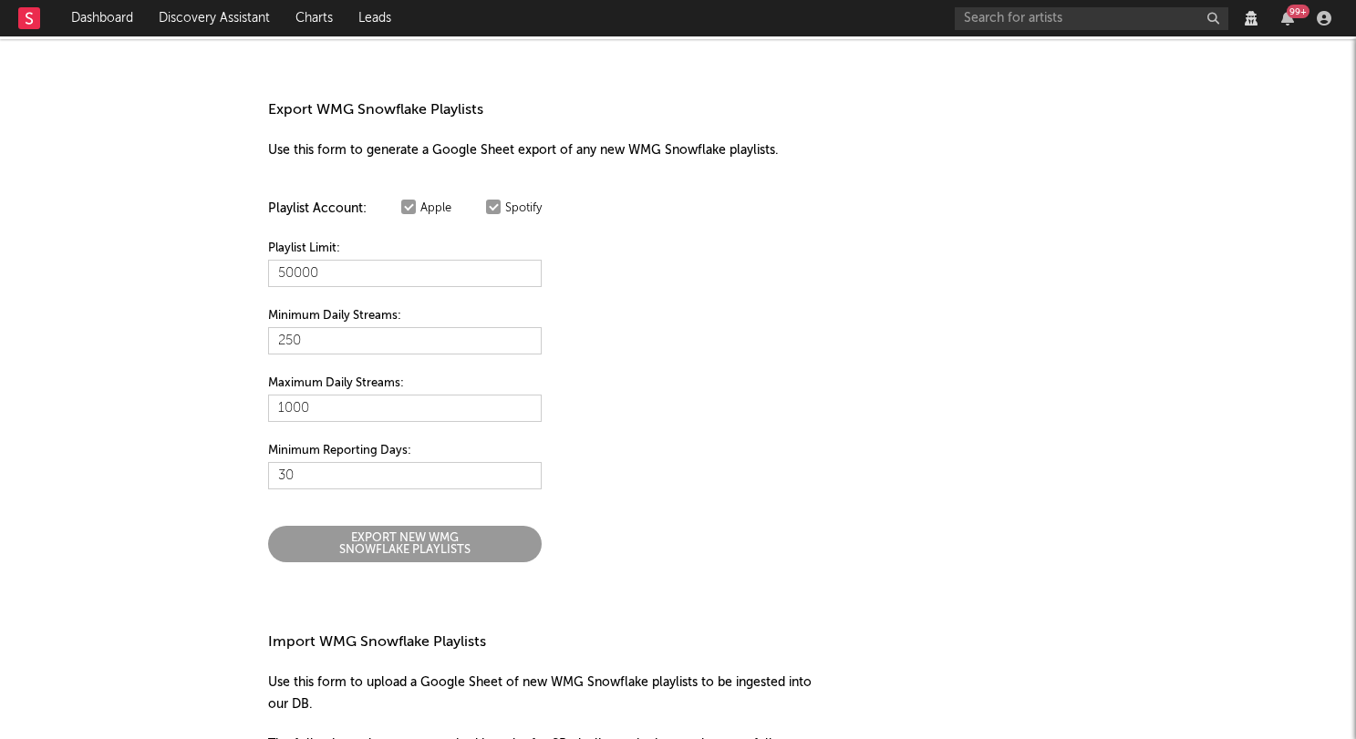
scroll to position [0, 0]
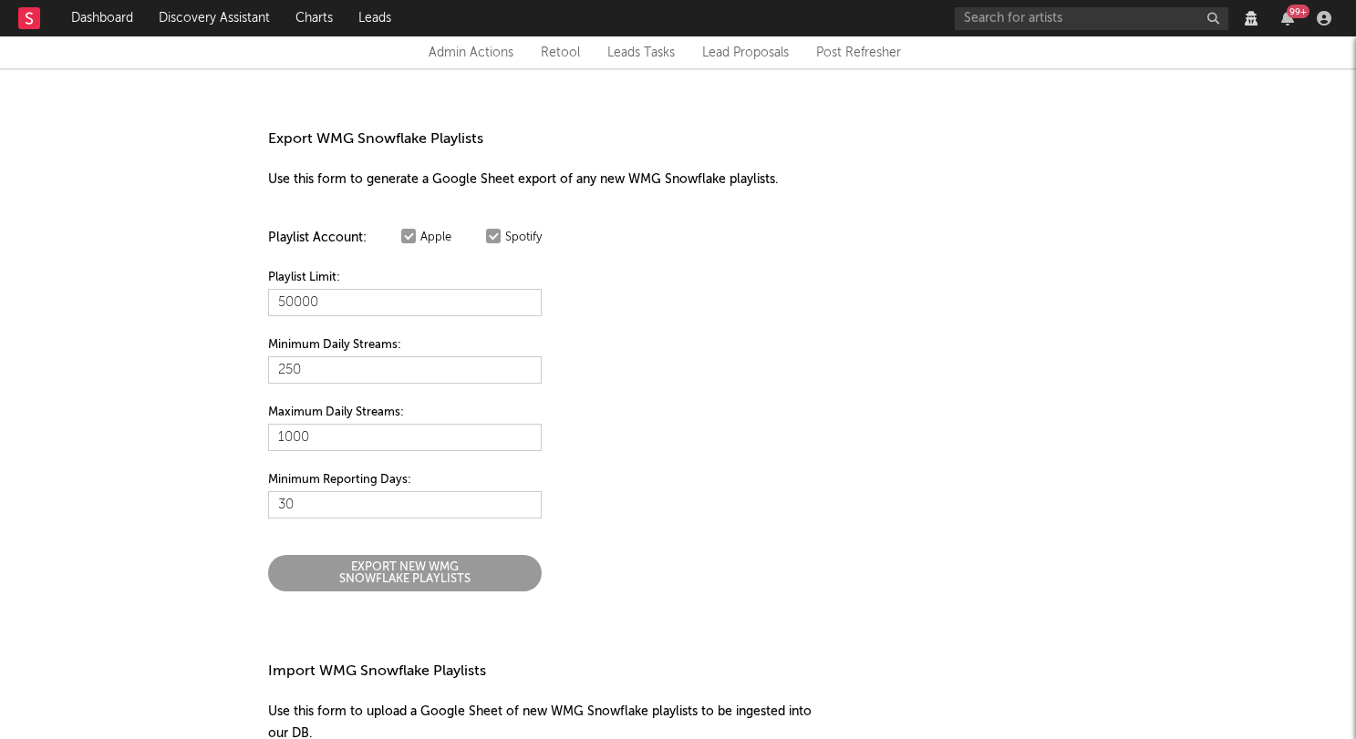
click at [488, 144] on p "Export WMG Snowflake Playlists" at bounding box center [678, 140] width 821 height 22
drag, startPoint x: 557, startPoint y: 57, endPoint x: 566, endPoint y: 59, distance: 9.3
click at [557, 57] on link "Retool" at bounding box center [560, 53] width 39 height 22
